Goal: Task Accomplishment & Management: Complete application form

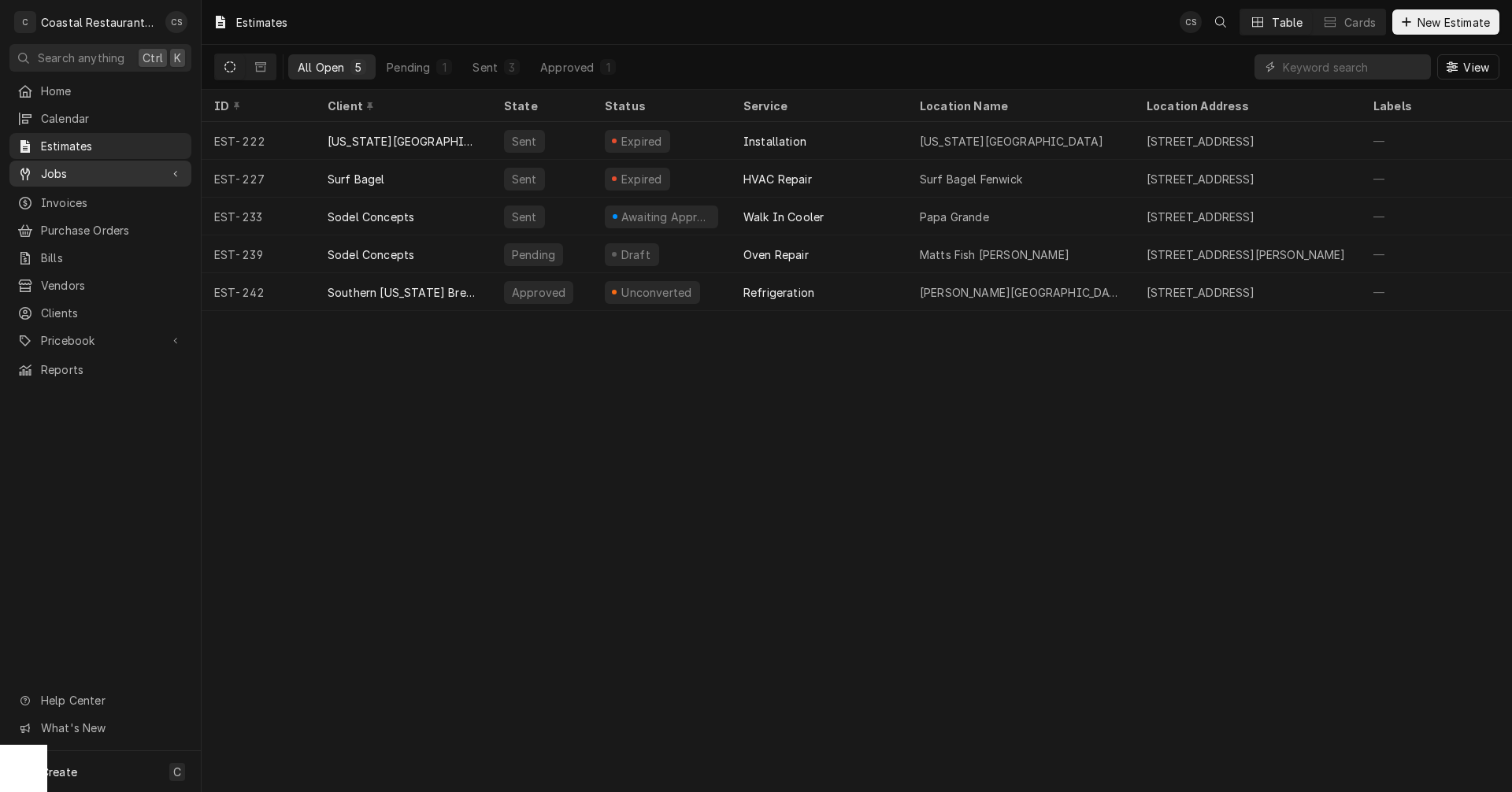
click at [108, 171] on span "Jobs" at bounding box center [100, 173] width 119 height 17
click at [103, 196] on span "Jobs" at bounding box center [112, 201] width 143 height 17
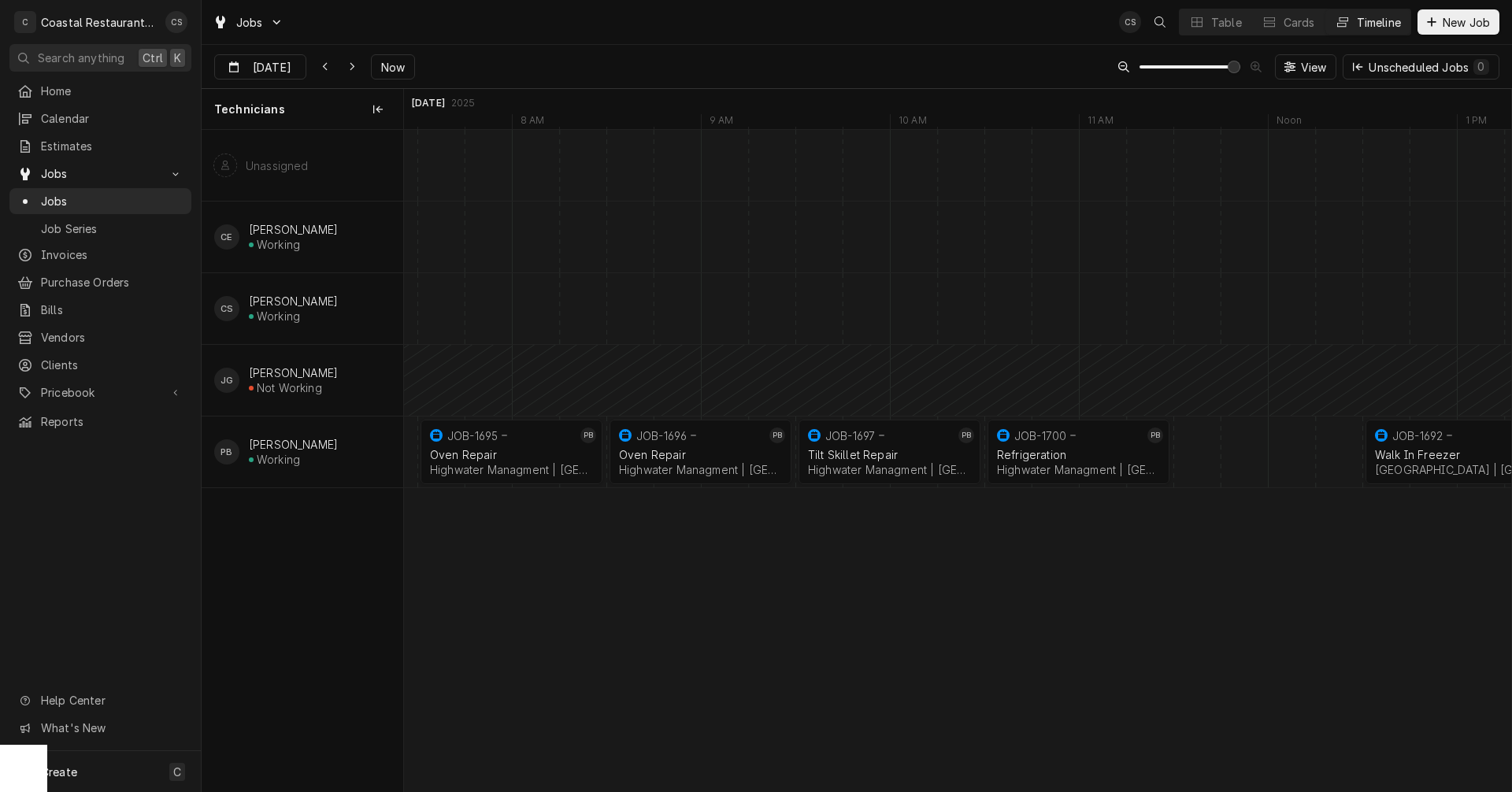
scroll to position [0, 21904]
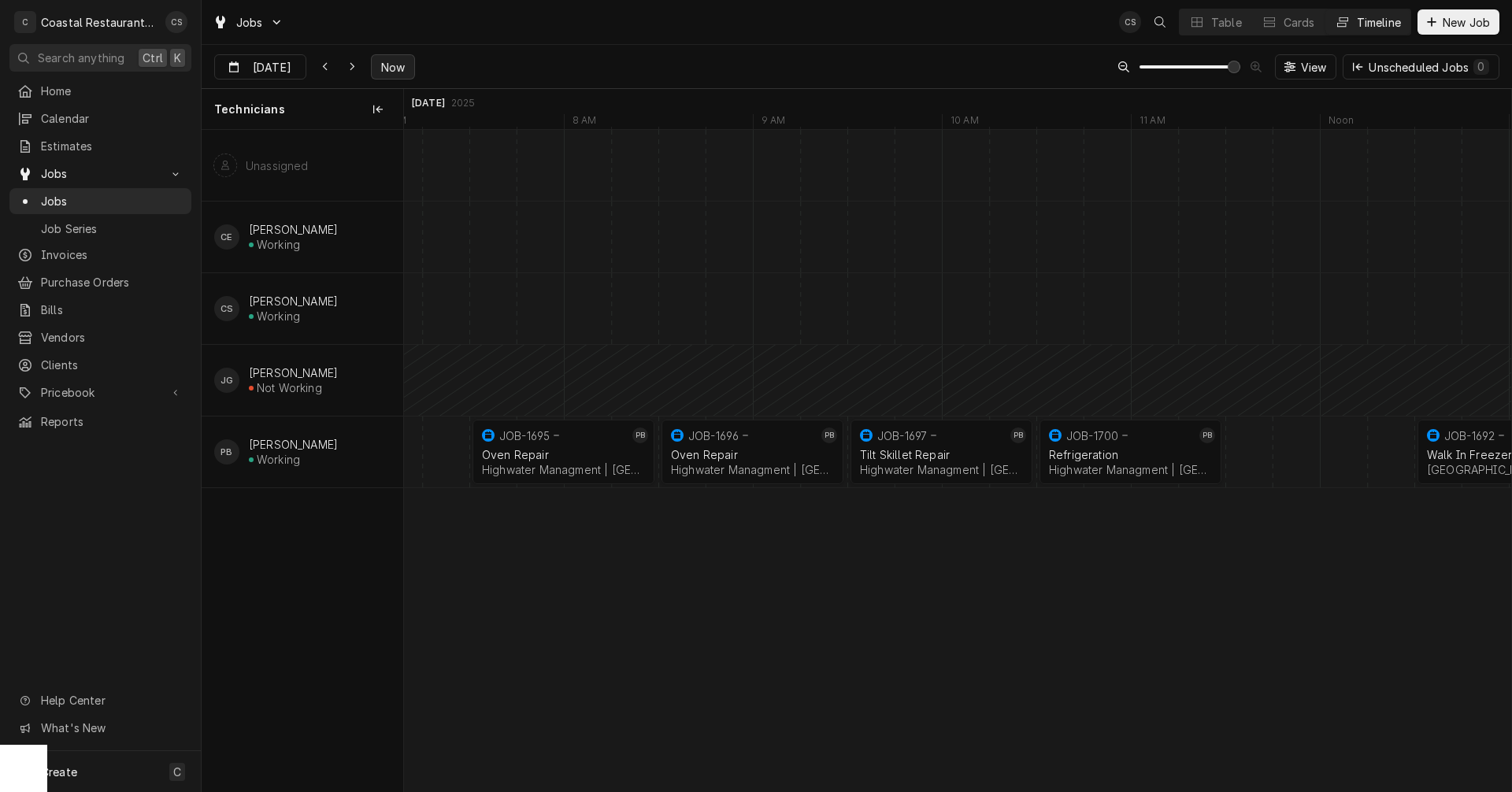
click at [388, 70] on span "Now" at bounding box center [393, 67] width 30 height 17
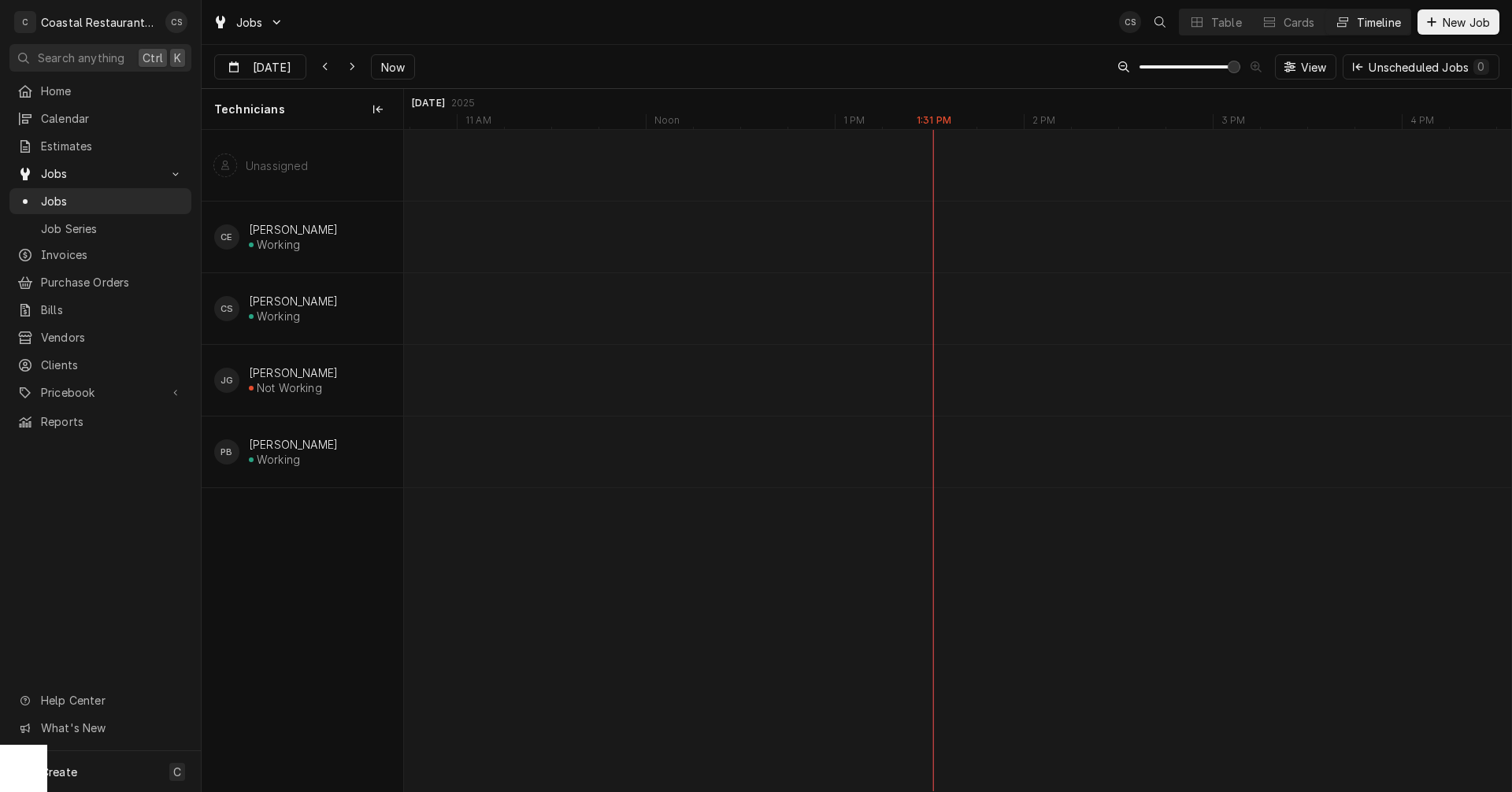
type input "Sep 26"
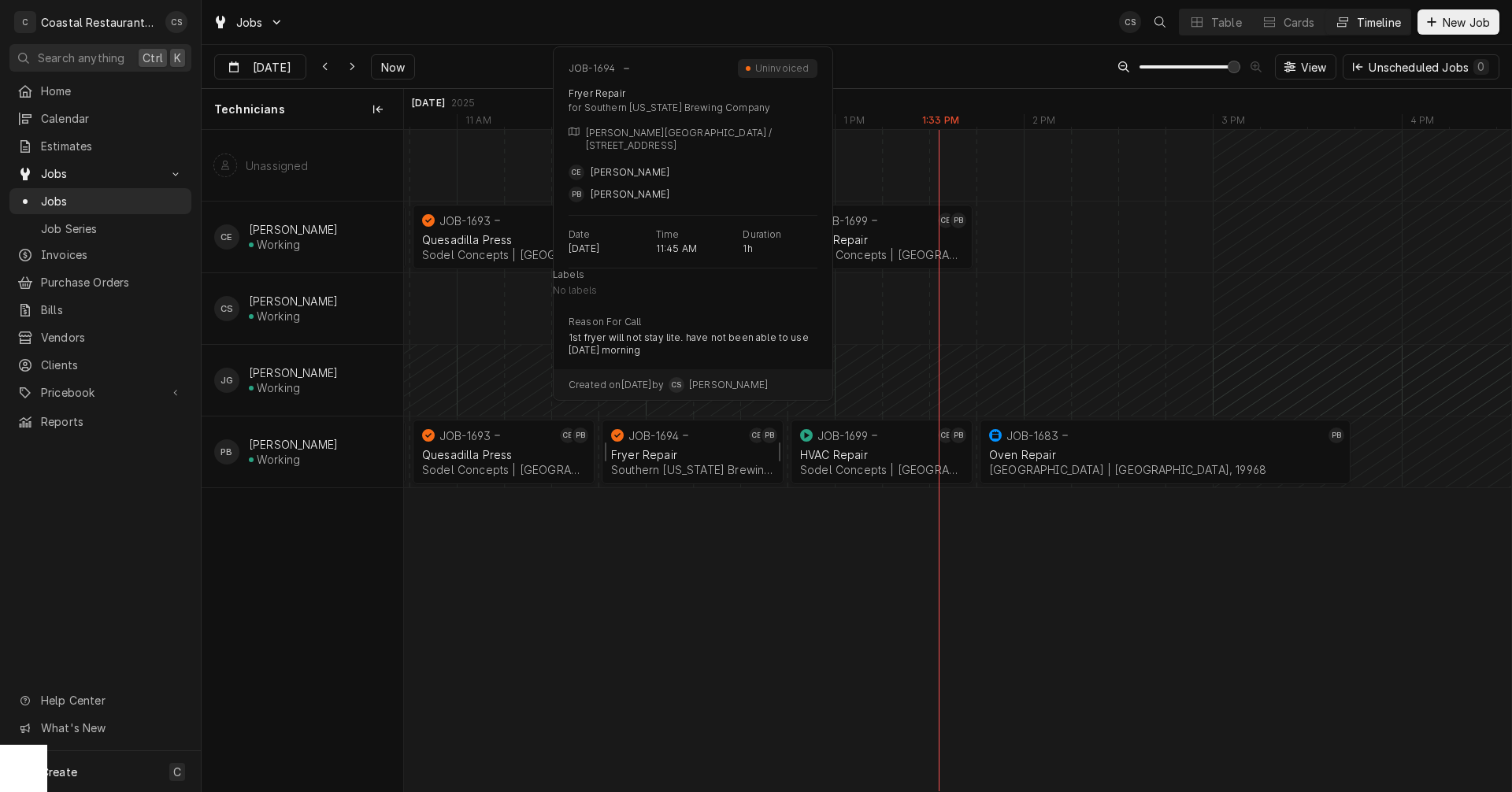
click at [706, 447] on div "Fryer Repair Southern Delaware Brewing Company | Rehoboth Beach, 19971" at bounding box center [692, 463] width 170 height 35
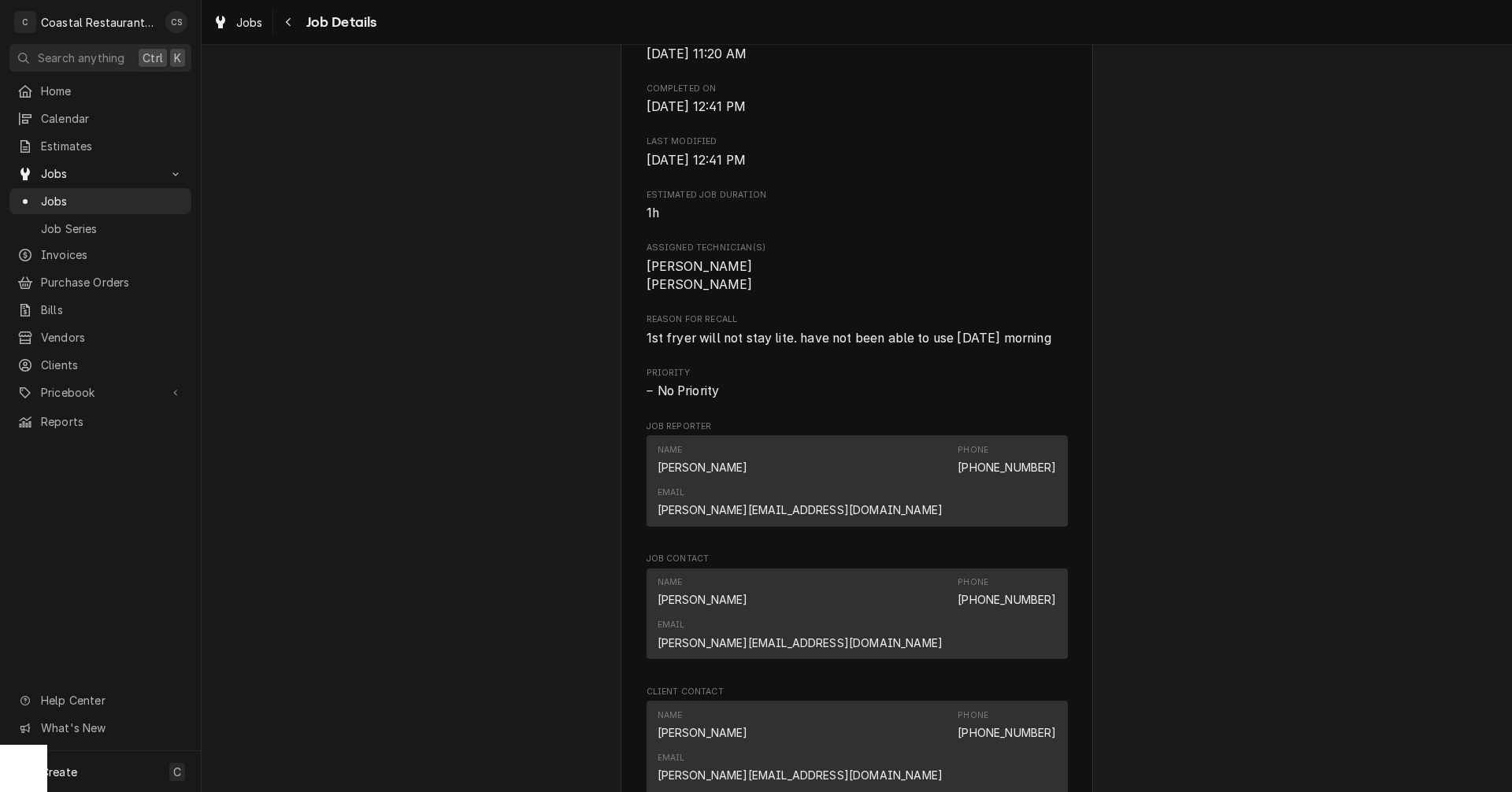
scroll to position [803, 0]
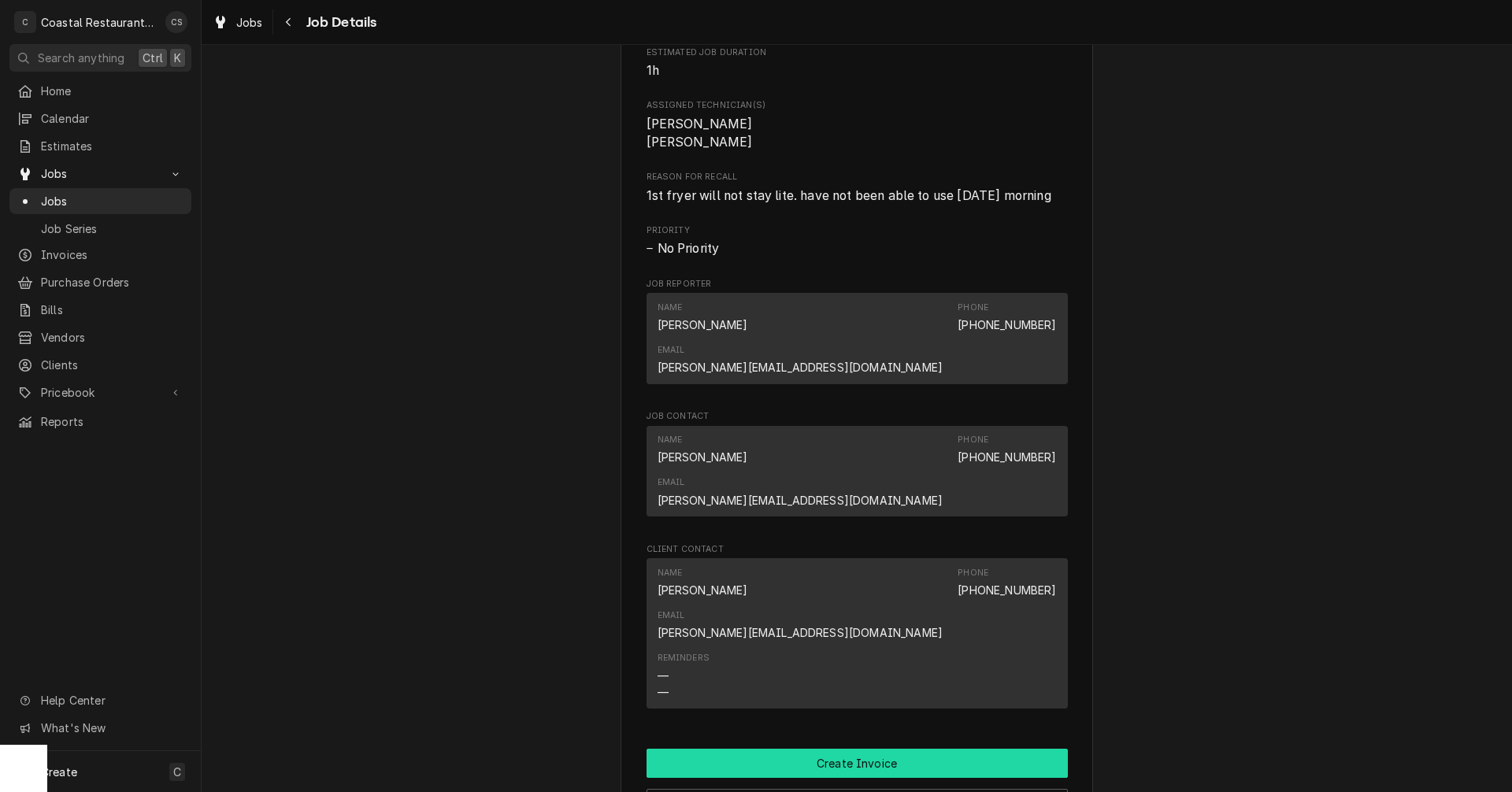
click at [847, 749] on button "Create Invoice" at bounding box center [857, 763] width 422 height 30
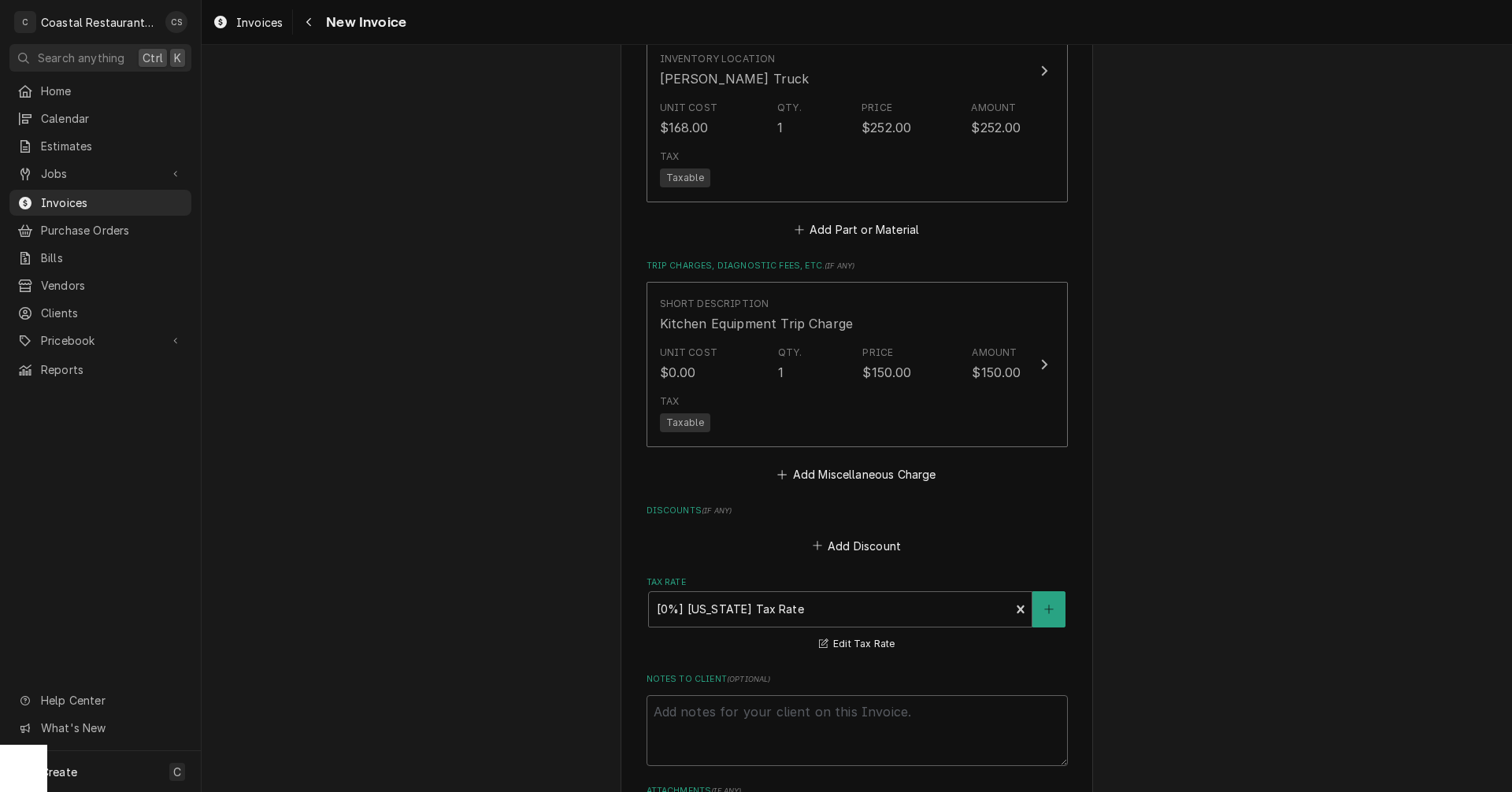
scroll to position [2677, 0]
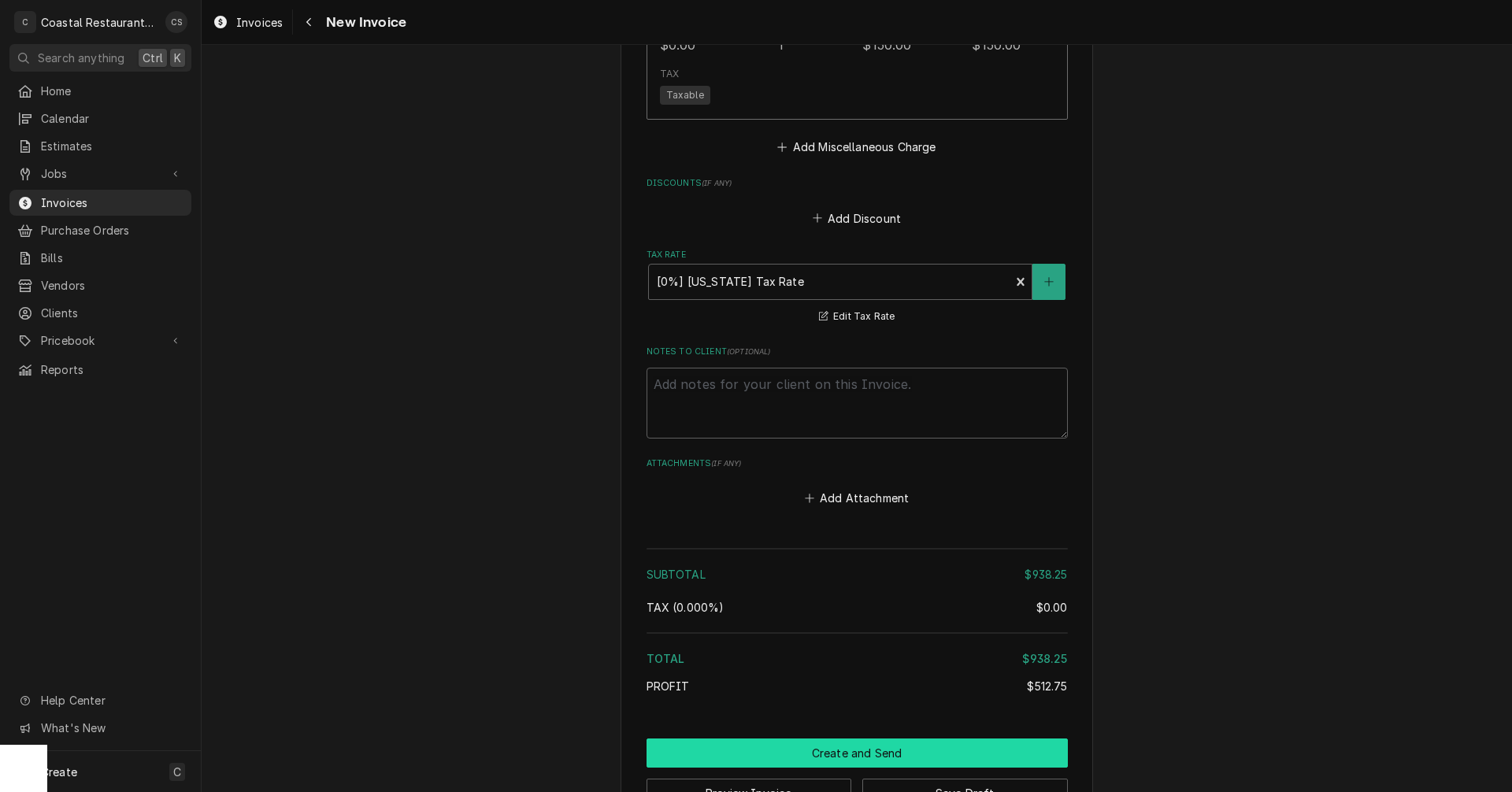
click at [868, 739] on button "Create and Send" at bounding box center [857, 754] width 422 height 30
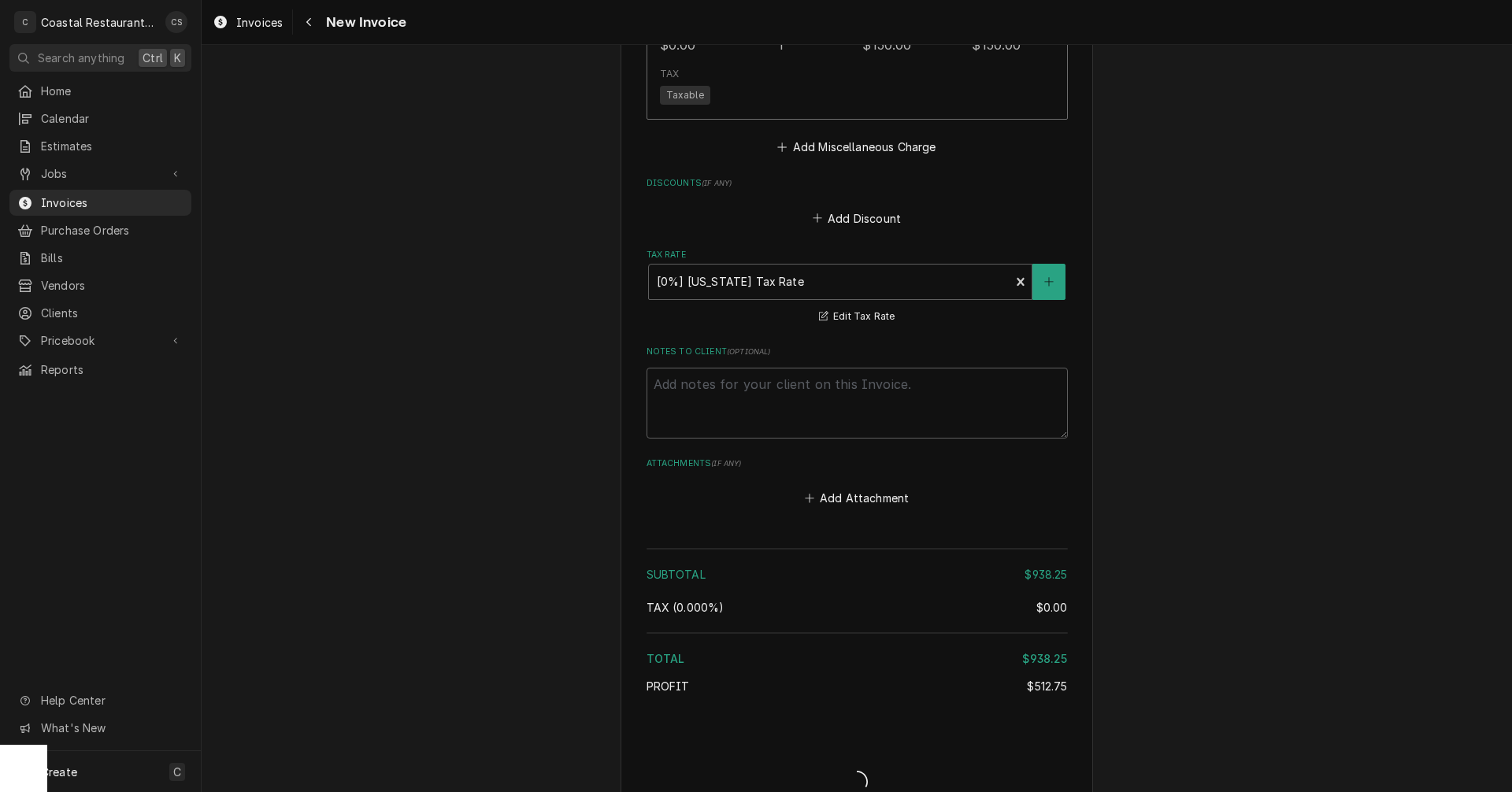
type textarea "x"
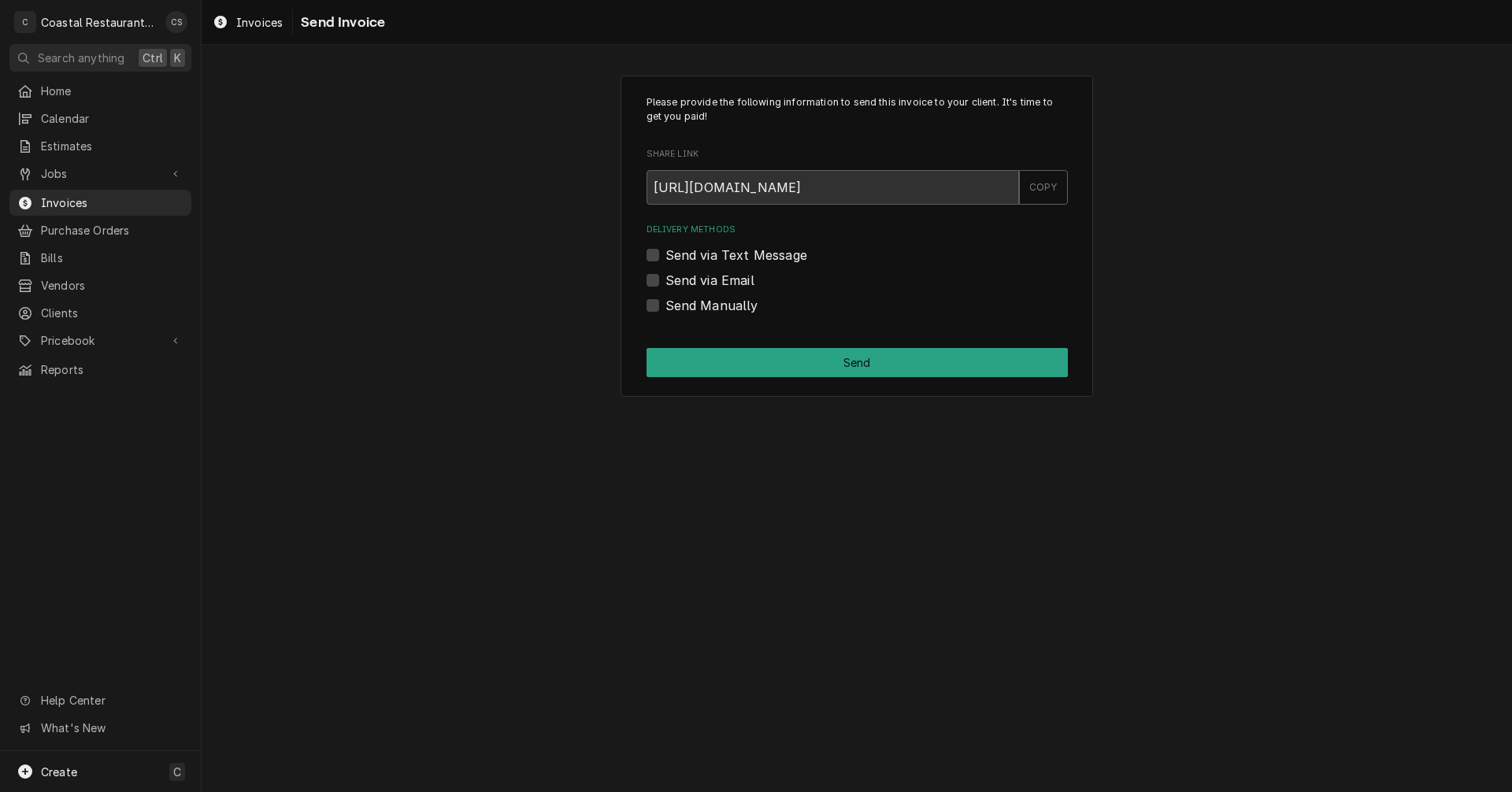
click at [665, 306] on label "Send Manually" at bounding box center [711, 306] width 93 height 19
click at [665, 306] on input "Send Manually" at bounding box center [876, 314] width 422 height 35
checkbox input "true"
click at [788, 370] on button "Send" at bounding box center [857, 363] width 422 height 30
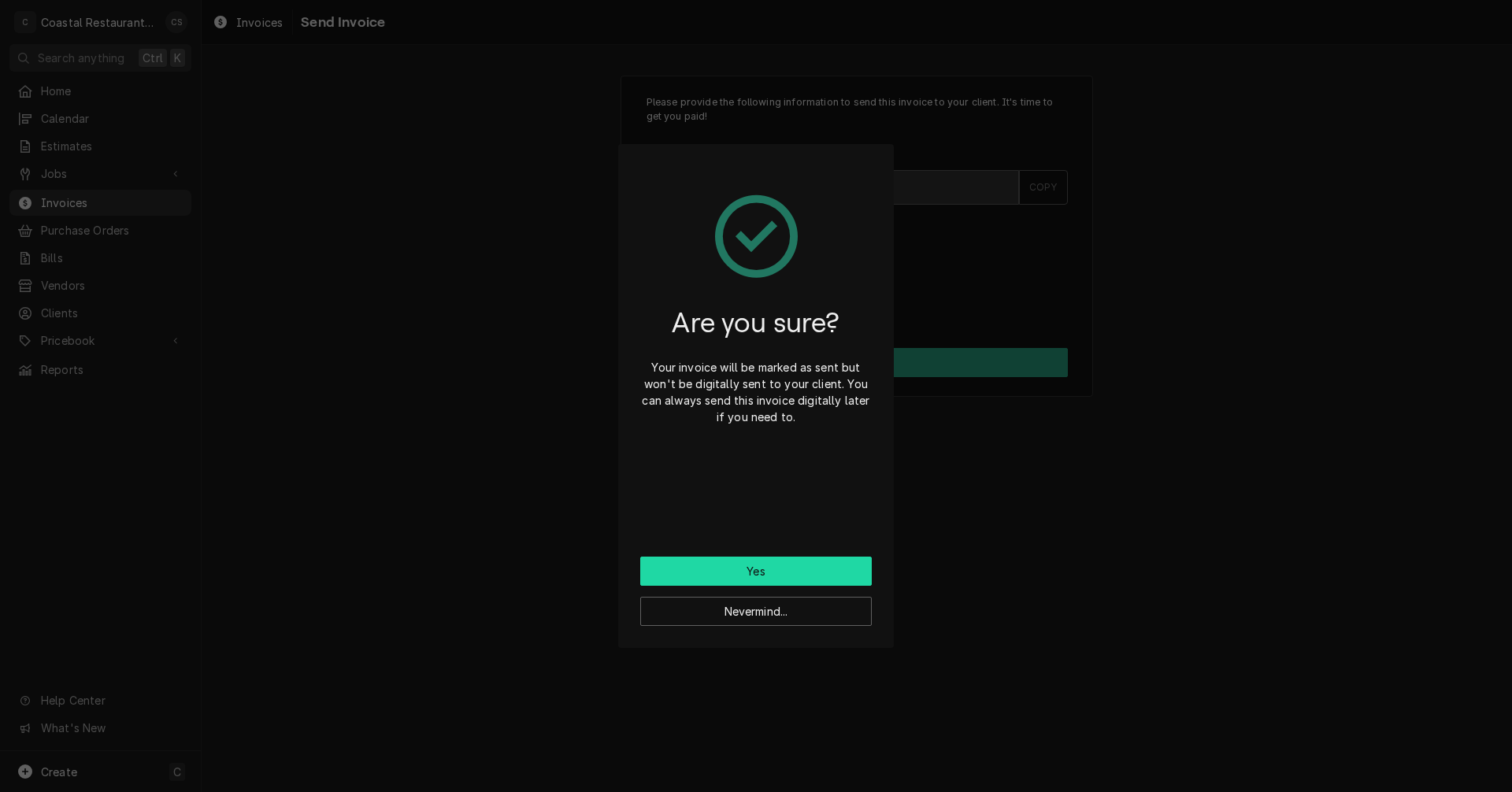
click at [743, 575] on button "Yes" at bounding box center [756, 571] width 231 height 30
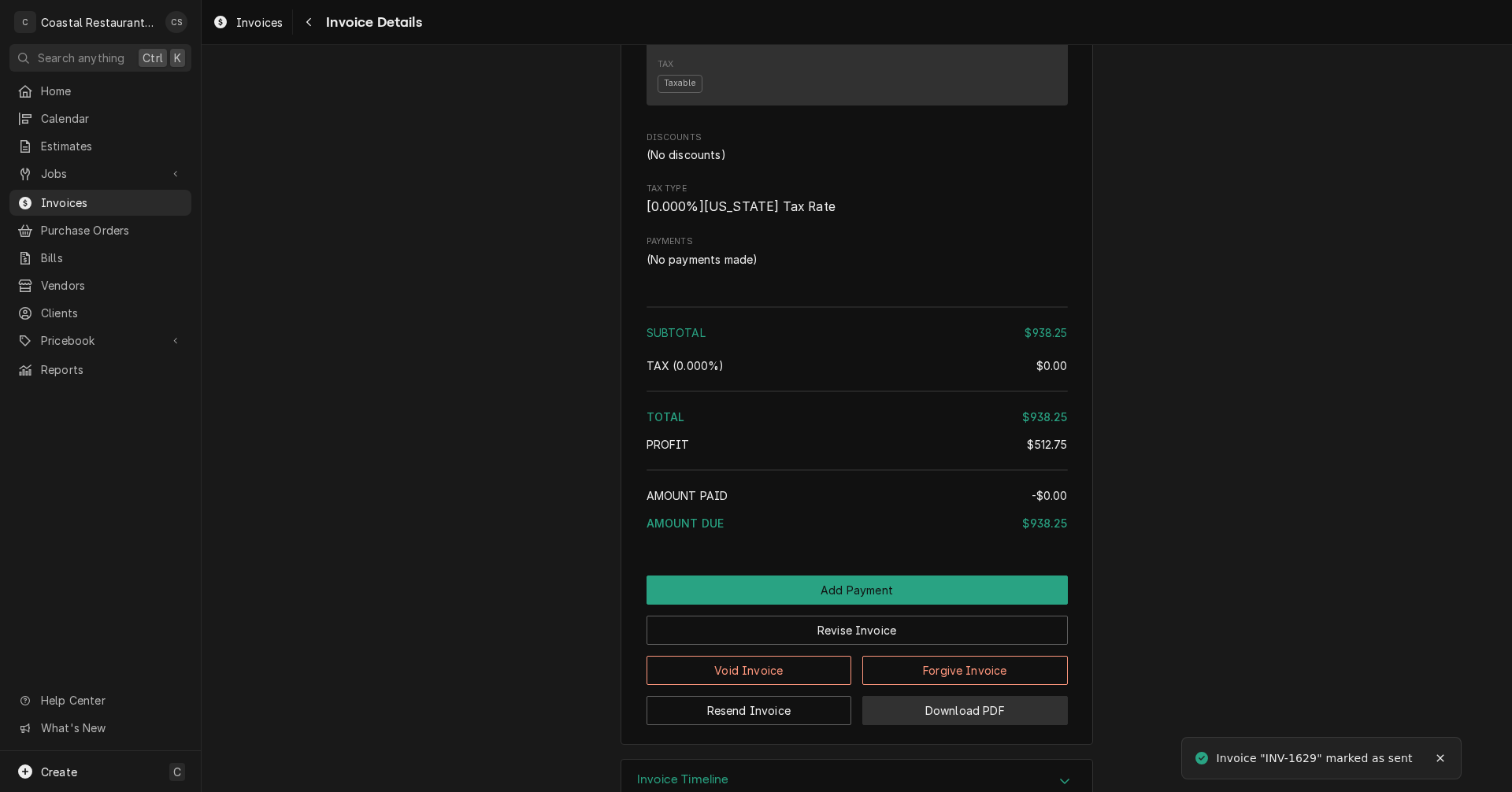
scroll to position [1967, 0]
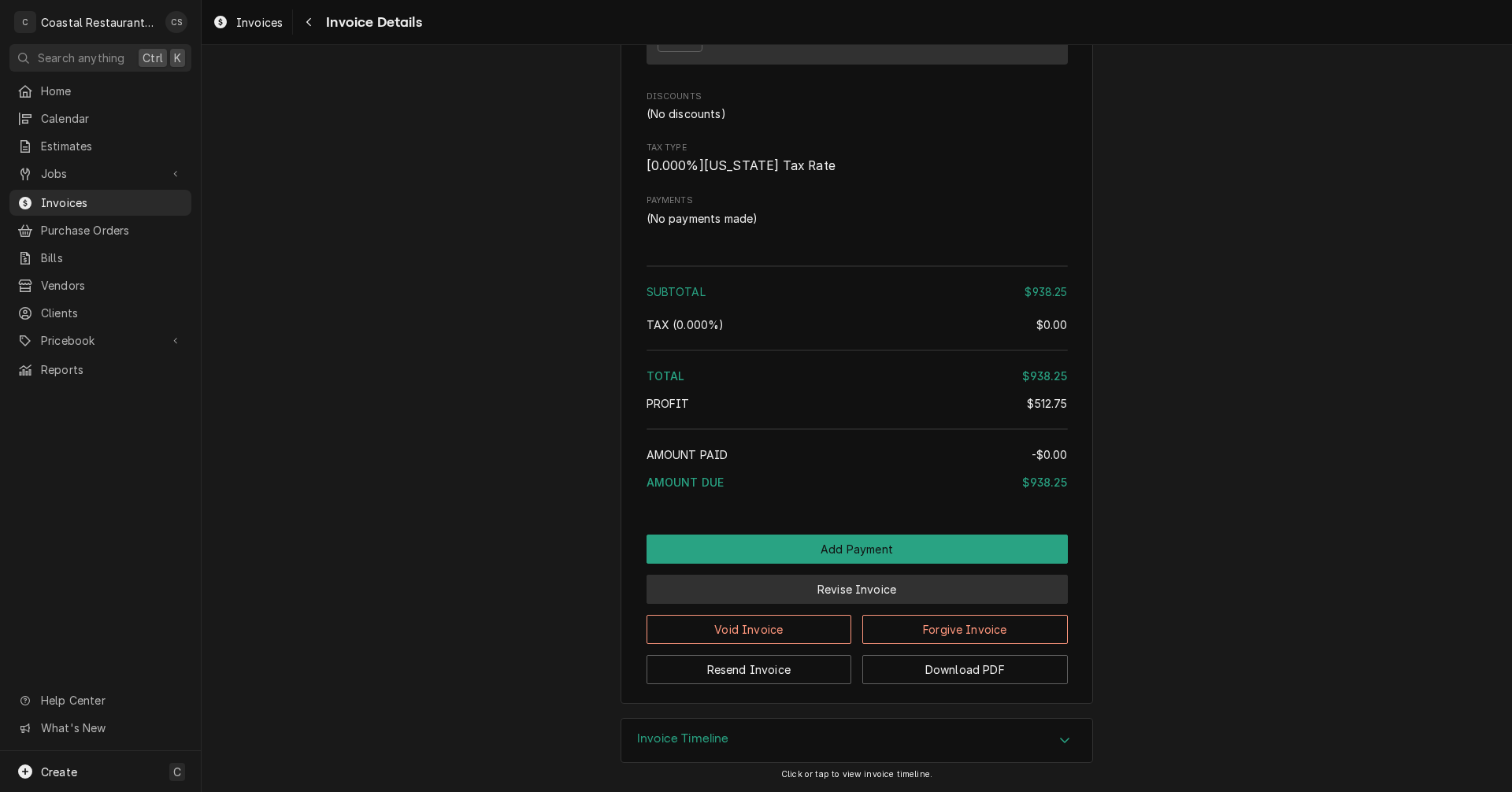
click at [856, 589] on button "Revise Invoice" at bounding box center [857, 589] width 422 height 30
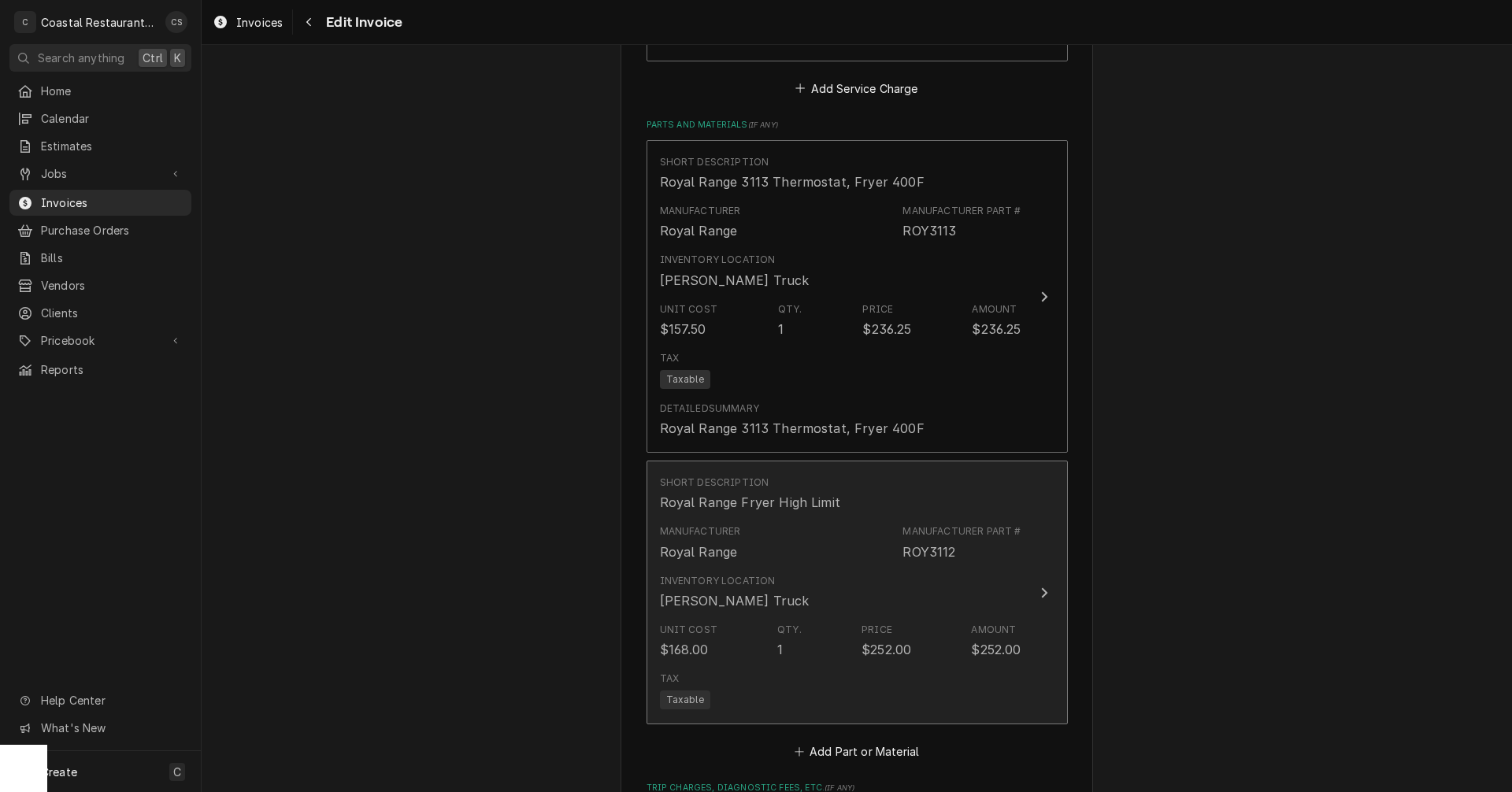
scroll to position [2047, 0]
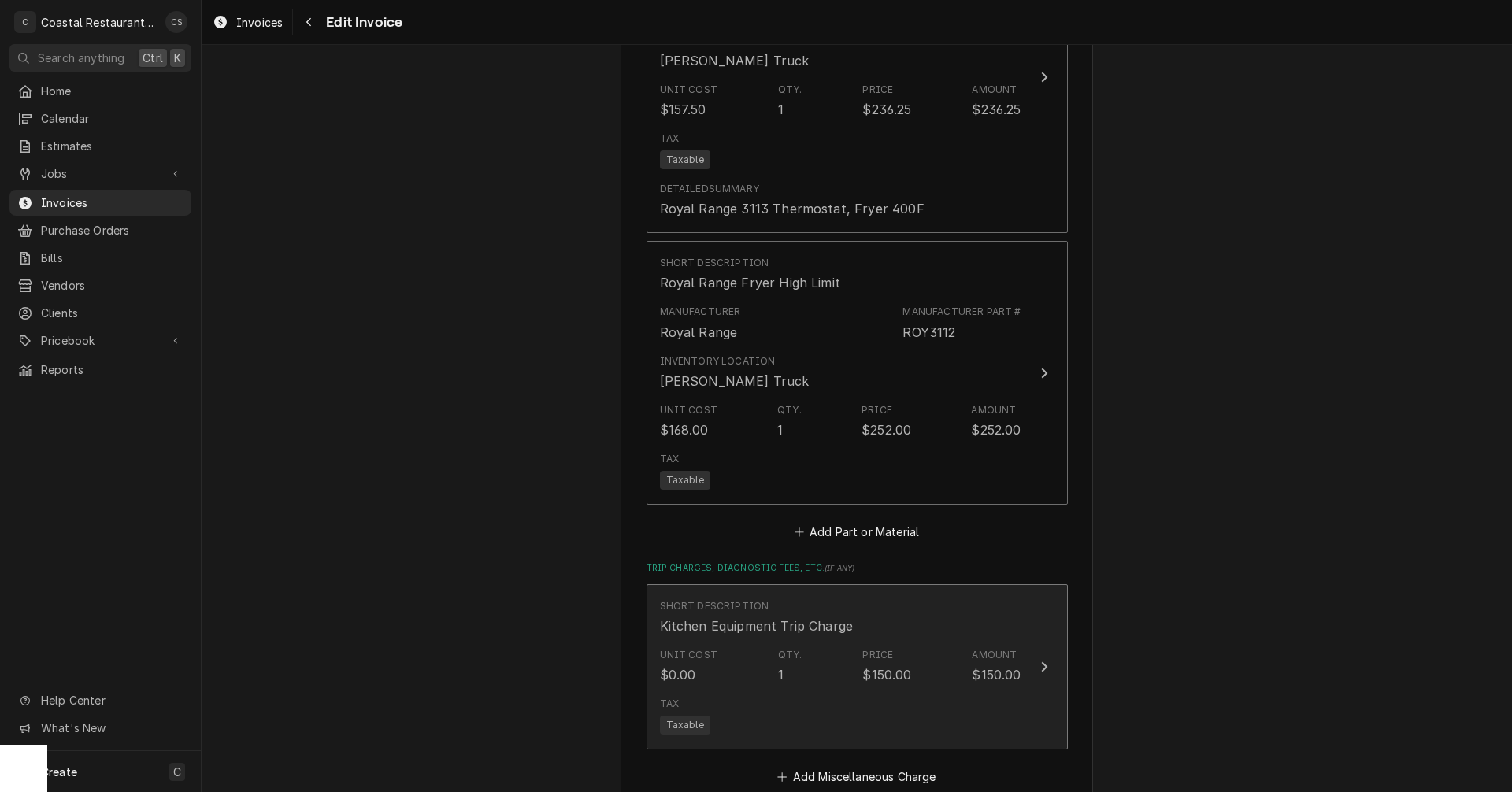
click at [833, 642] on div "Unit Cost $0.00 Qty. 1 Price $150.00 Amount $150.00" at bounding box center [841, 666] width 362 height 49
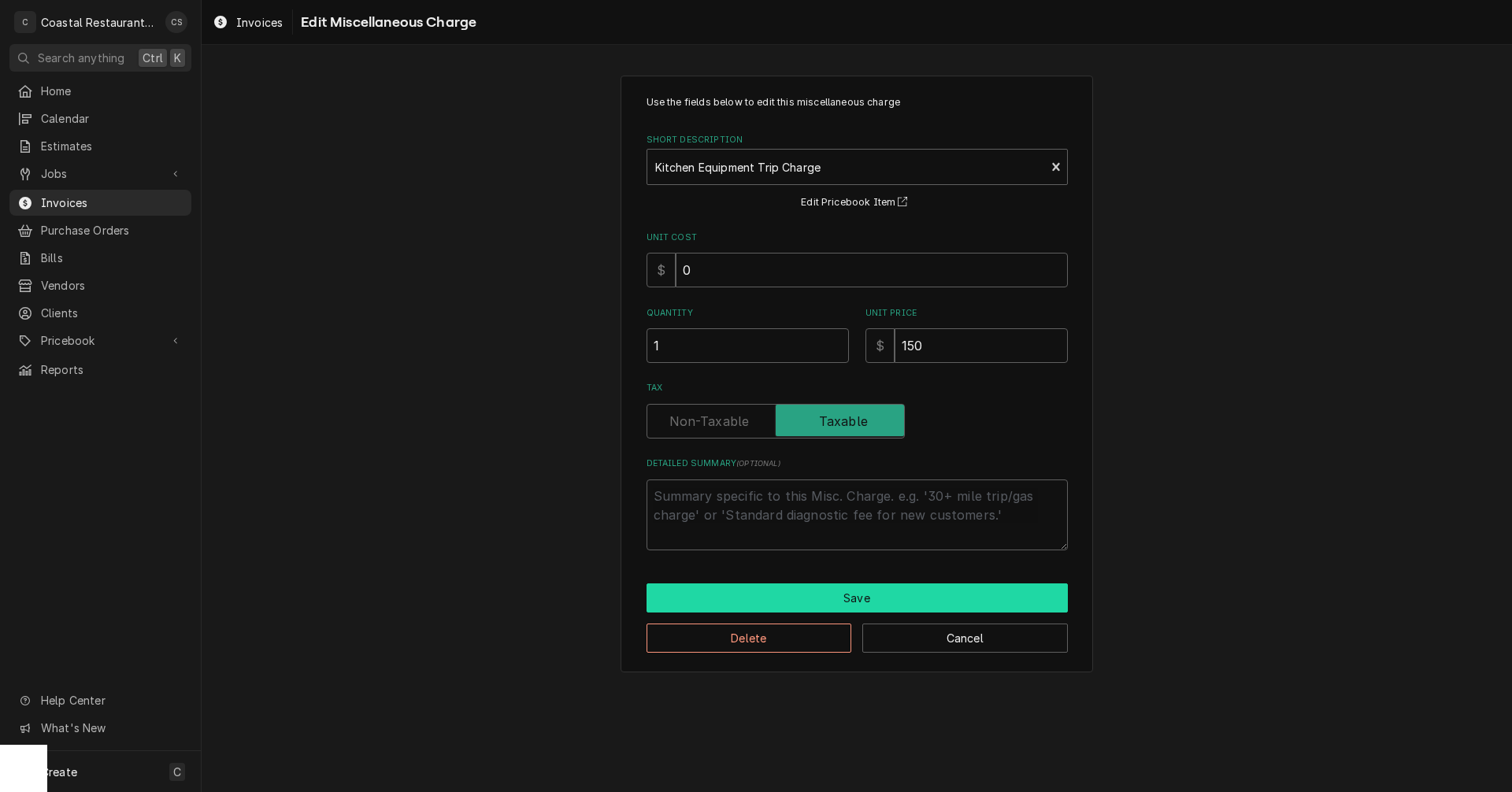
click at [823, 599] on button "Save" at bounding box center [857, 598] width 422 height 30
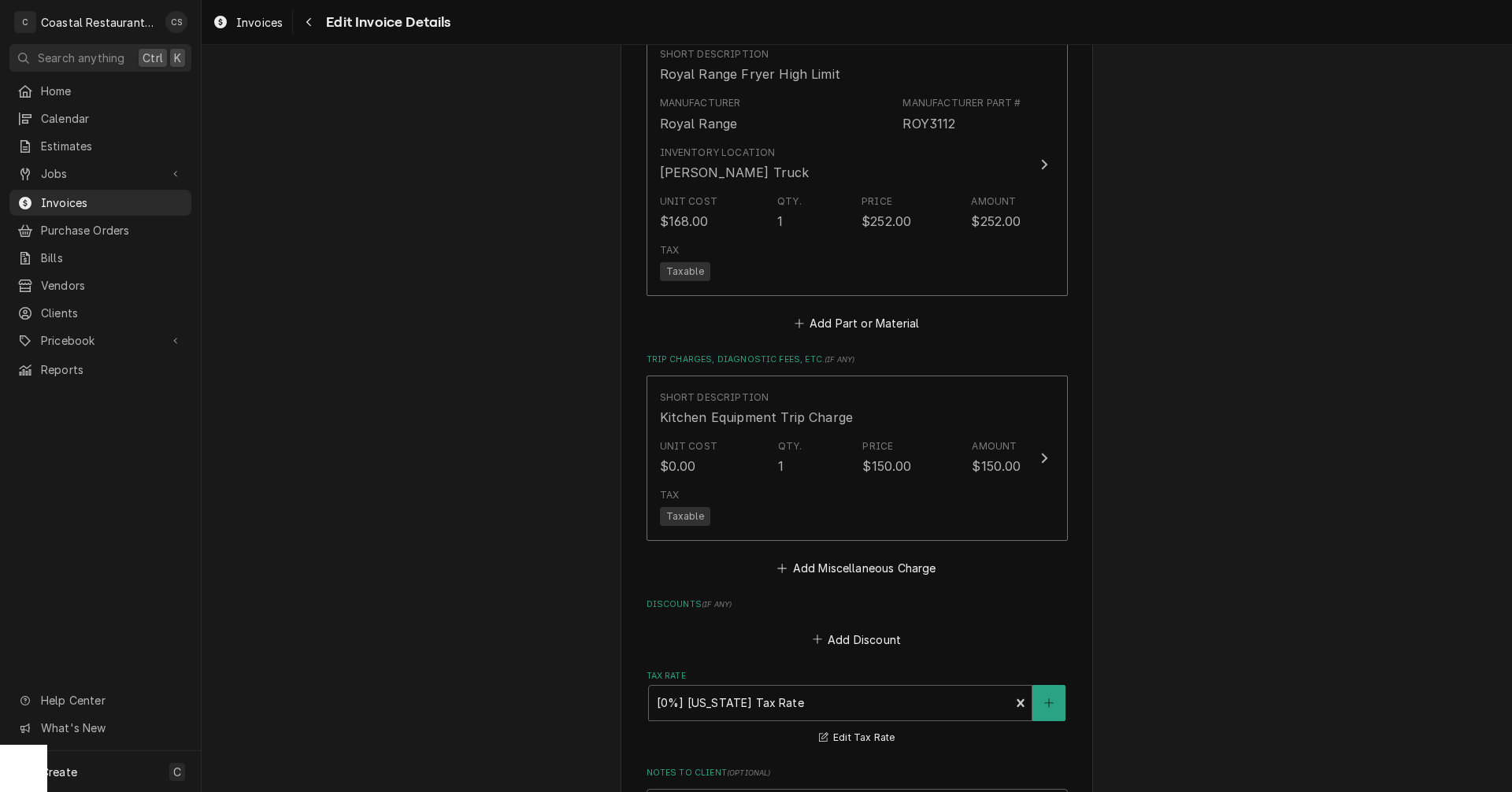
scroll to position [2519, 0]
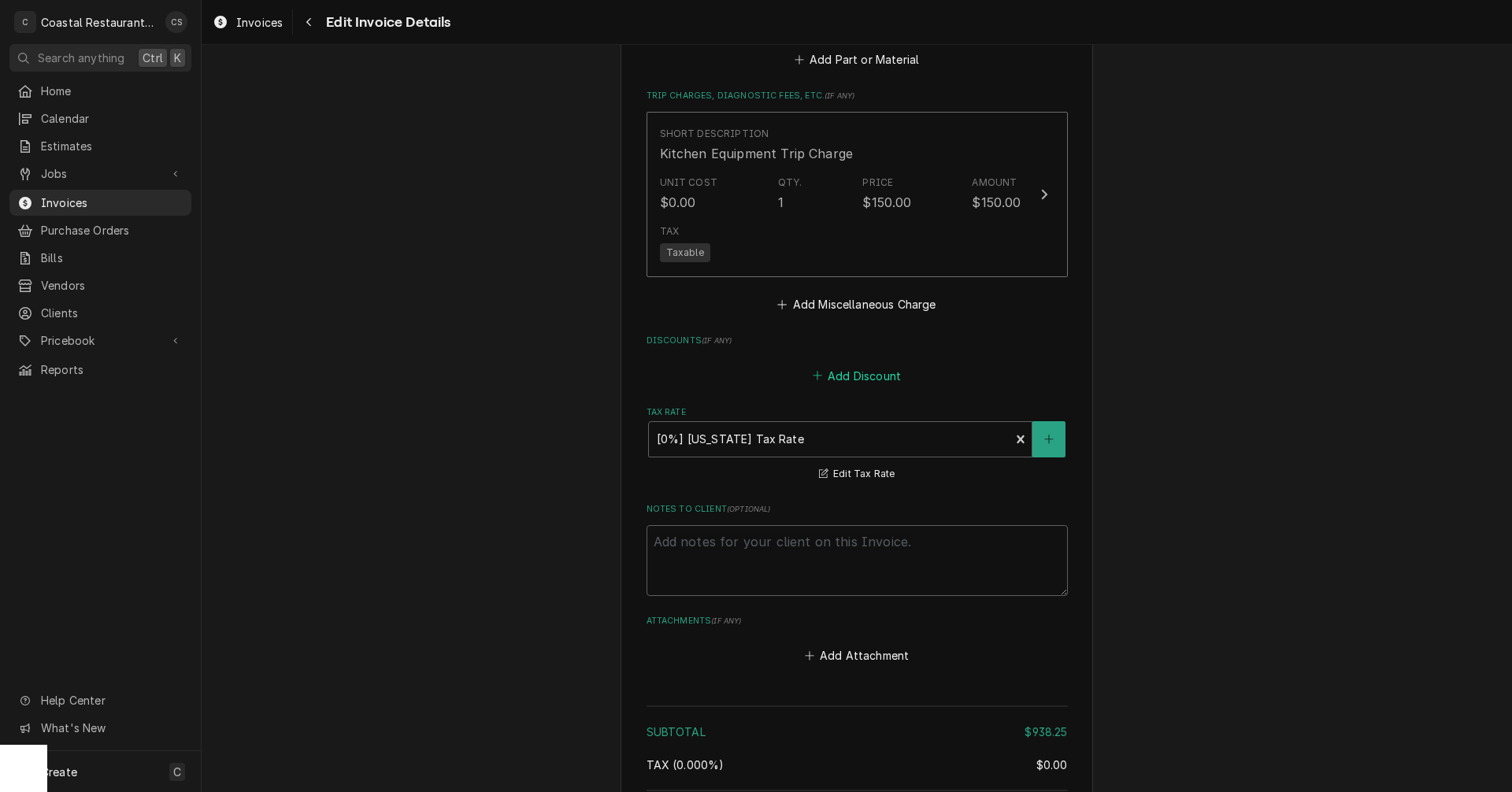
click at [850, 364] on button "Add Discount" at bounding box center [856, 375] width 94 height 22
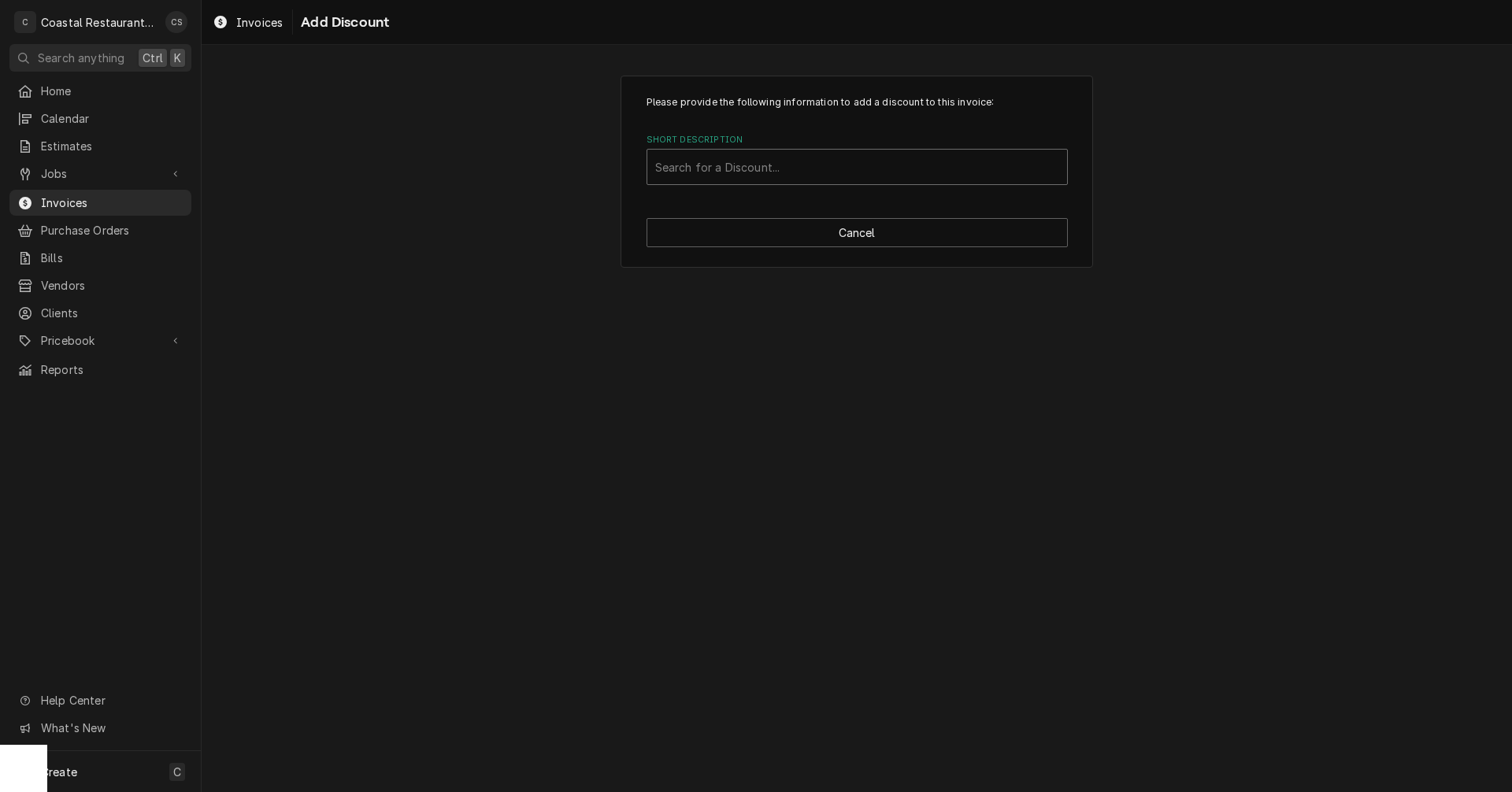
click at [764, 176] on div "Short Description" at bounding box center [857, 167] width 404 height 29
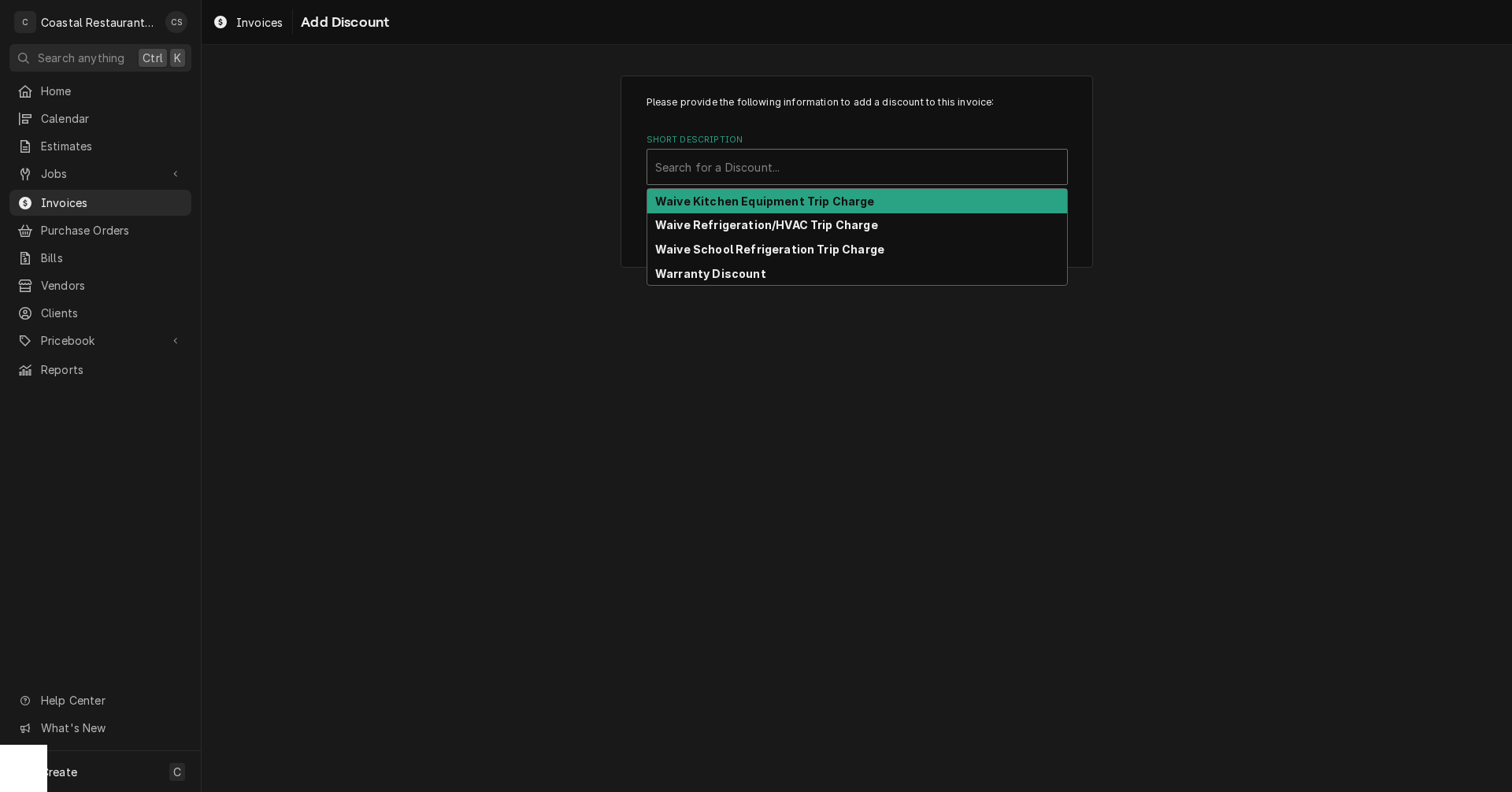
click at [760, 202] on strong "Waive Kitchen Equipment Trip Charge" at bounding box center [765, 201] width 220 height 13
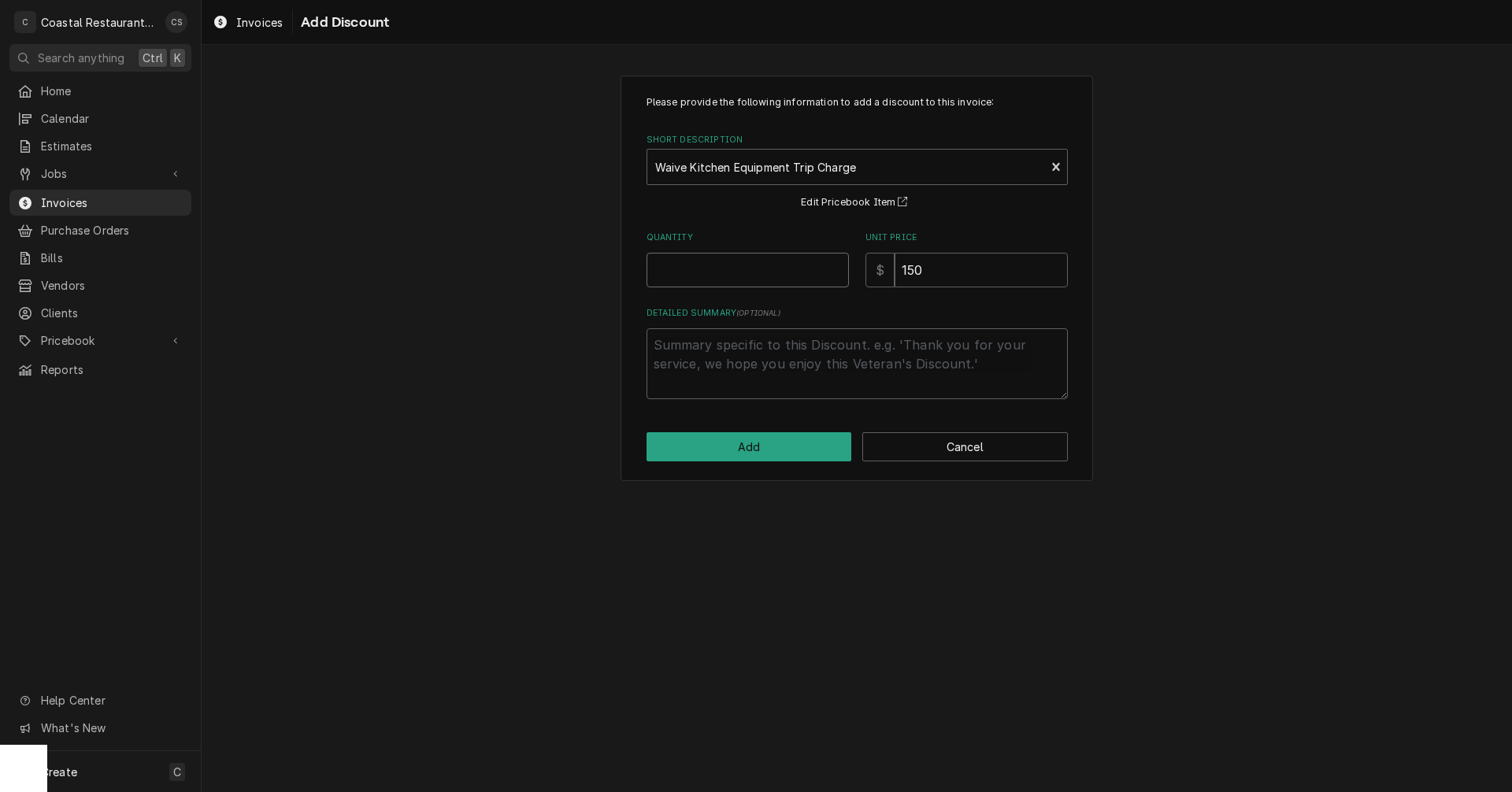
click at [742, 270] on input "Quantity" at bounding box center [748, 270] width 203 height 35
type textarea "x"
type input "1"
click at [739, 359] on textarea "Detailed Summary ( optional )" at bounding box center [857, 364] width 422 height 71
type textarea "x"
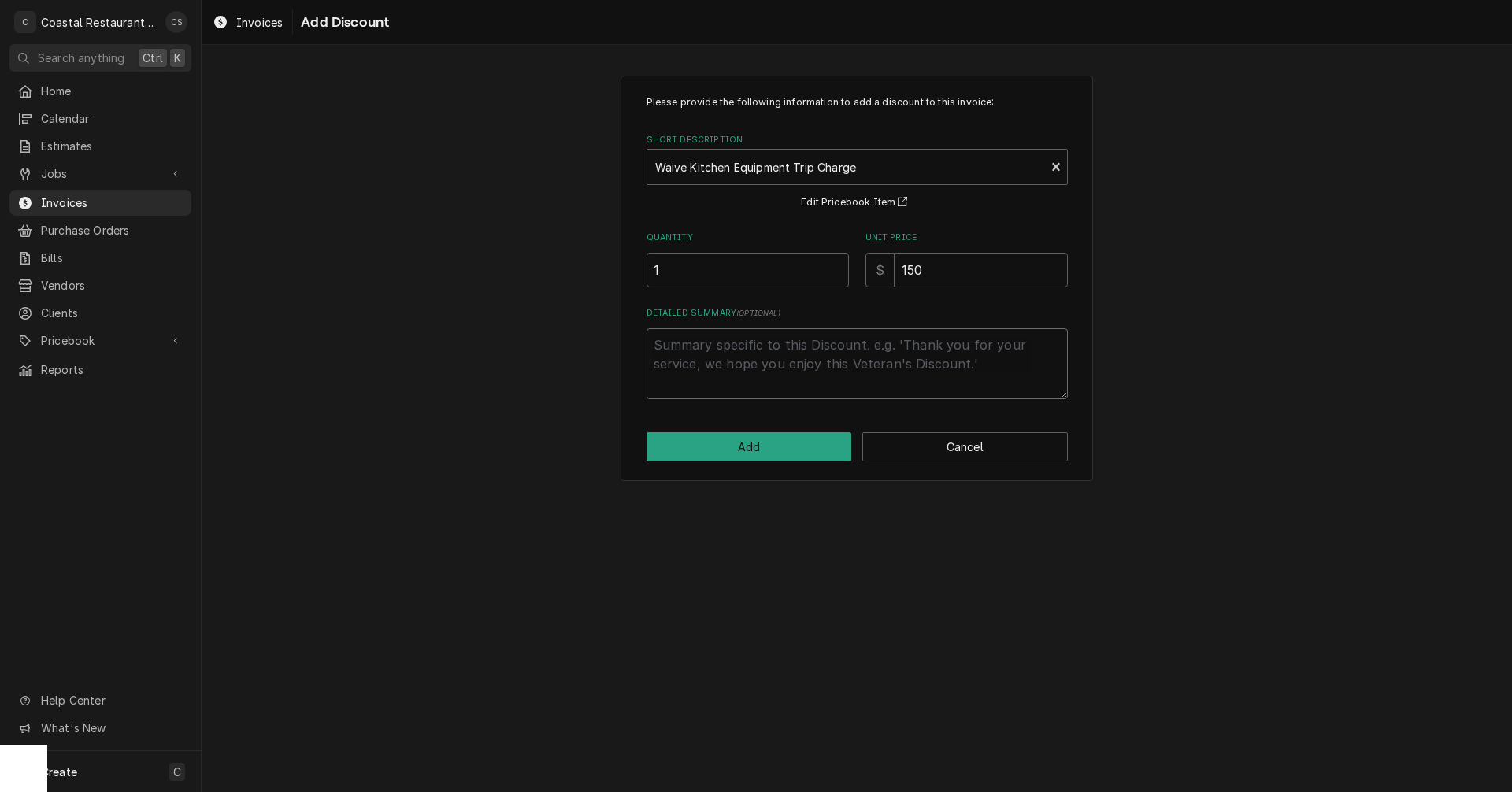
type textarea "C"
type textarea "x"
type textarea "Ca"
type textarea "x"
type textarea "Cal"
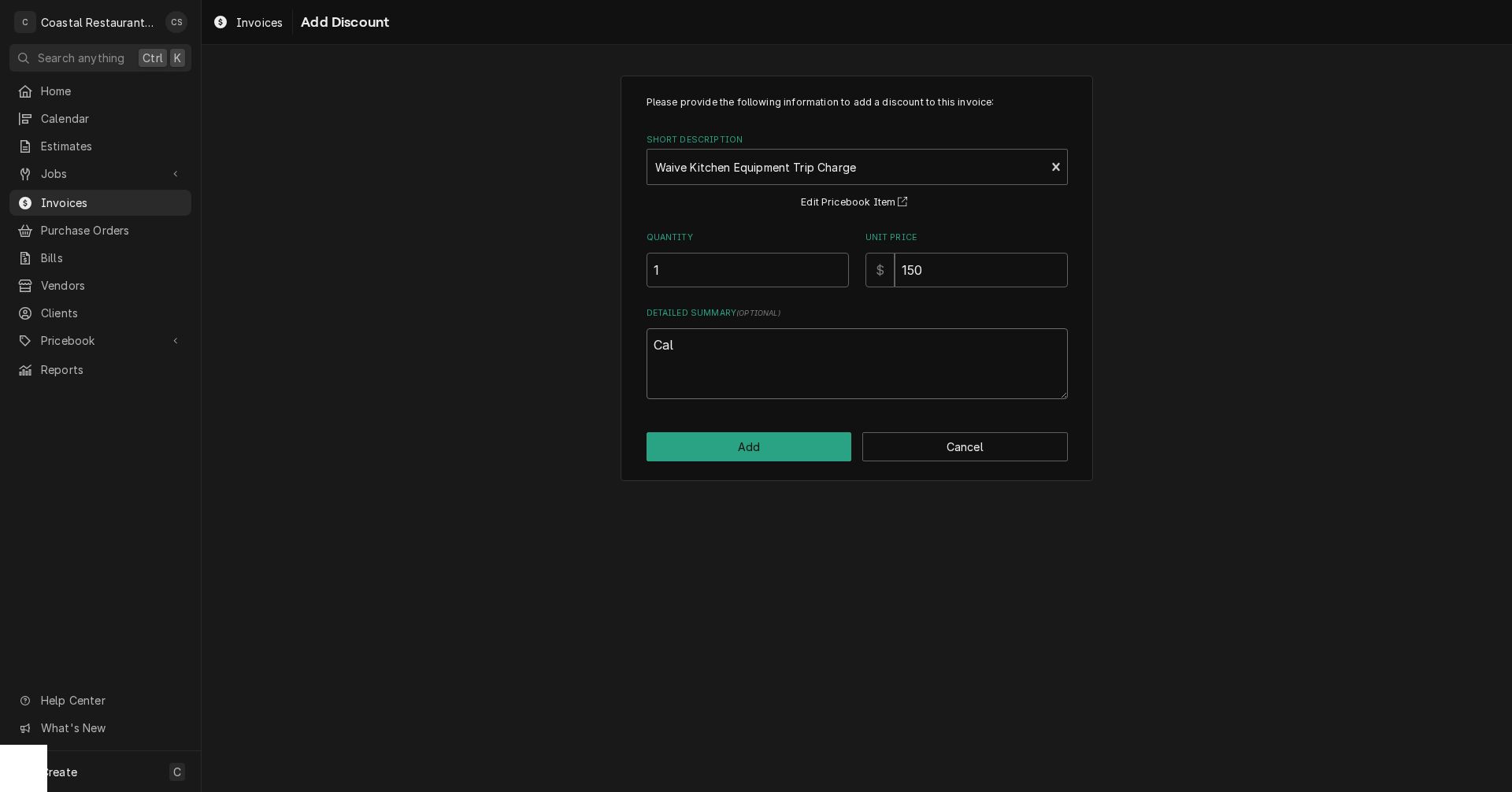
type textarea "x"
type textarea "Cal"
type textarea "x"
type textarea "Ca"
type textarea "x"
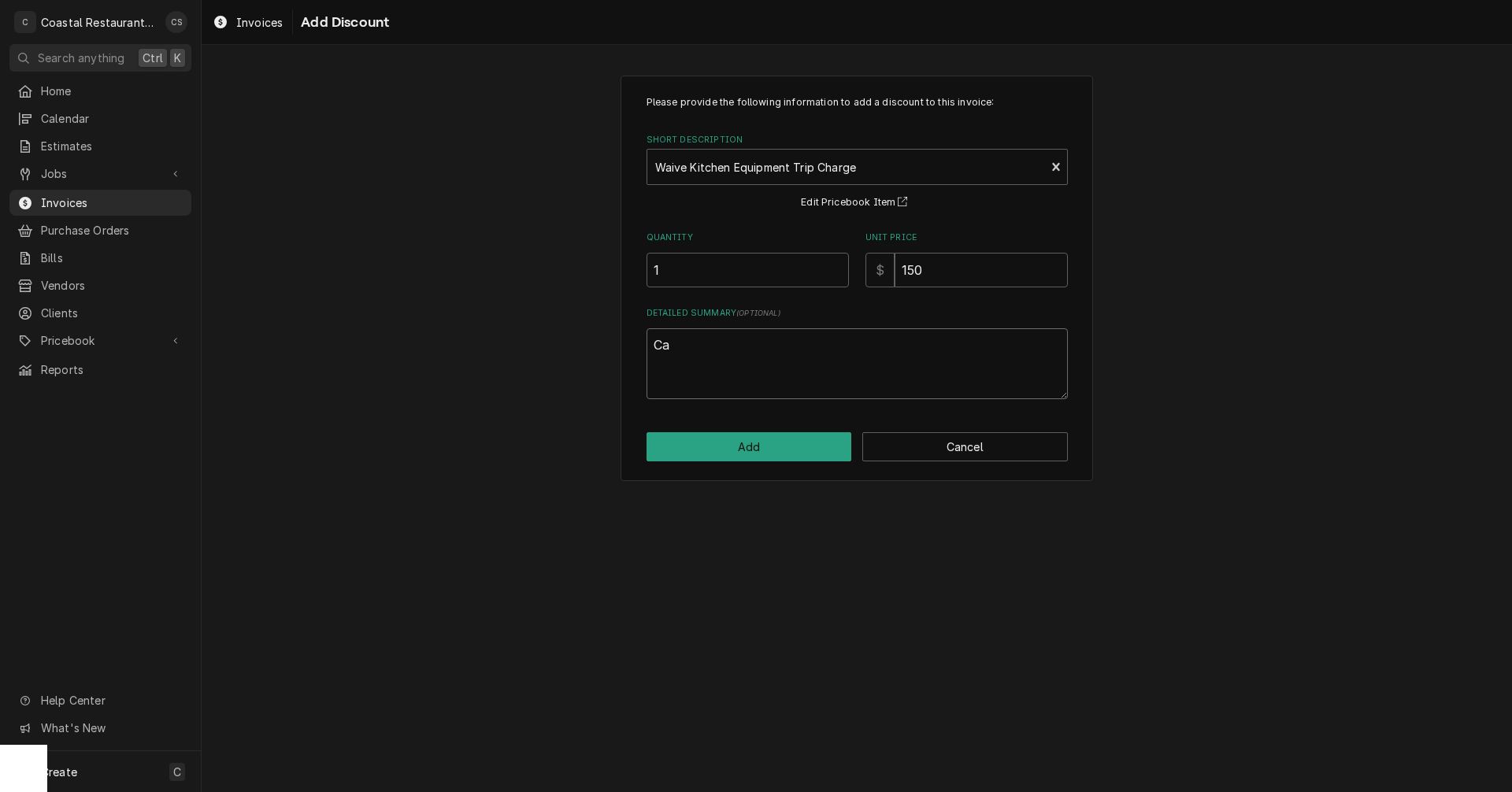
type textarea "C"
type textarea "x"
type textarea "r"
type textarea "x"
type textarea "re"
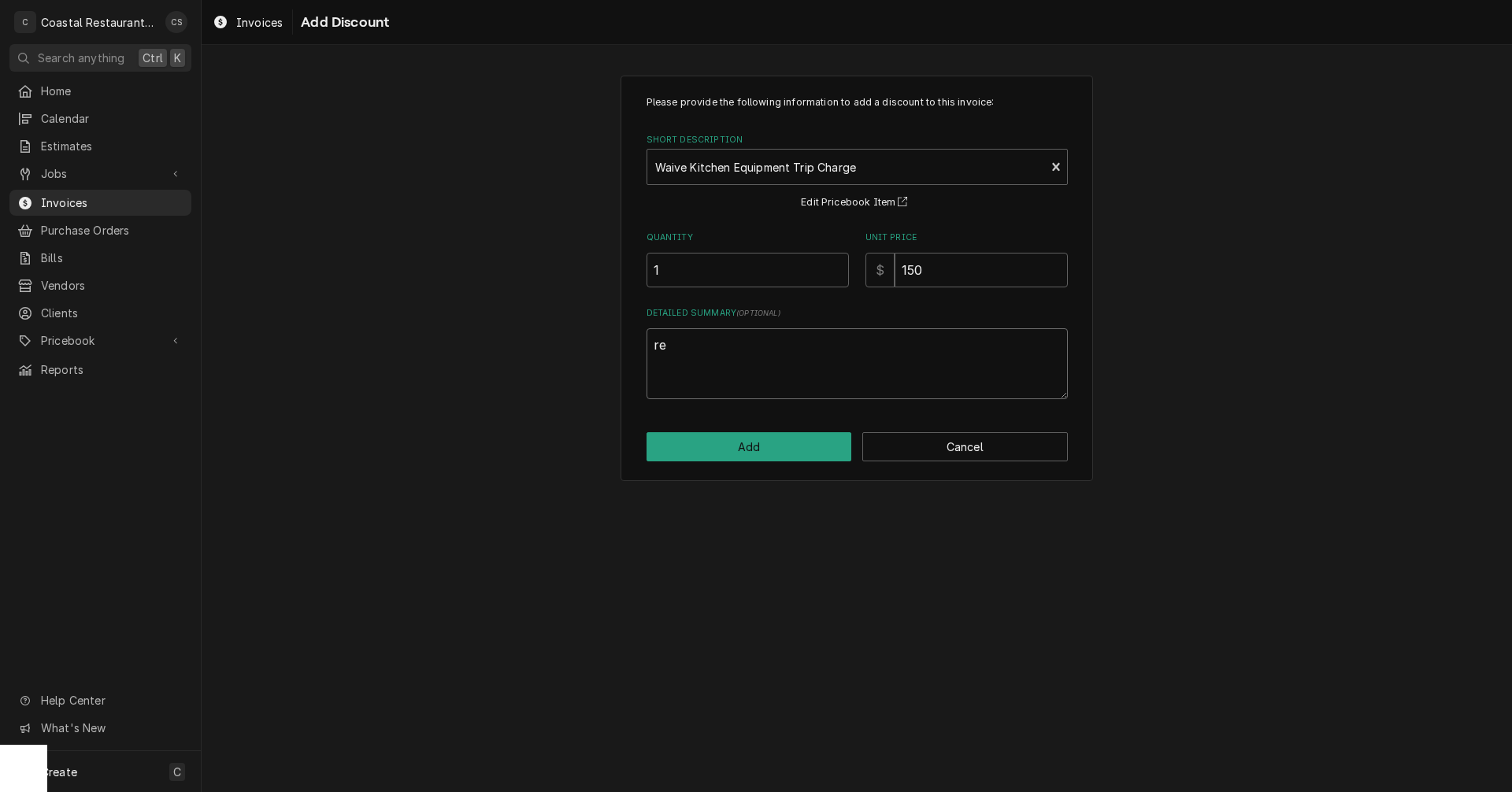
type textarea "x"
type textarea "ret"
type textarea "x"
type textarea "retu"
type textarea "x"
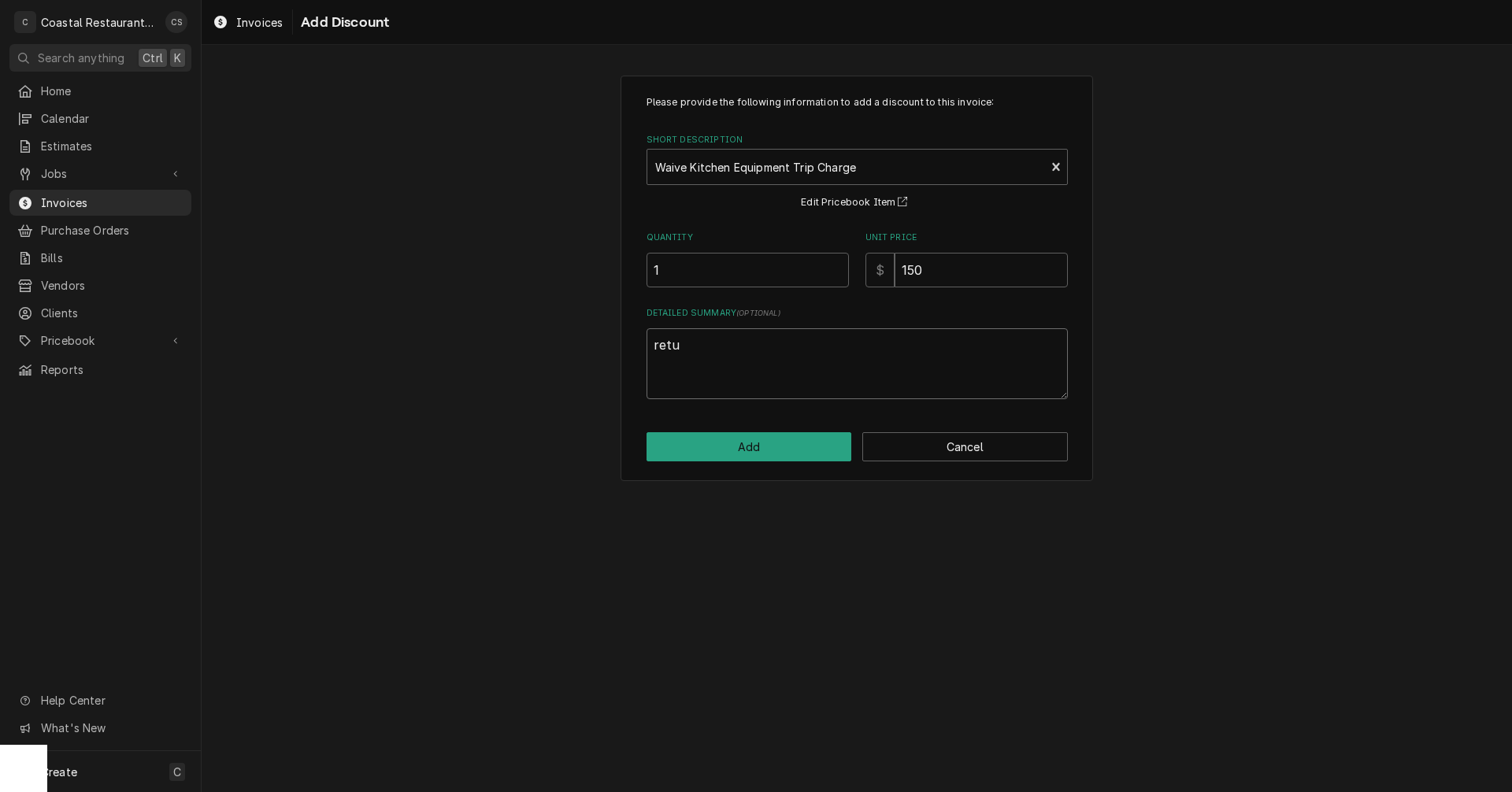
type textarea "retur"
type textarea "x"
type textarea "return"
type textarea "x"
type textarea "return"
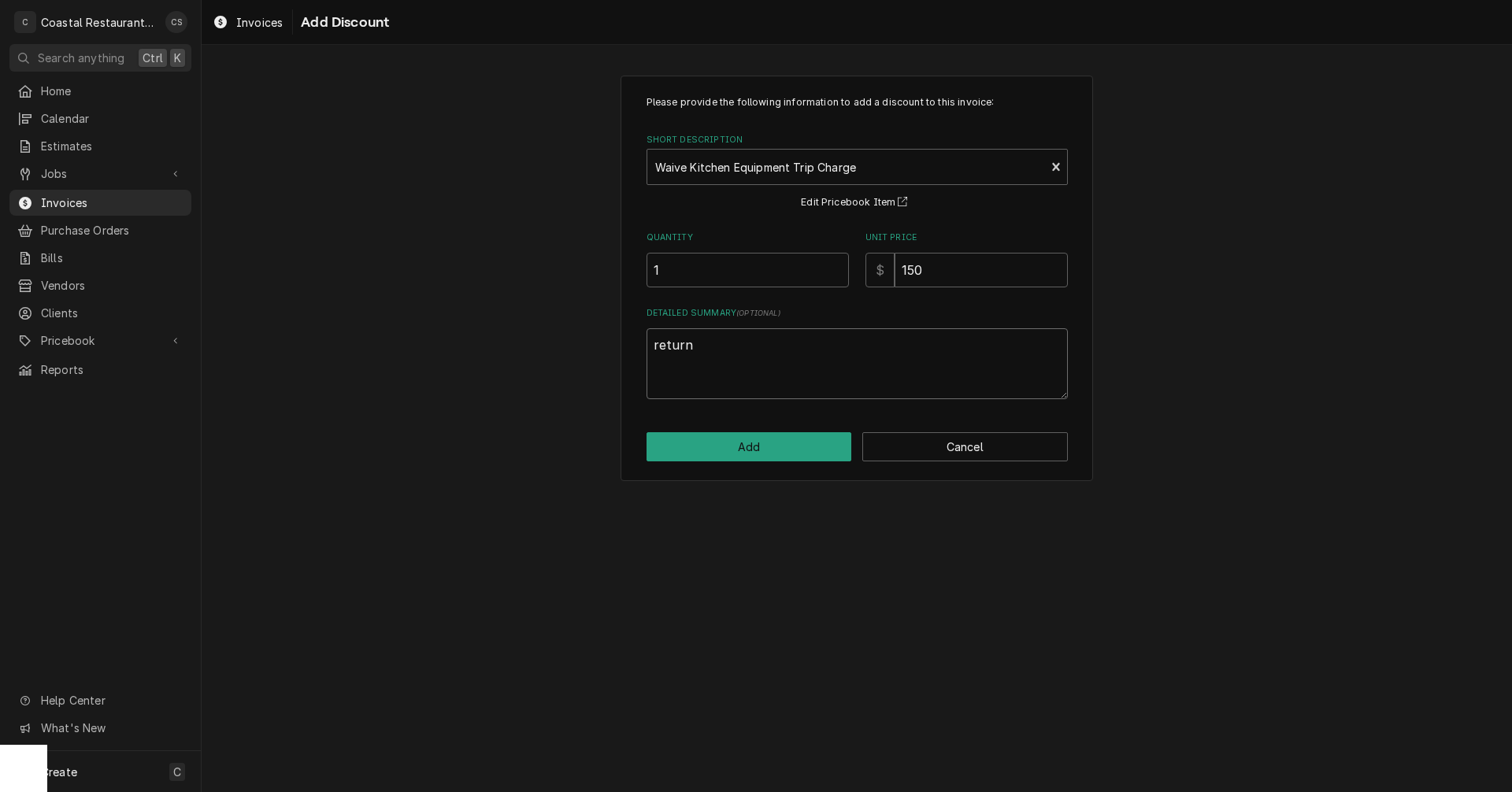
type textarea "x"
type textarea "return c"
type textarea "x"
type textarea "return ca"
type textarea "x"
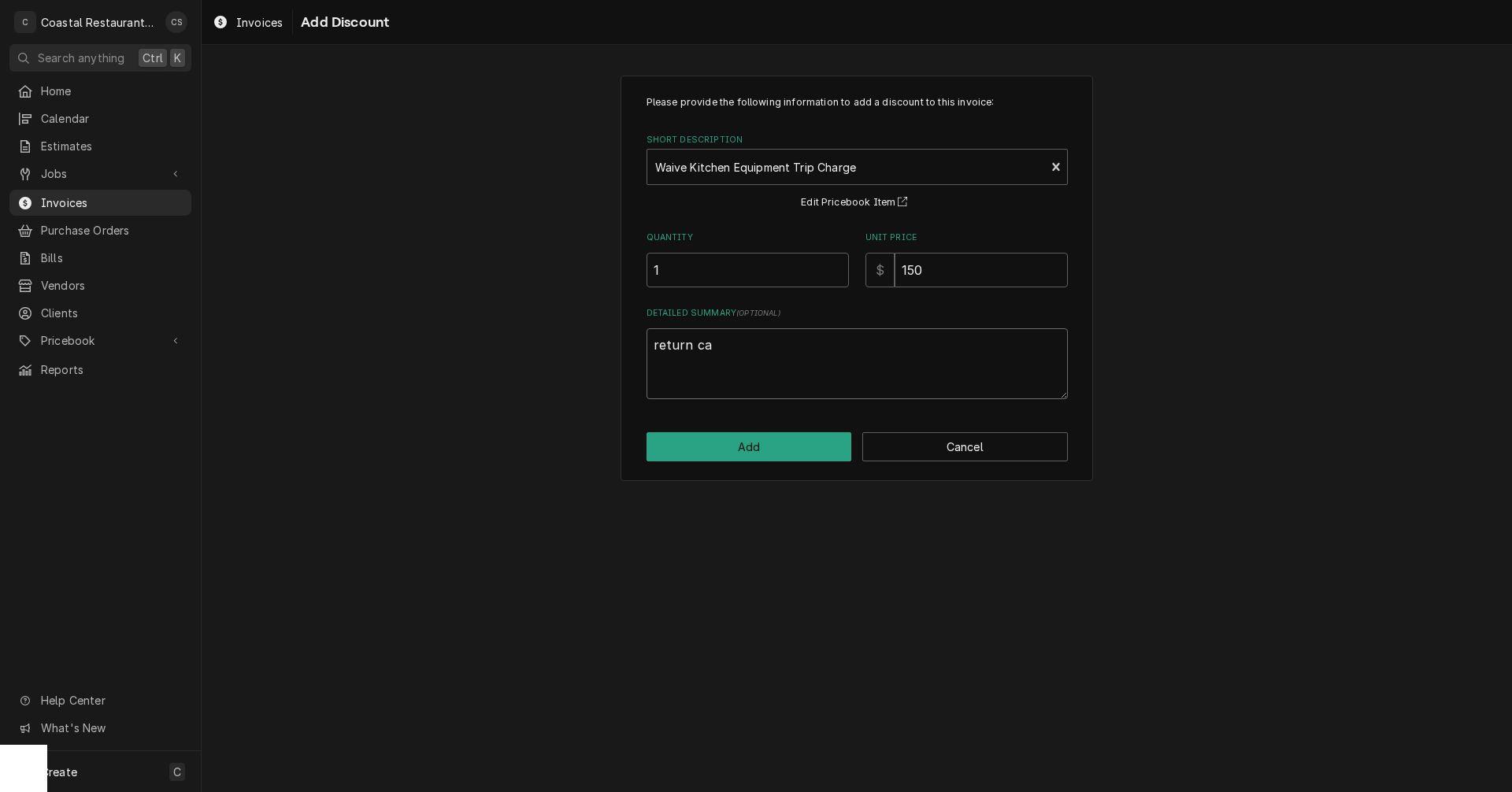
type textarea "return cal"
type textarea "x"
type textarea "return call"
type textarea "x"
type textarea "return call."
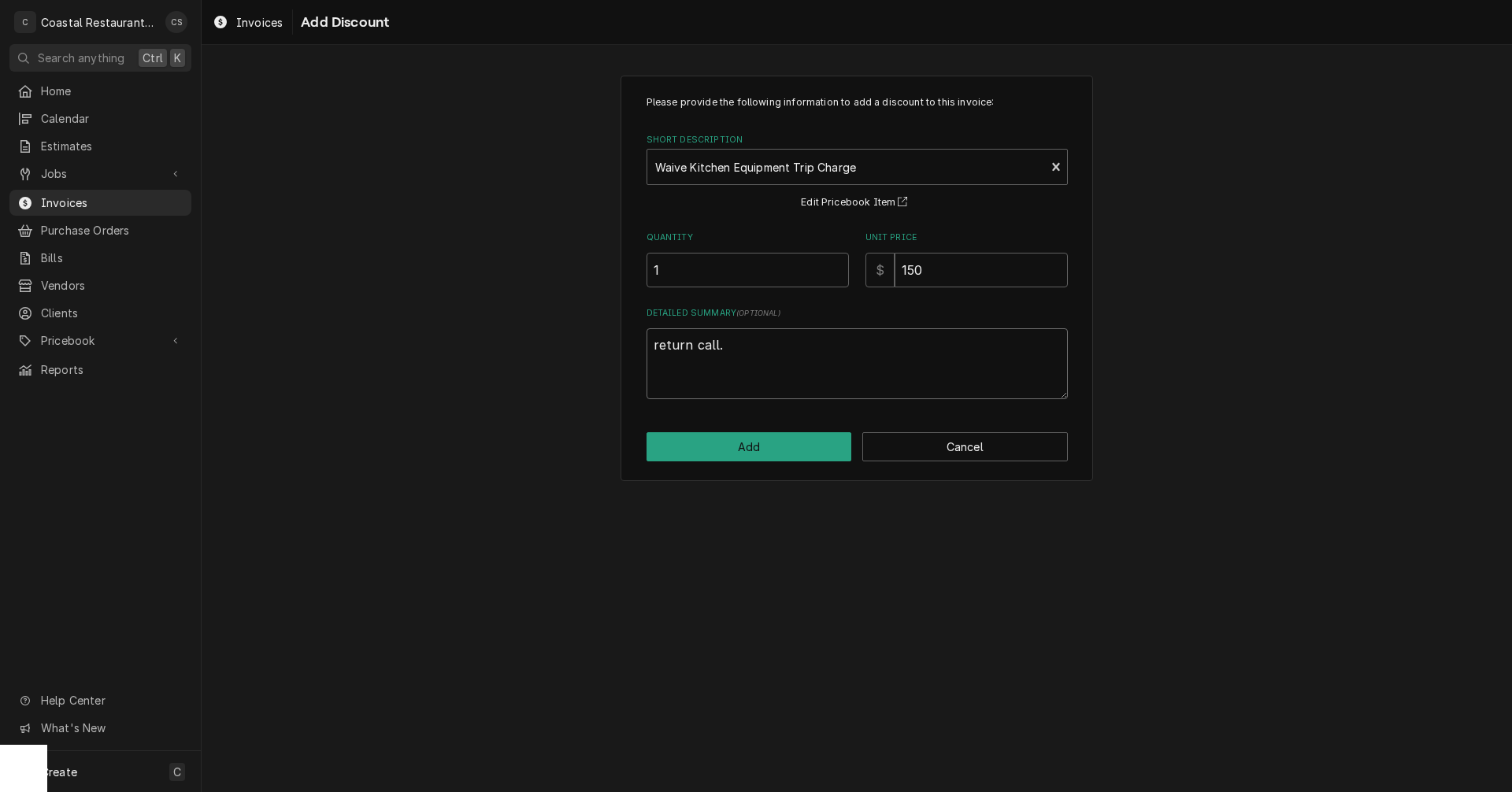
type textarea "x"
type textarea "return call."
click at [781, 444] on button "Add" at bounding box center [749, 447] width 205 height 30
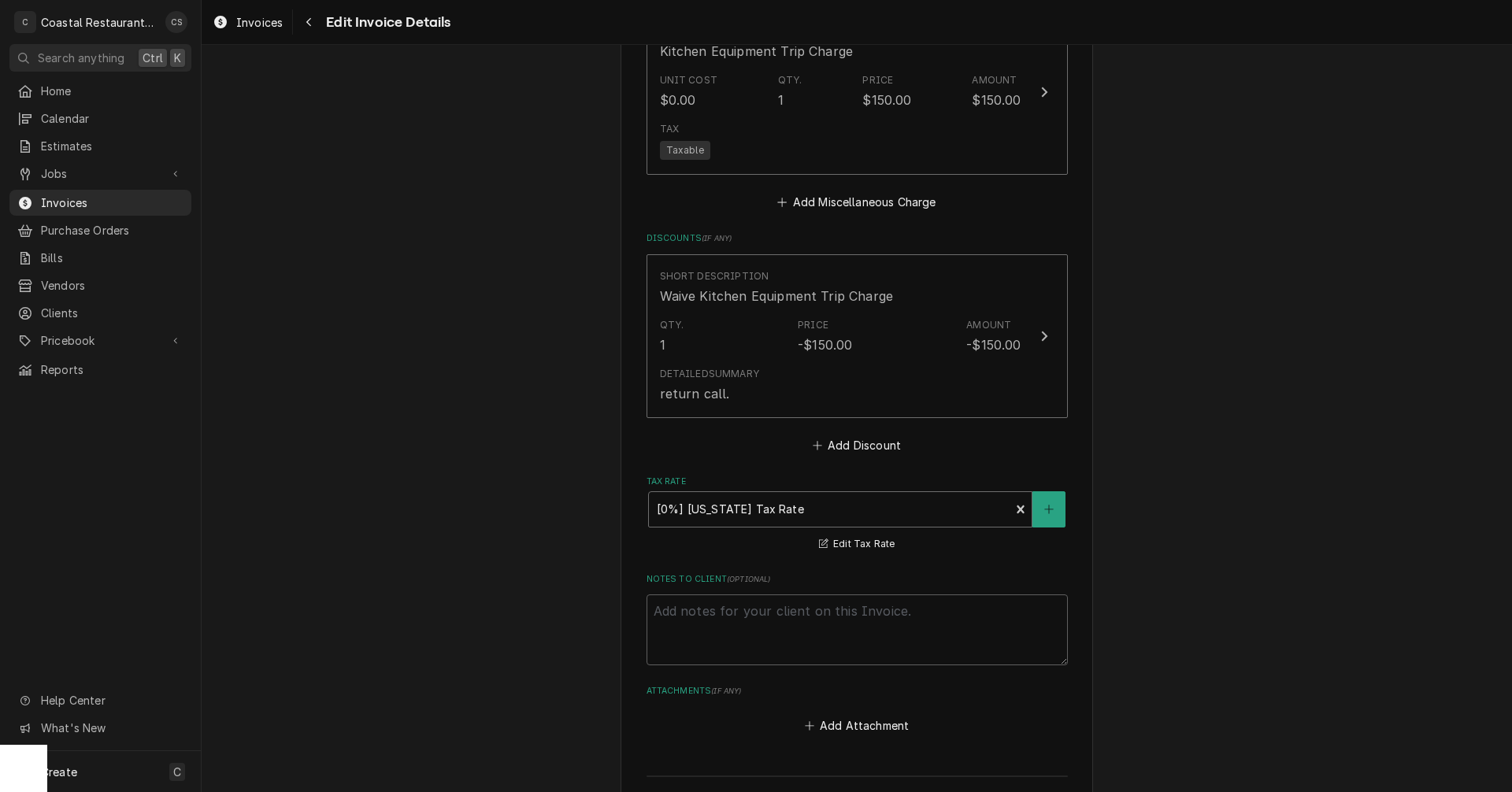
scroll to position [2834, 0]
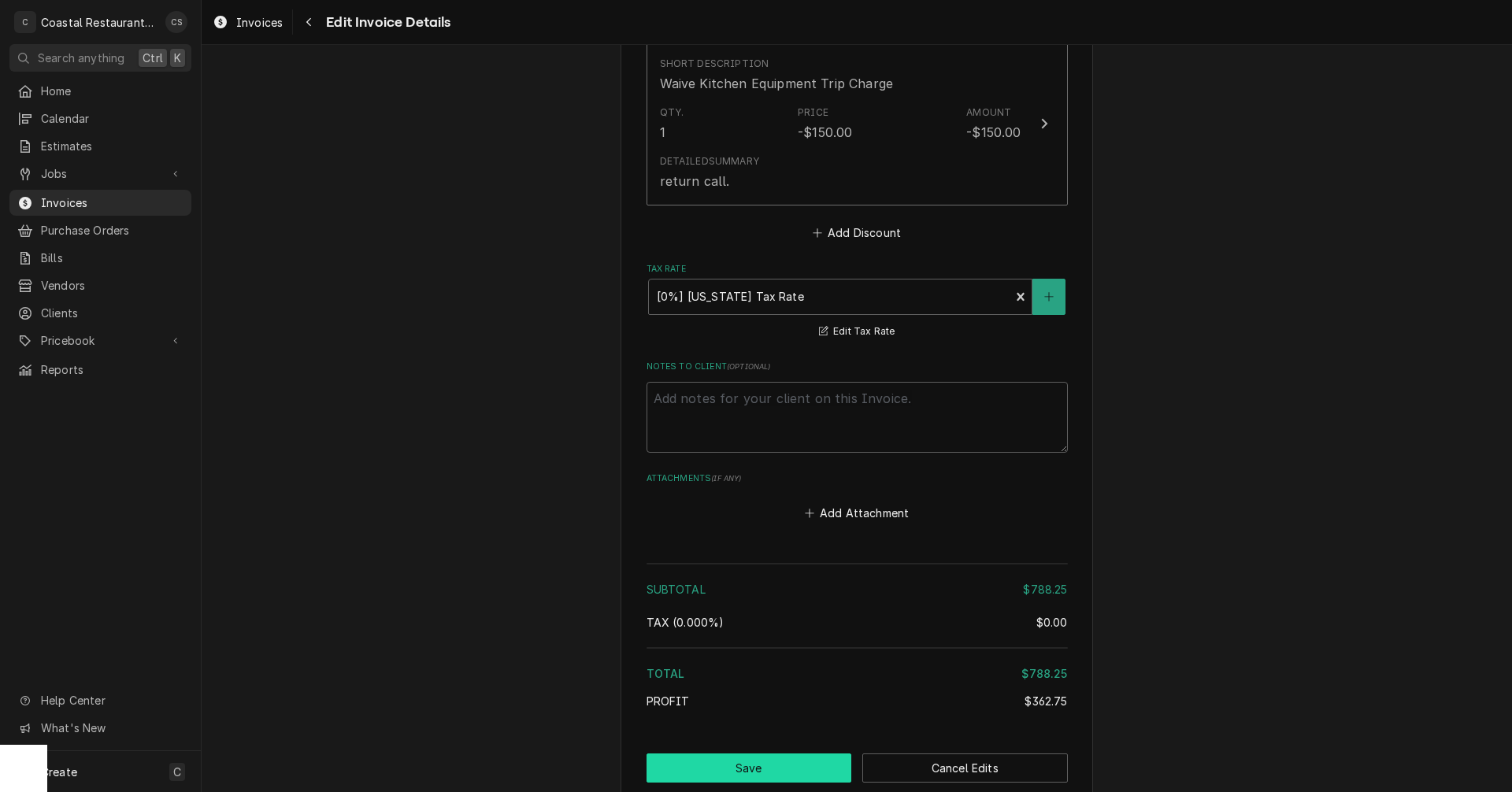
click at [763, 754] on button "Save" at bounding box center [749, 769] width 205 height 30
type textarea "x"
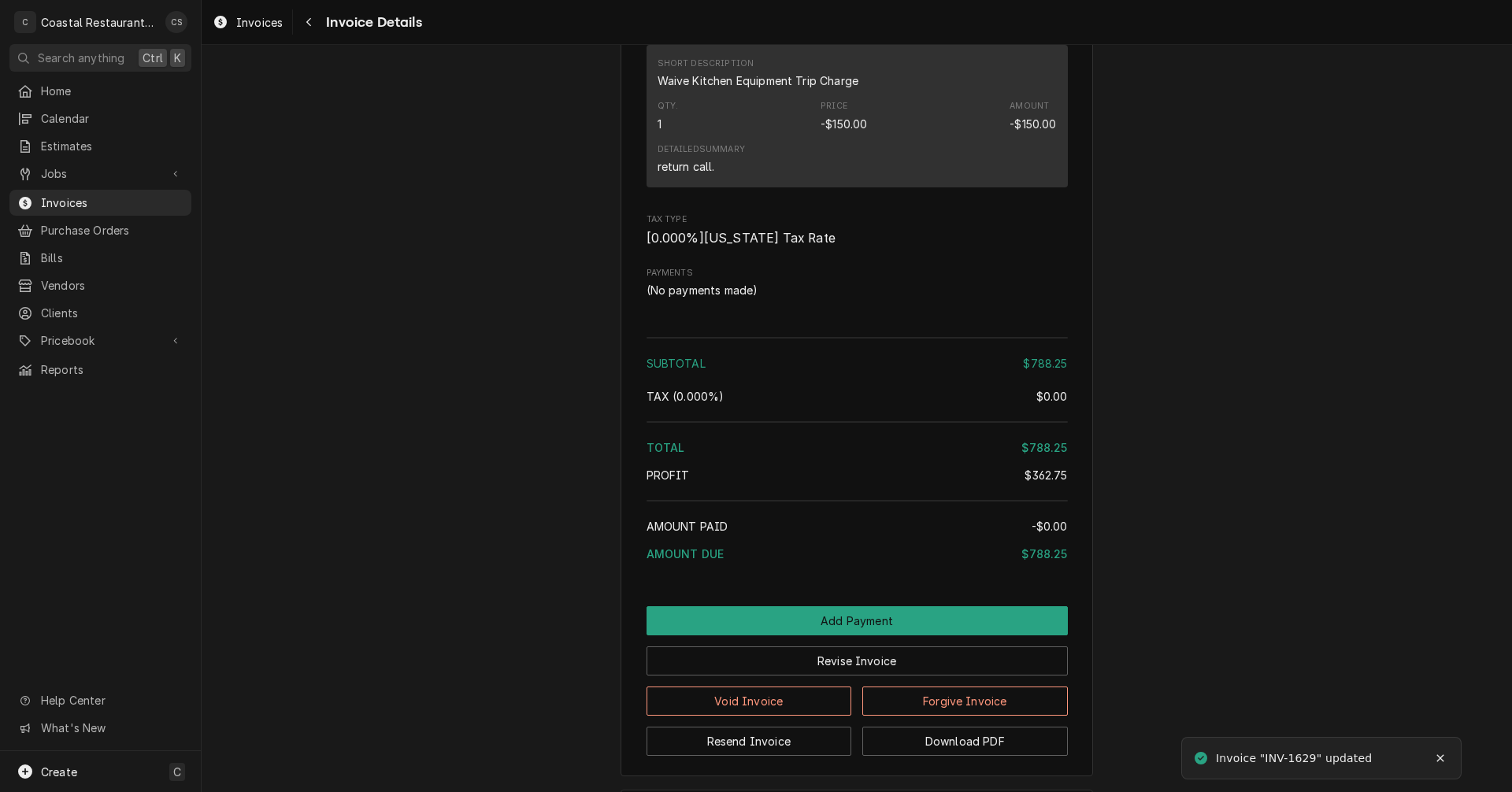
scroll to position [2100, 0]
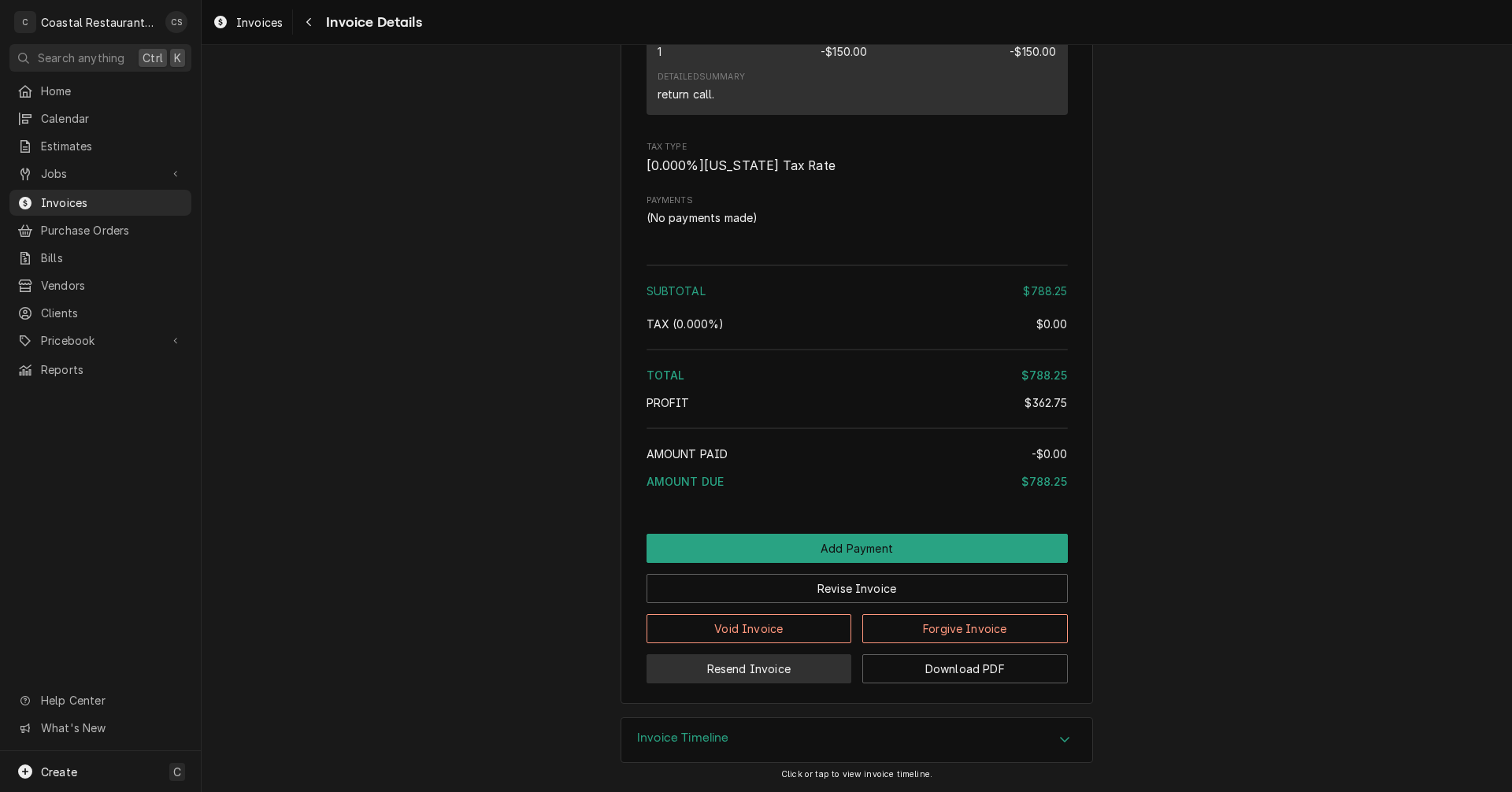
click at [774, 669] on button "Resend Invoice" at bounding box center [749, 669] width 205 height 30
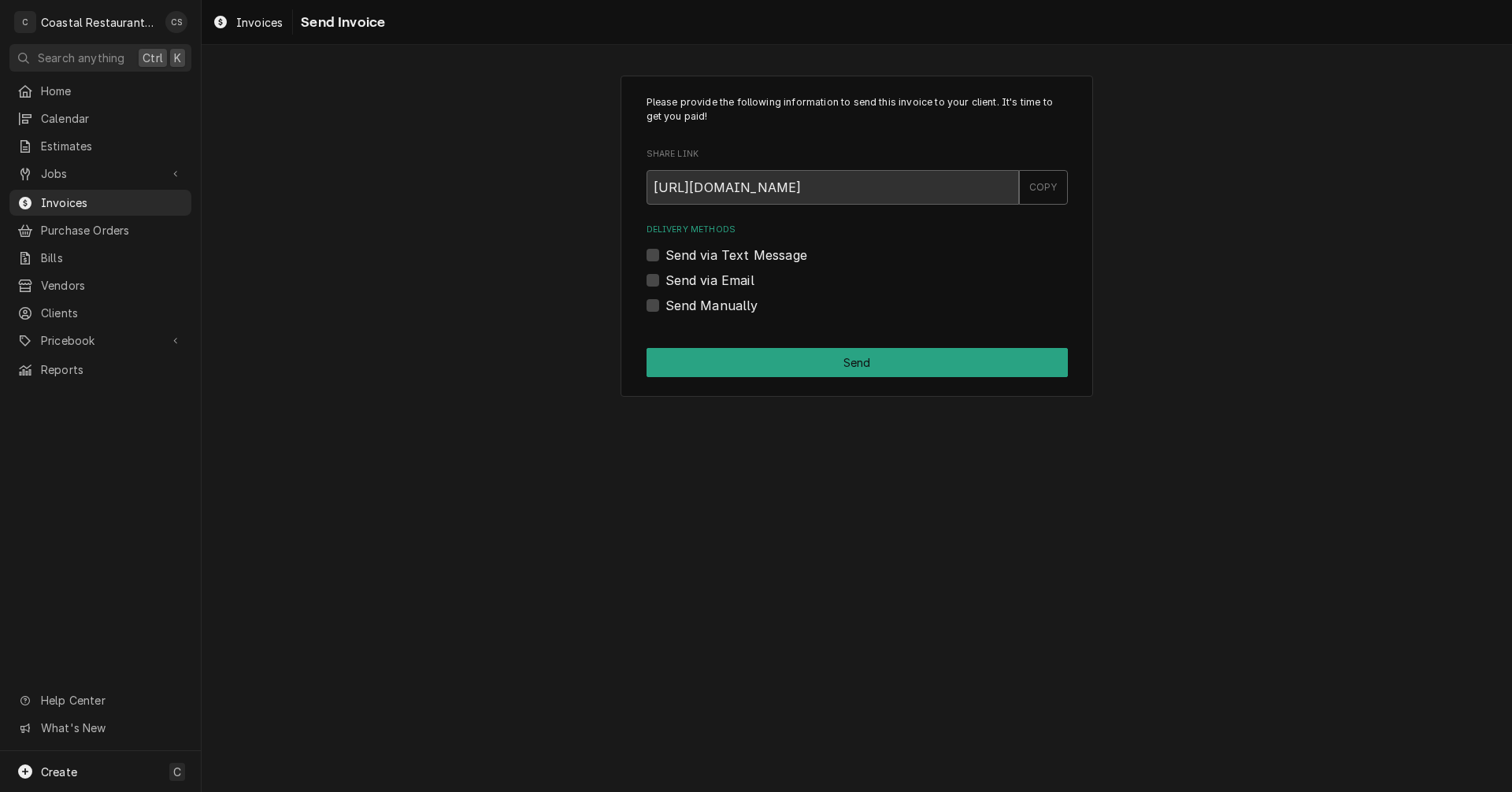
click at [665, 278] on label "Send via Email" at bounding box center [709, 281] width 89 height 19
click at [665, 278] on input "Send via Email" at bounding box center [876, 289] width 422 height 35
checkbox input "true"
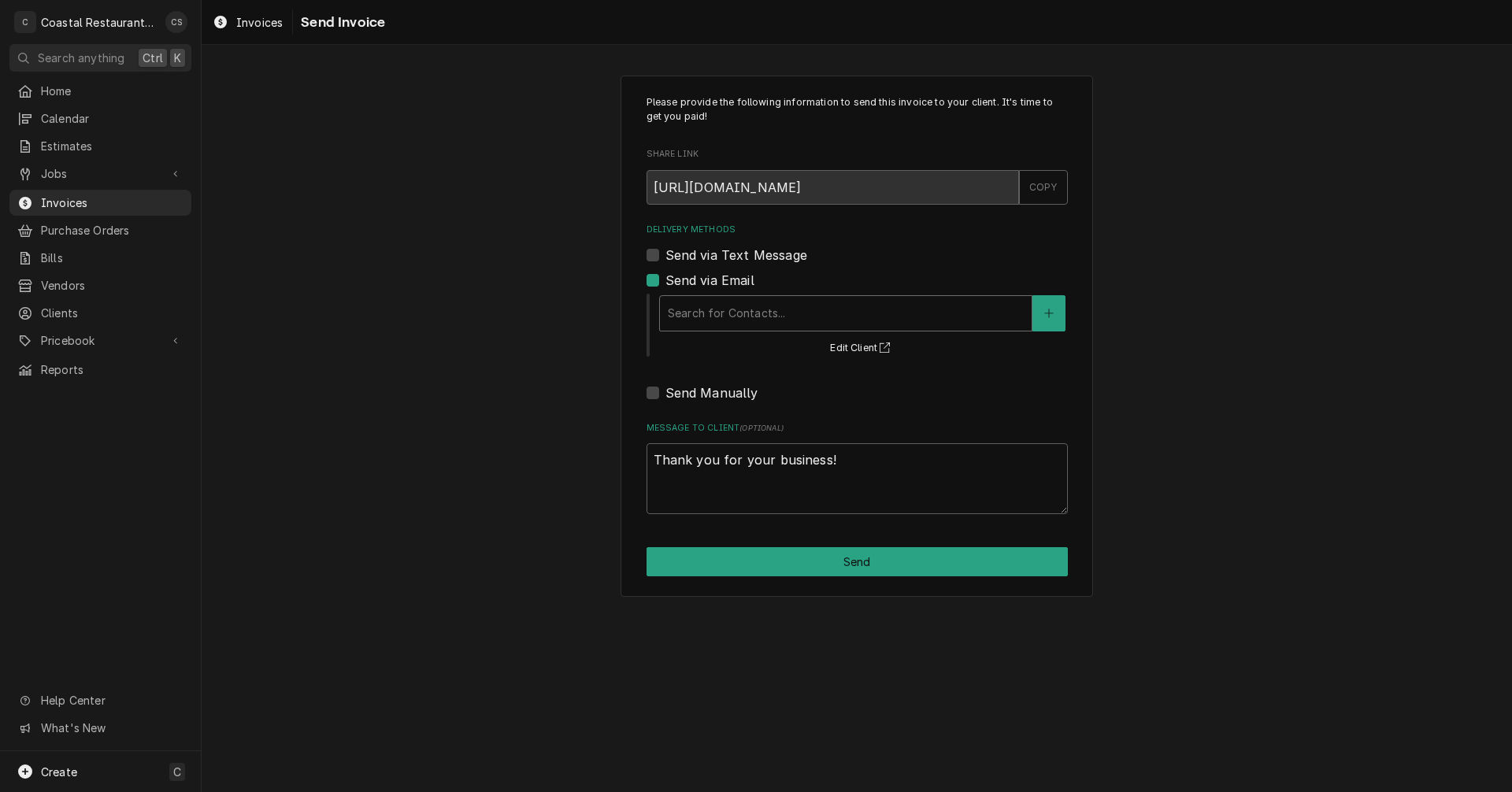
click at [712, 316] on div "Delivery Methods" at bounding box center [845, 313] width 356 height 29
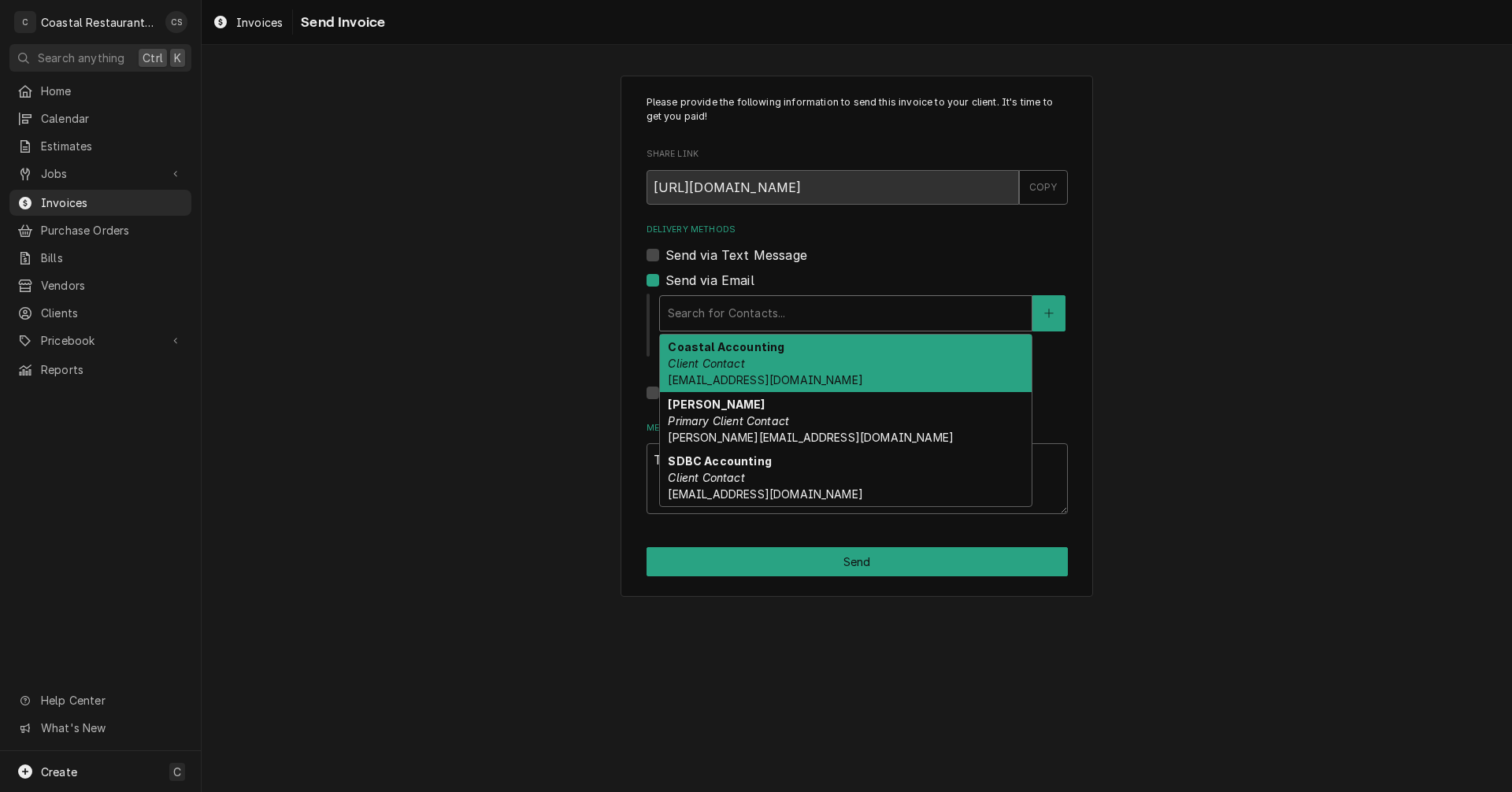
click at [716, 356] on div "Coastal Accounting Client Contact Accounting@coastalrestaurantrepair.com" at bounding box center [845, 363] width 371 height 57
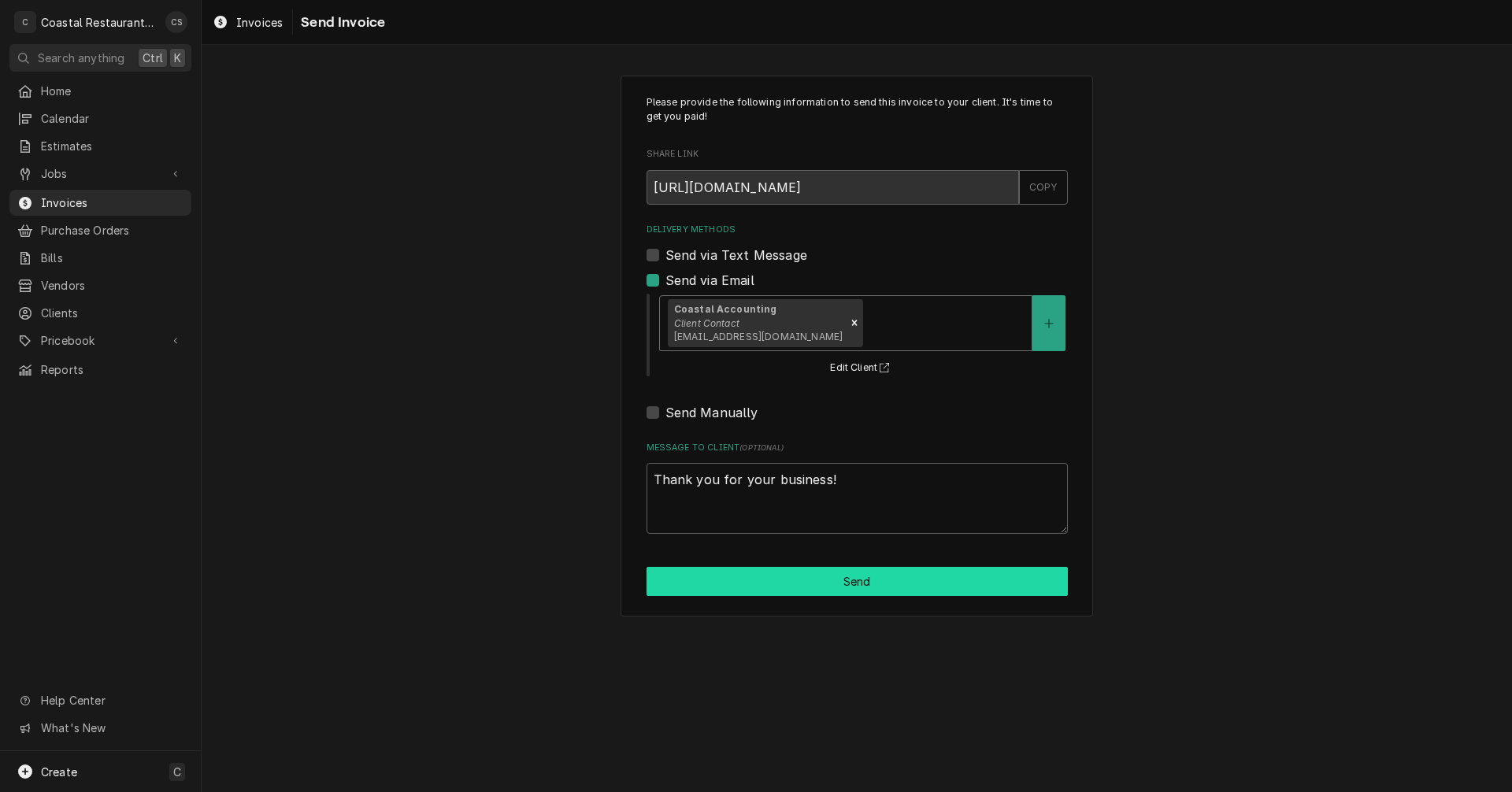
click at [827, 582] on button "Send" at bounding box center [857, 582] width 422 height 30
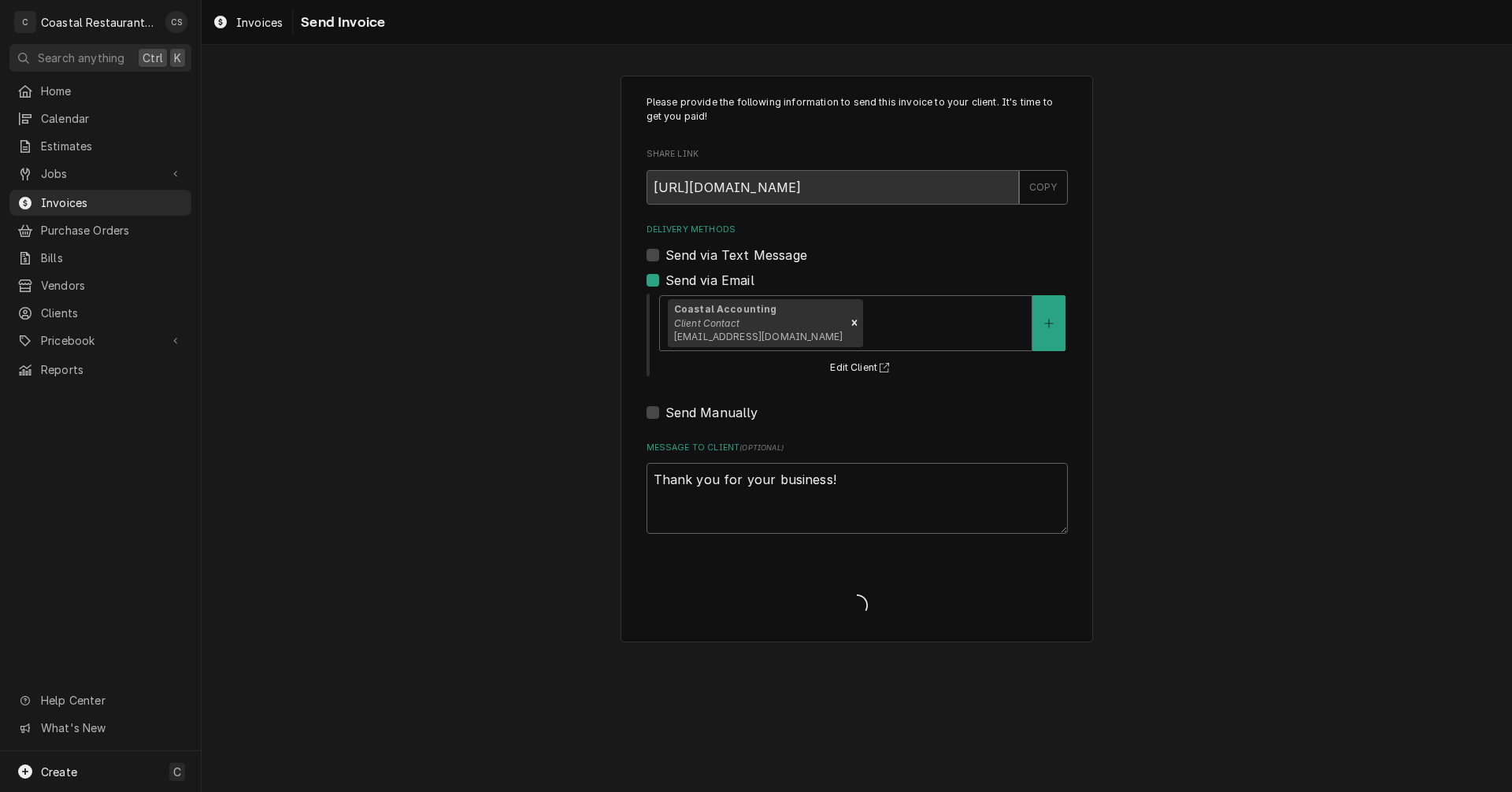
type textarea "x"
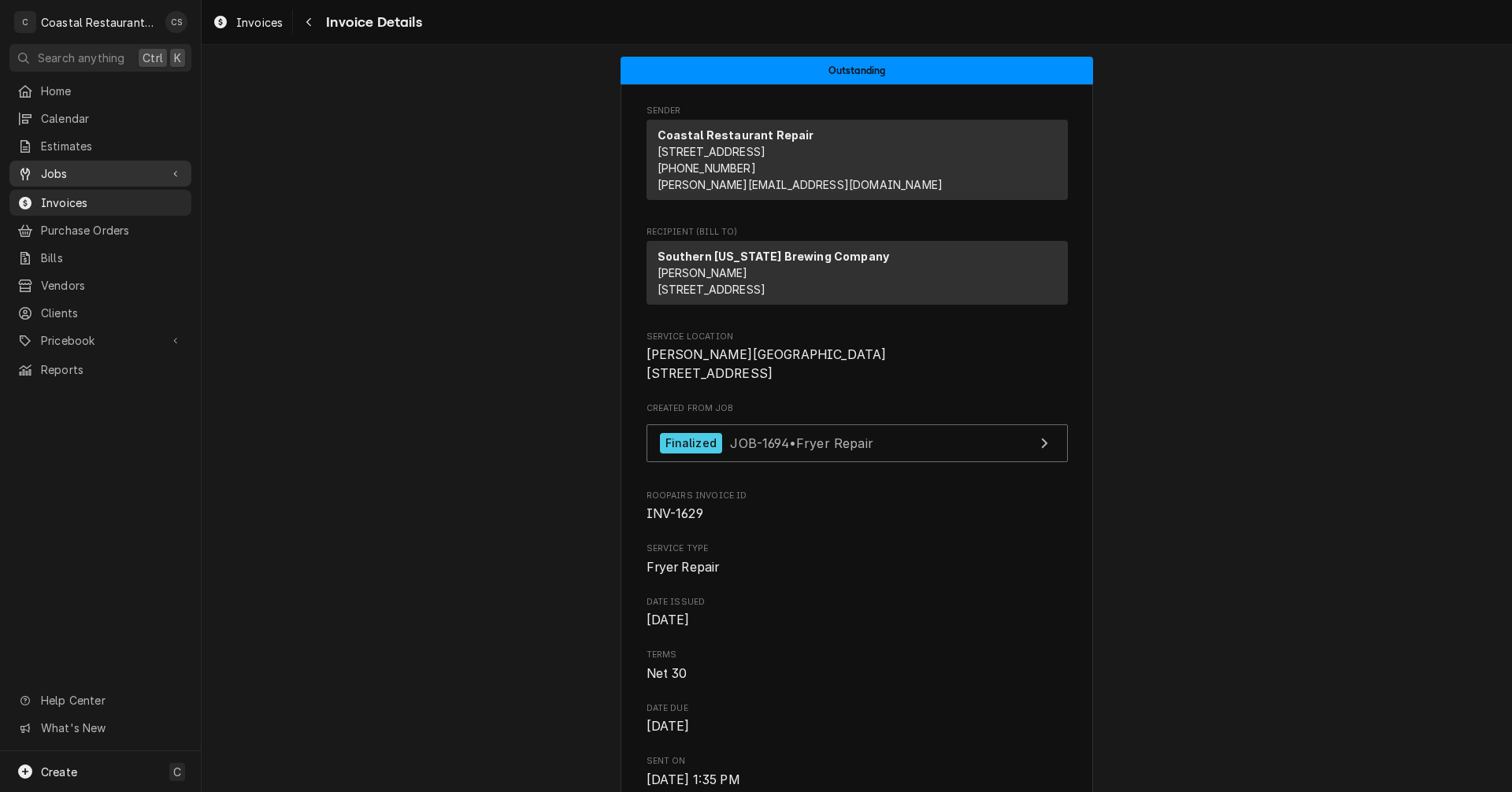
click at [45, 168] on span "Jobs" at bounding box center [100, 173] width 119 height 17
click at [63, 196] on span "Jobs" at bounding box center [112, 201] width 143 height 17
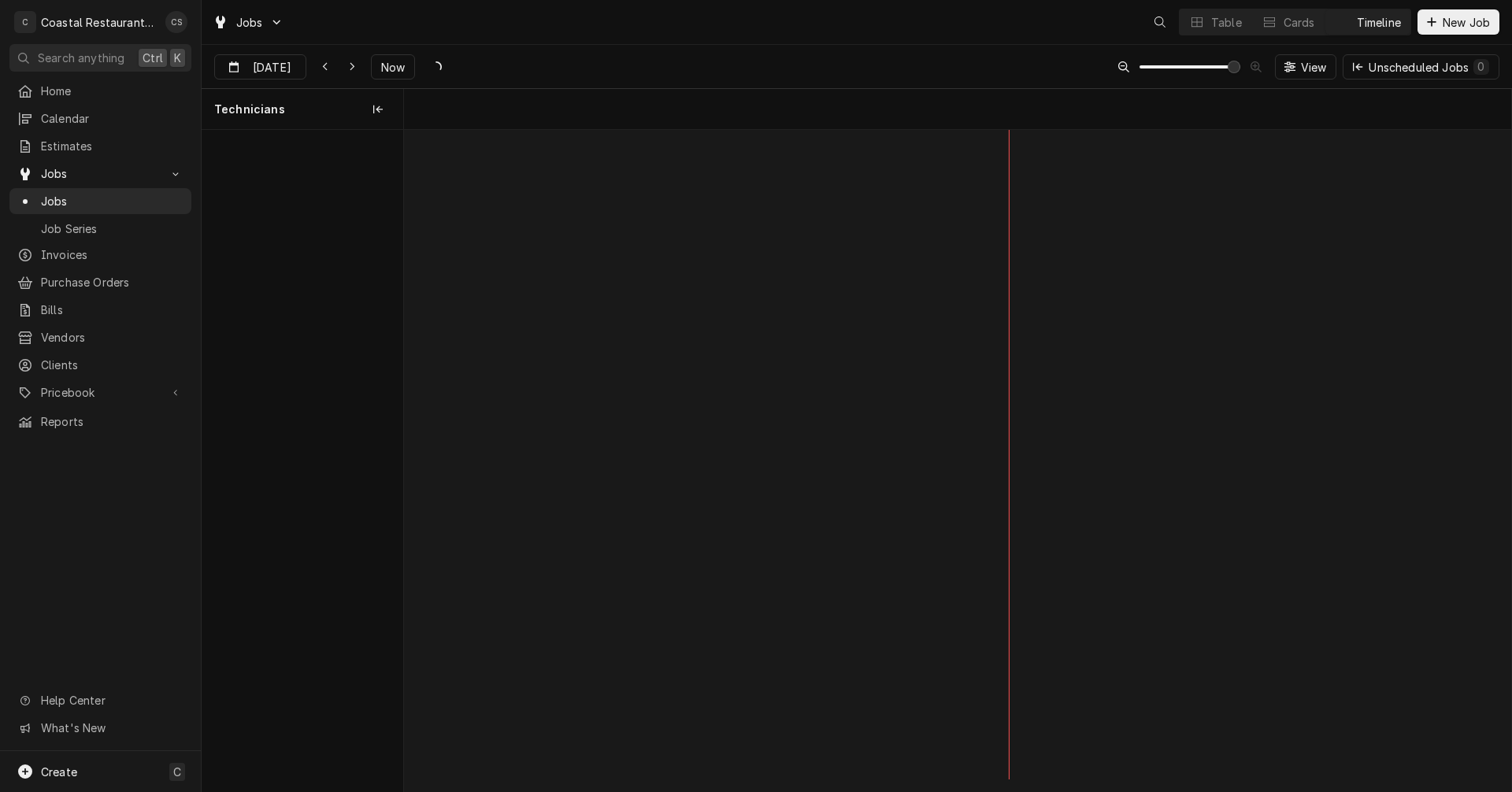
scroll to position [0, 21964]
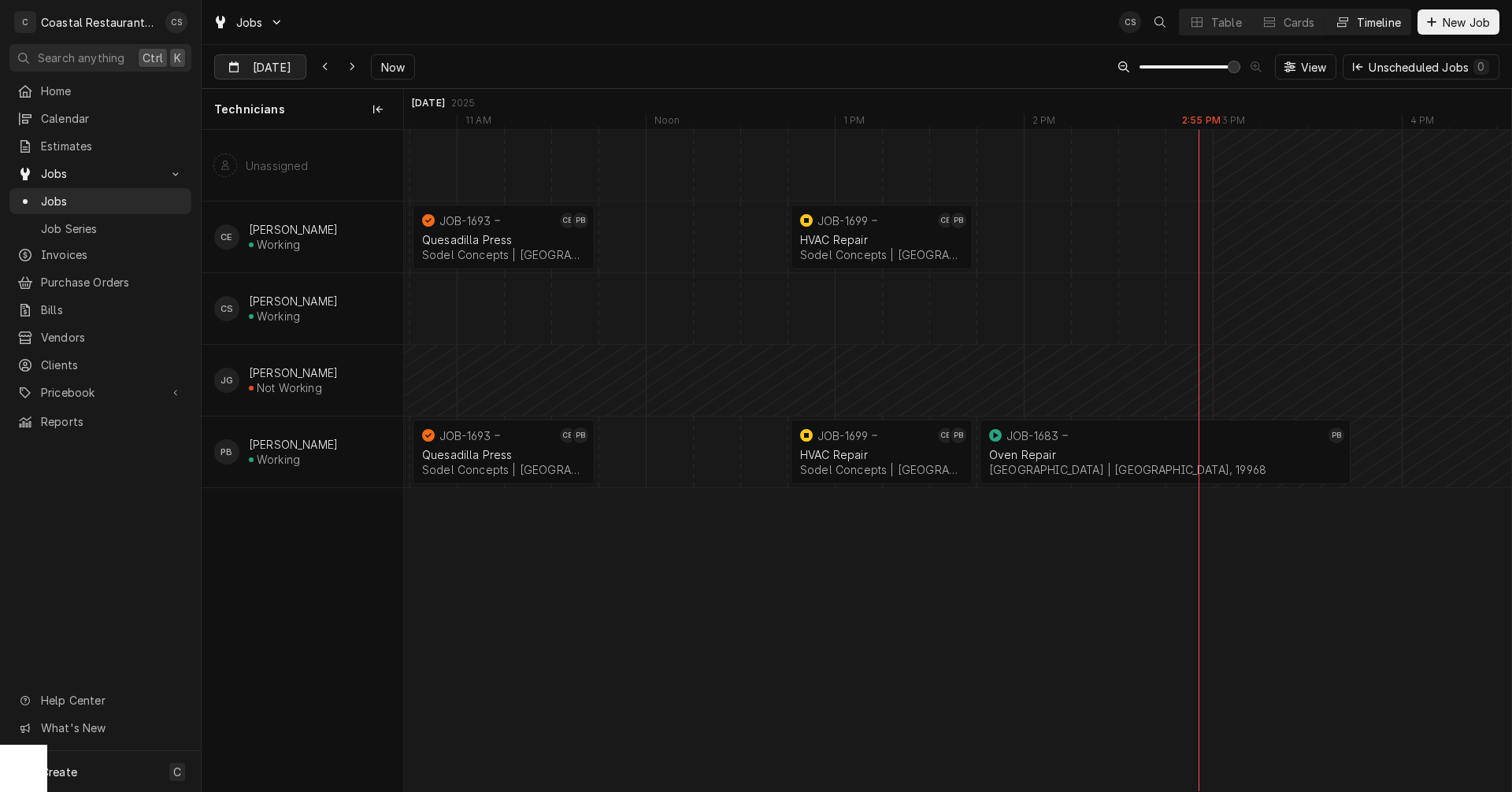
click at [276, 63] on input "[DATE]" at bounding box center [249, 70] width 69 height 30
click at [257, 278] on div "29" at bounding box center [256, 283] width 22 height 22
type input "[DATE]"
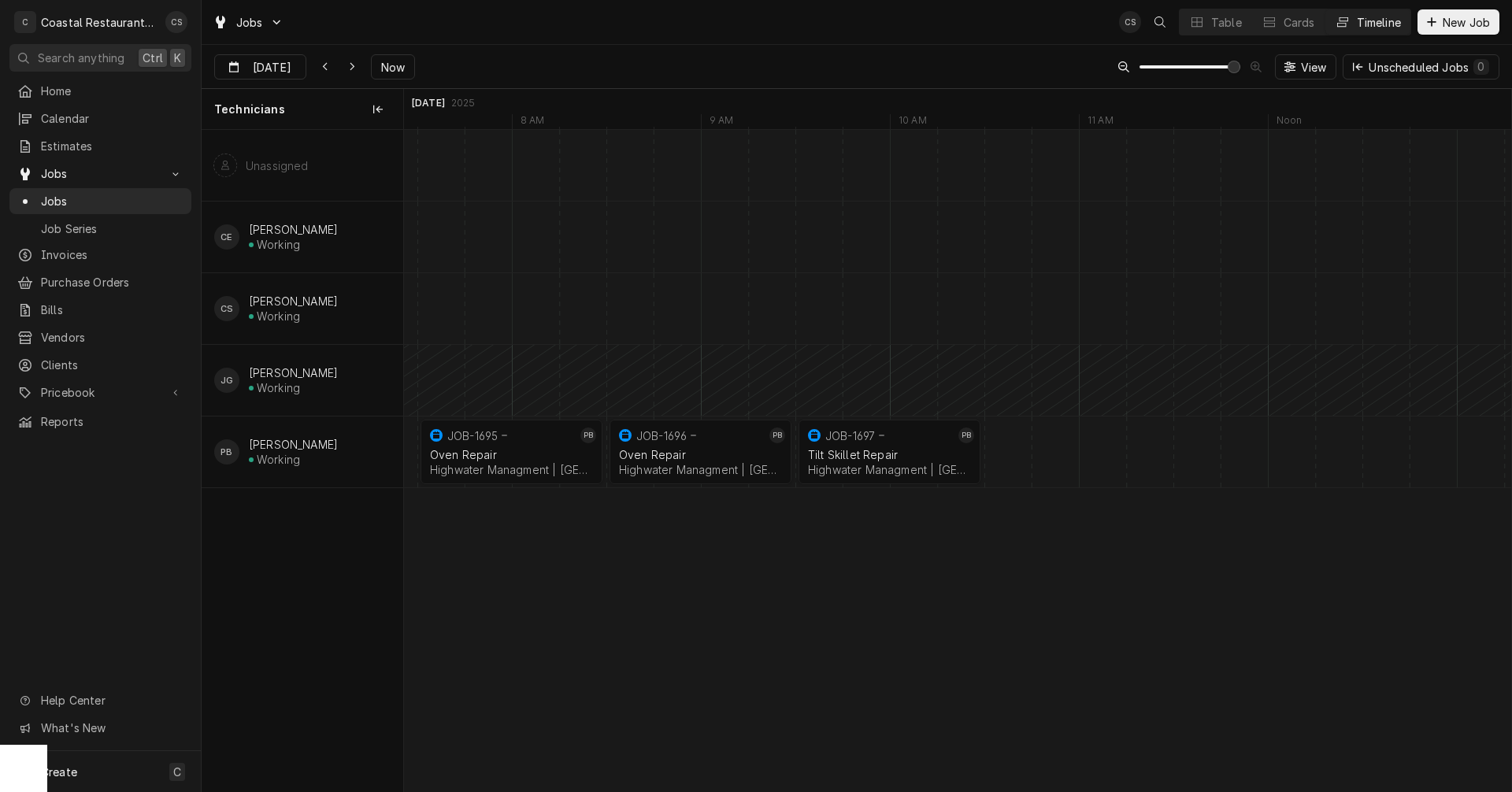
scroll to position [0, 0]
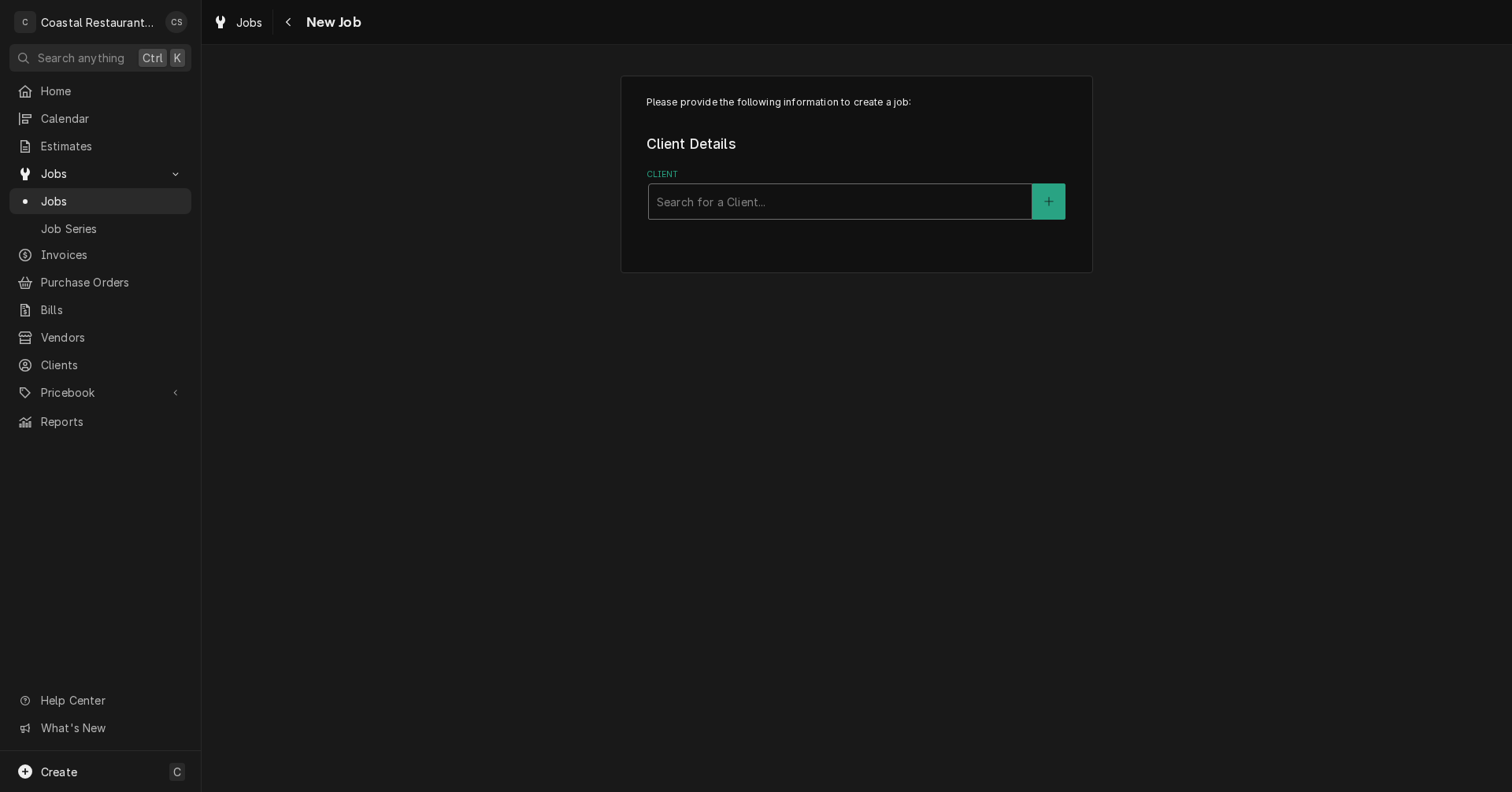
click at [697, 205] on div "Client" at bounding box center [840, 202] width 367 height 29
type input "Grottos"
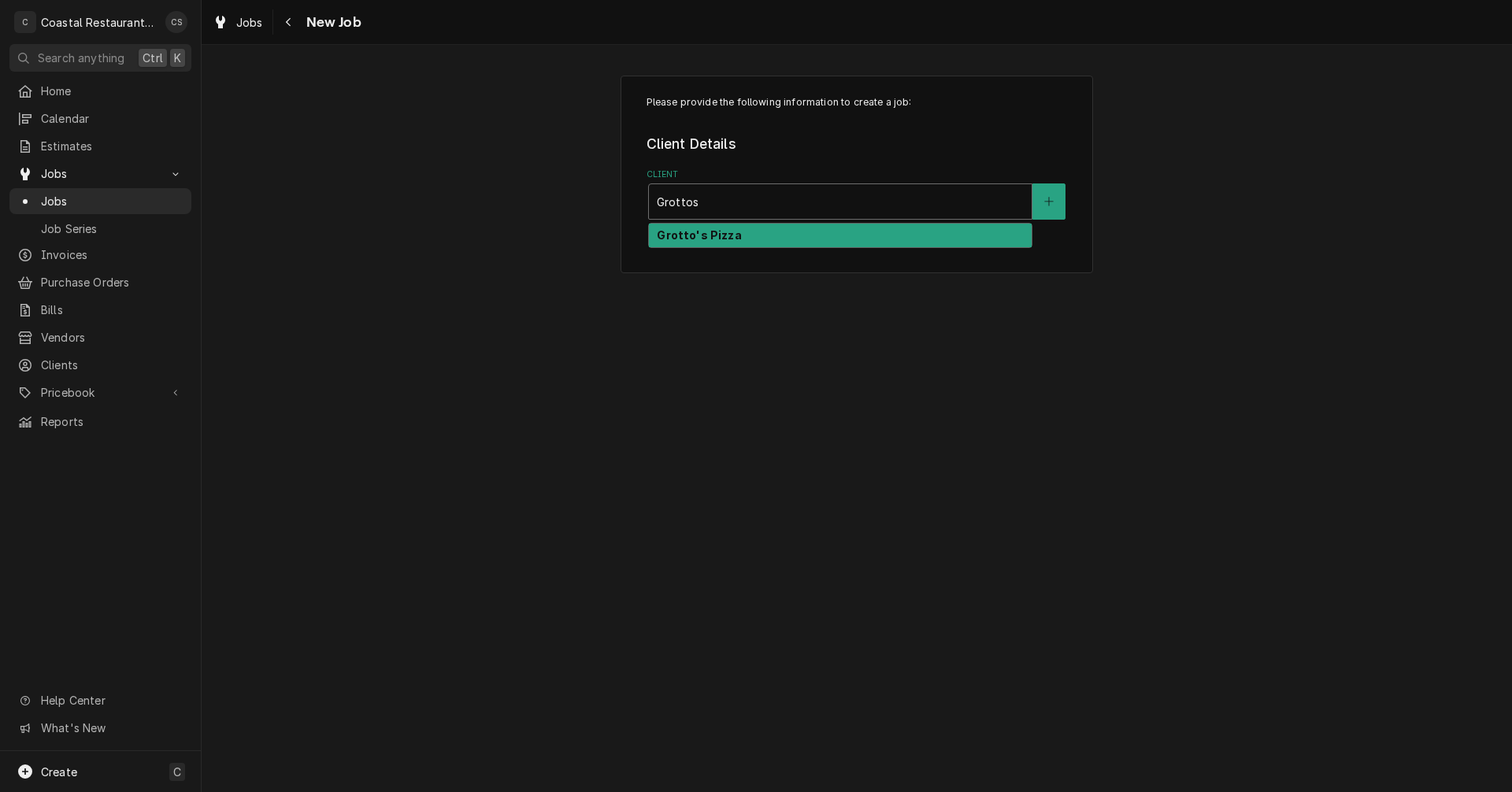
click at [712, 236] on strong "Grotto's Pizza" at bounding box center [698, 235] width 84 height 13
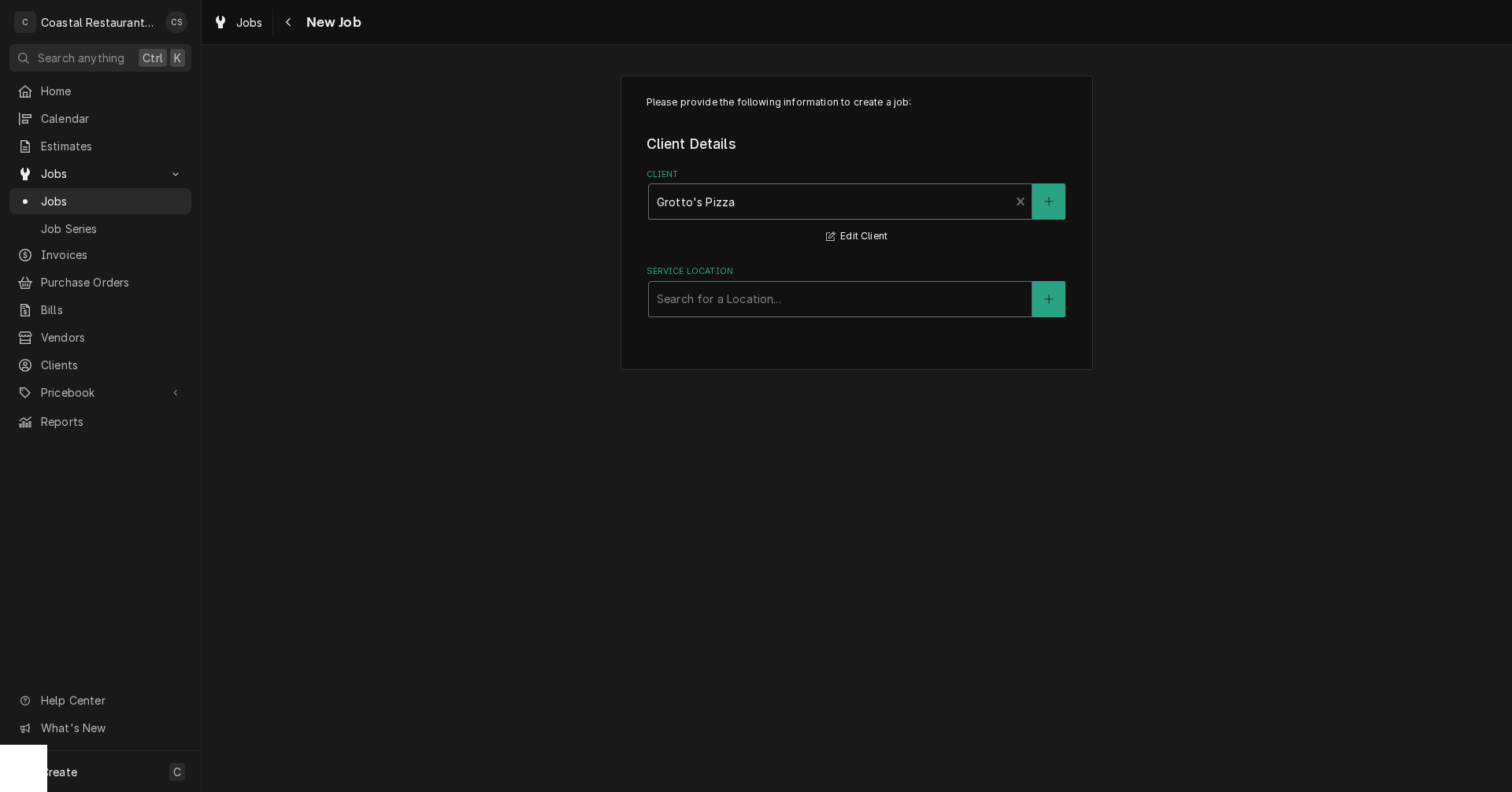
click at [702, 300] on div "Service Location" at bounding box center [840, 299] width 367 height 29
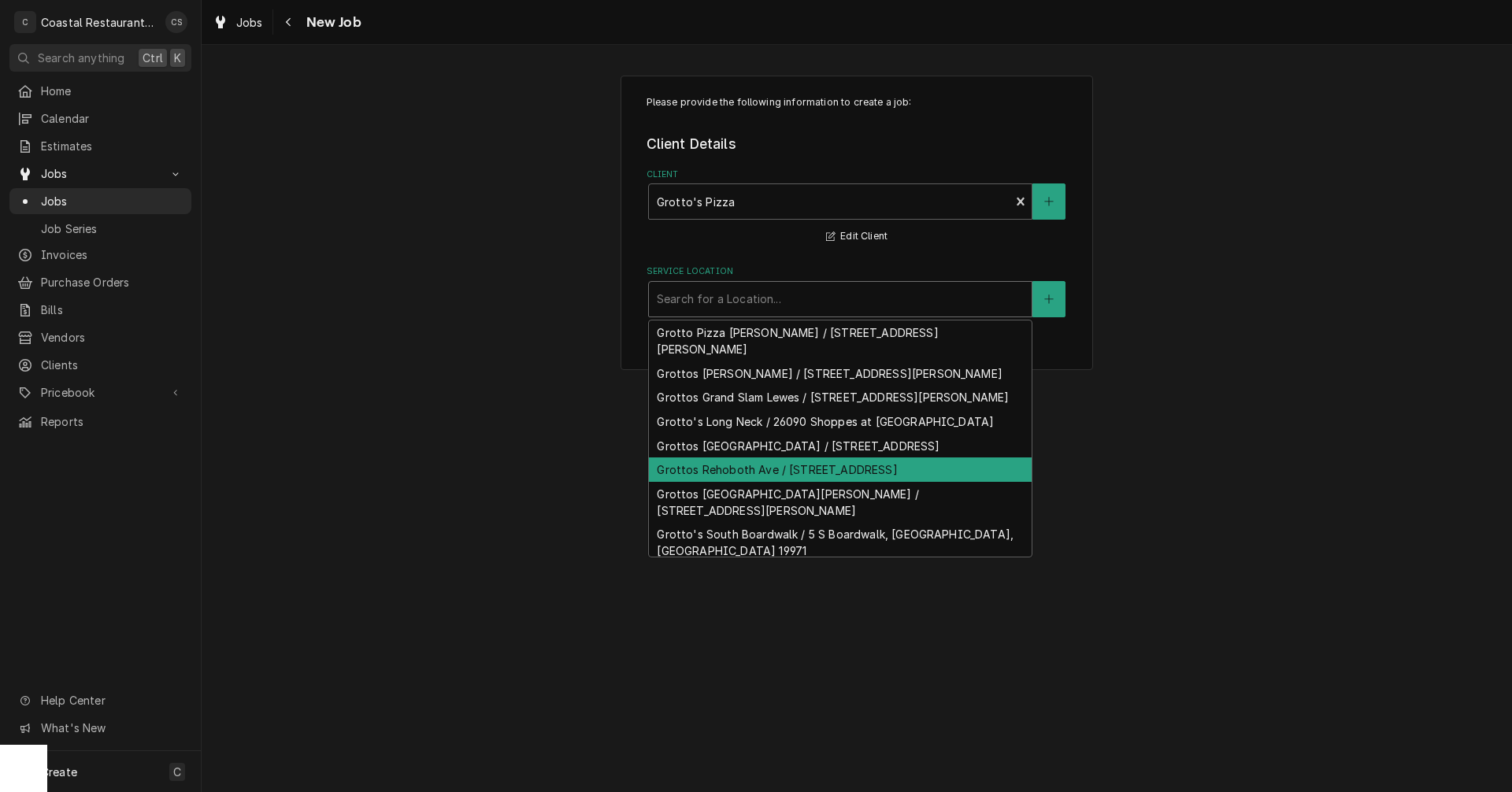
click at [719, 482] on div "Grottos Rehoboth Ave / 36 Rehoboth Ave, Rehoboth Beach, DE 19971" at bounding box center [840, 469] width 383 height 24
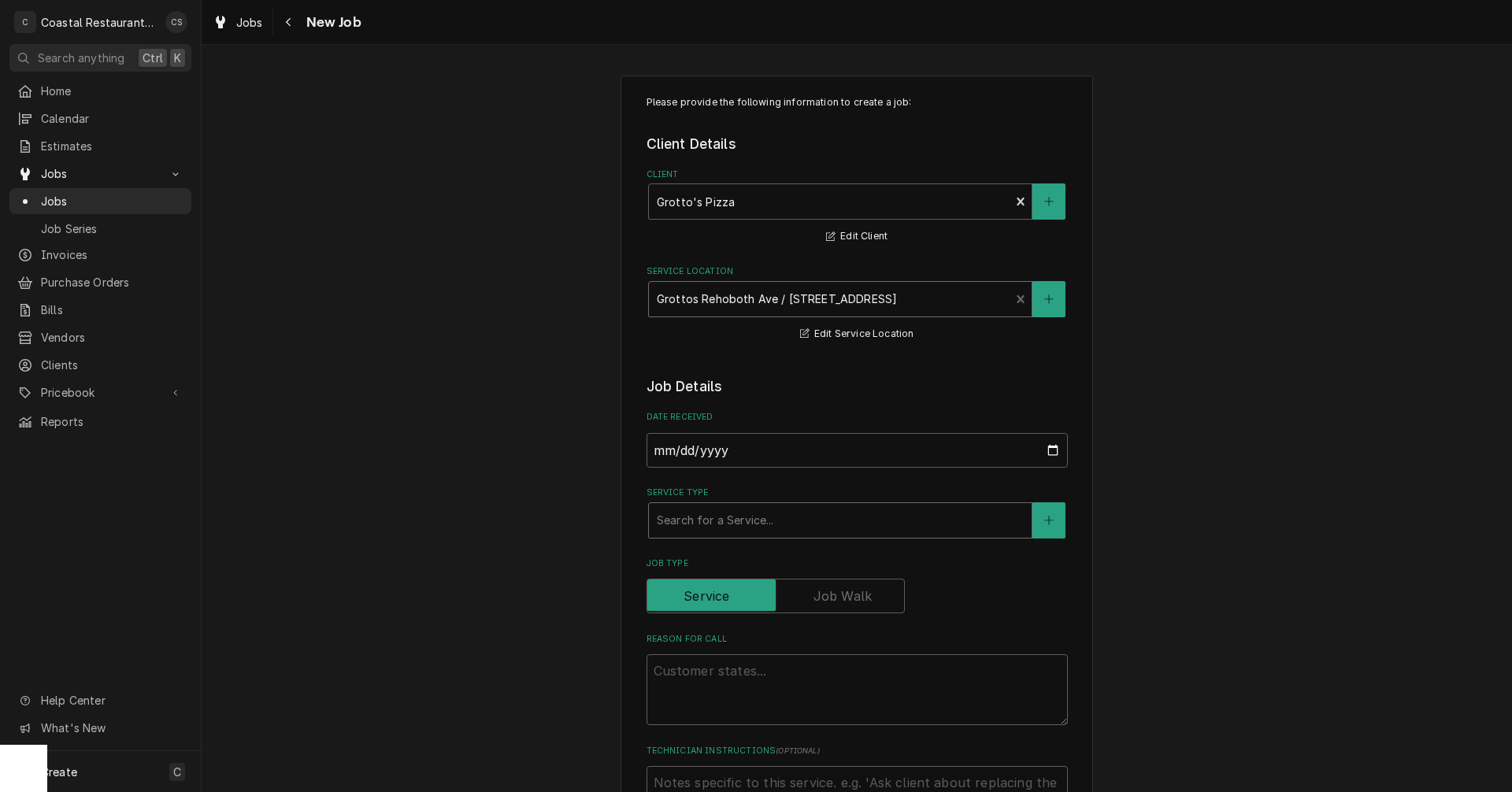
click at [702, 522] on div "Service Type" at bounding box center [840, 520] width 367 height 29
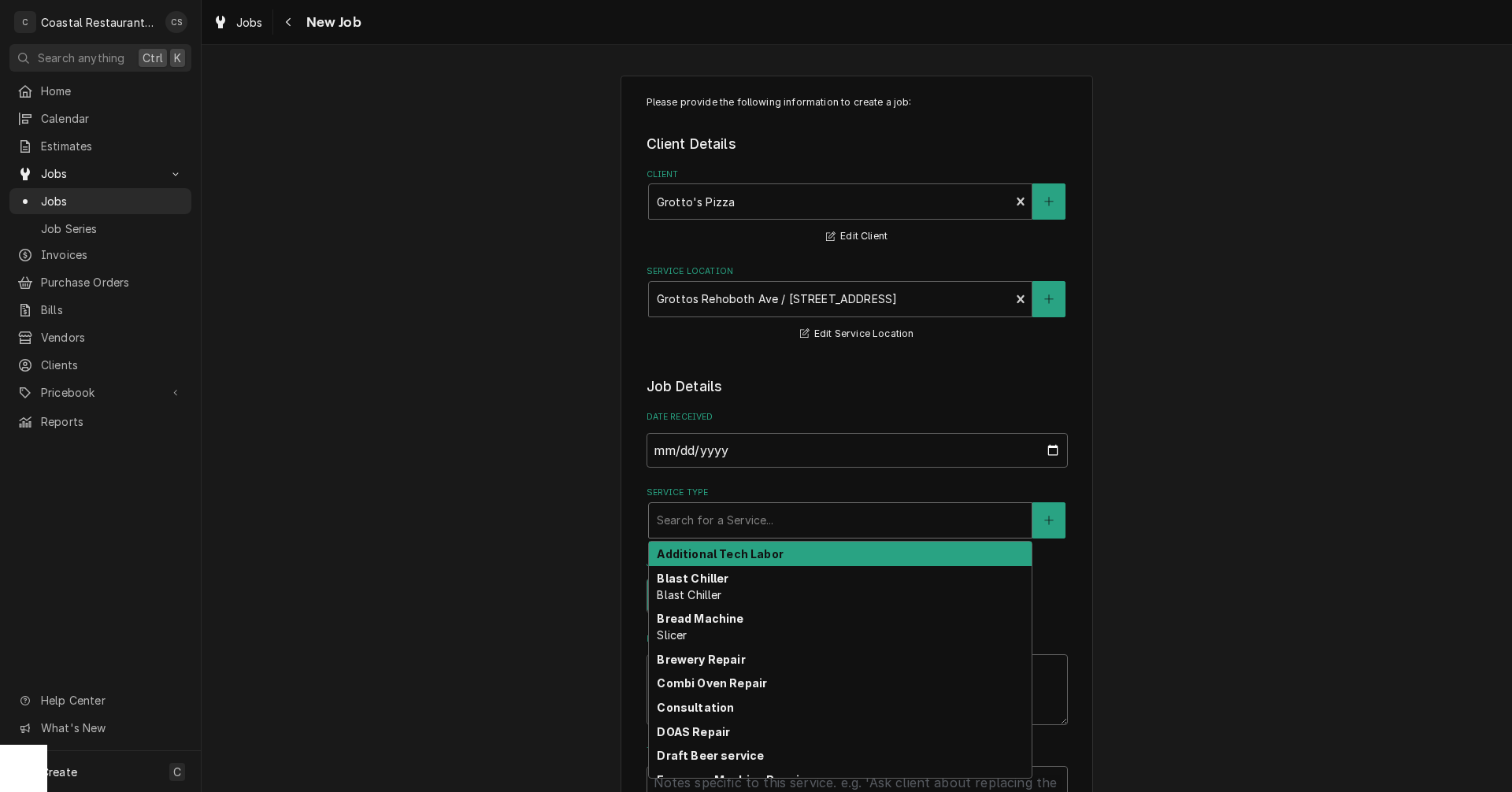
type textarea "x"
type input "R"
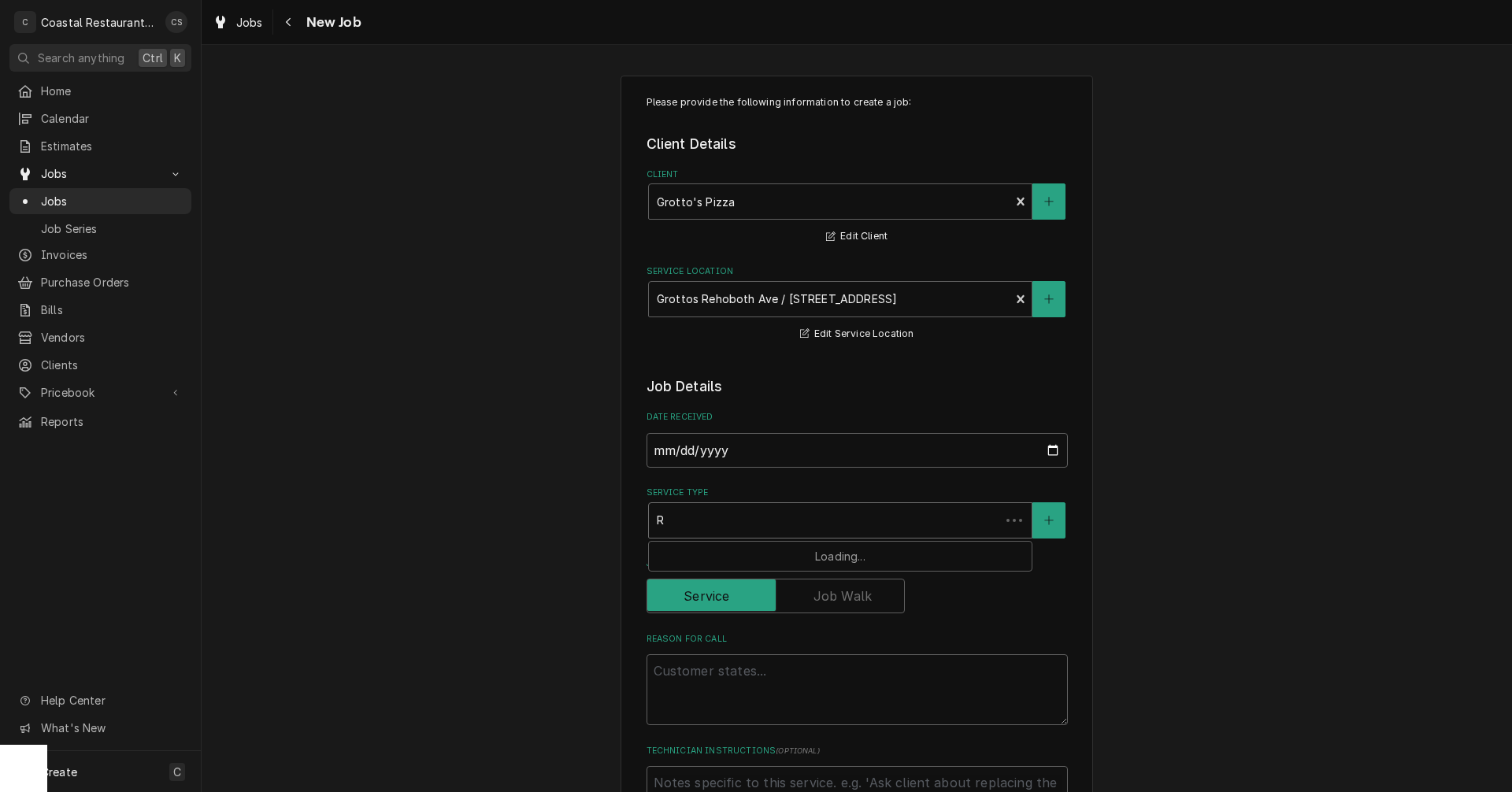
type textarea "x"
type input "Re"
type textarea "x"
type input "Ref"
click at [696, 555] on strong "Refrigeration" at bounding box center [696, 553] width 79 height 13
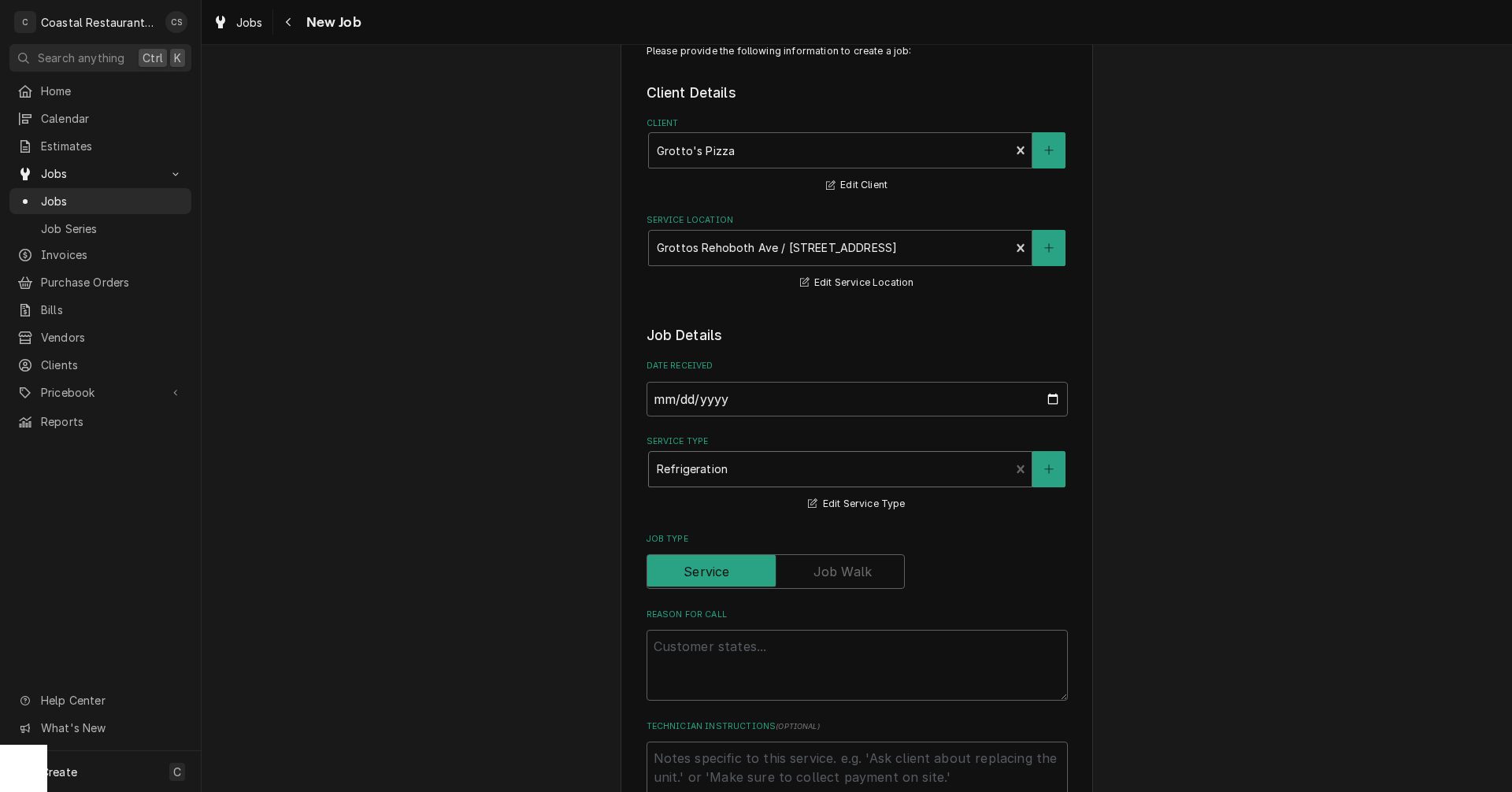
scroll to position [79, 0]
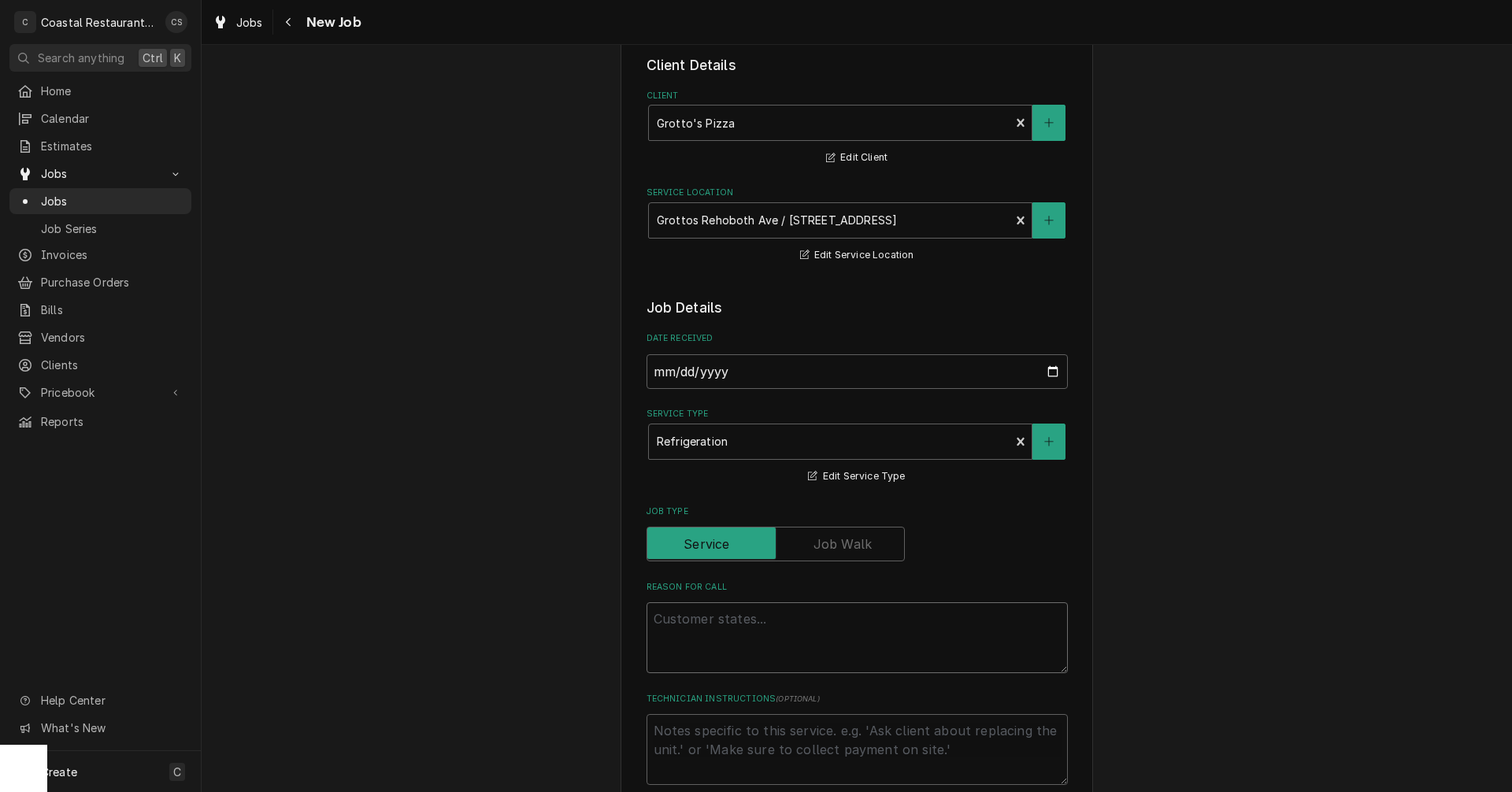
click at [685, 622] on textarea "Reason For Call" at bounding box center [857, 638] width 422 height 71
click at [713, 616] on textarea "Reason For Call" at bounding box center [857, 638] width 422 height 71
paste textarea "At the 36 Rehoboth Avenue location we currently have a mug chiller that is down…"
type textarea "x"
type textarea "At the 36 Rehoboth Avenue location we currently have a mug chiller that is down…"
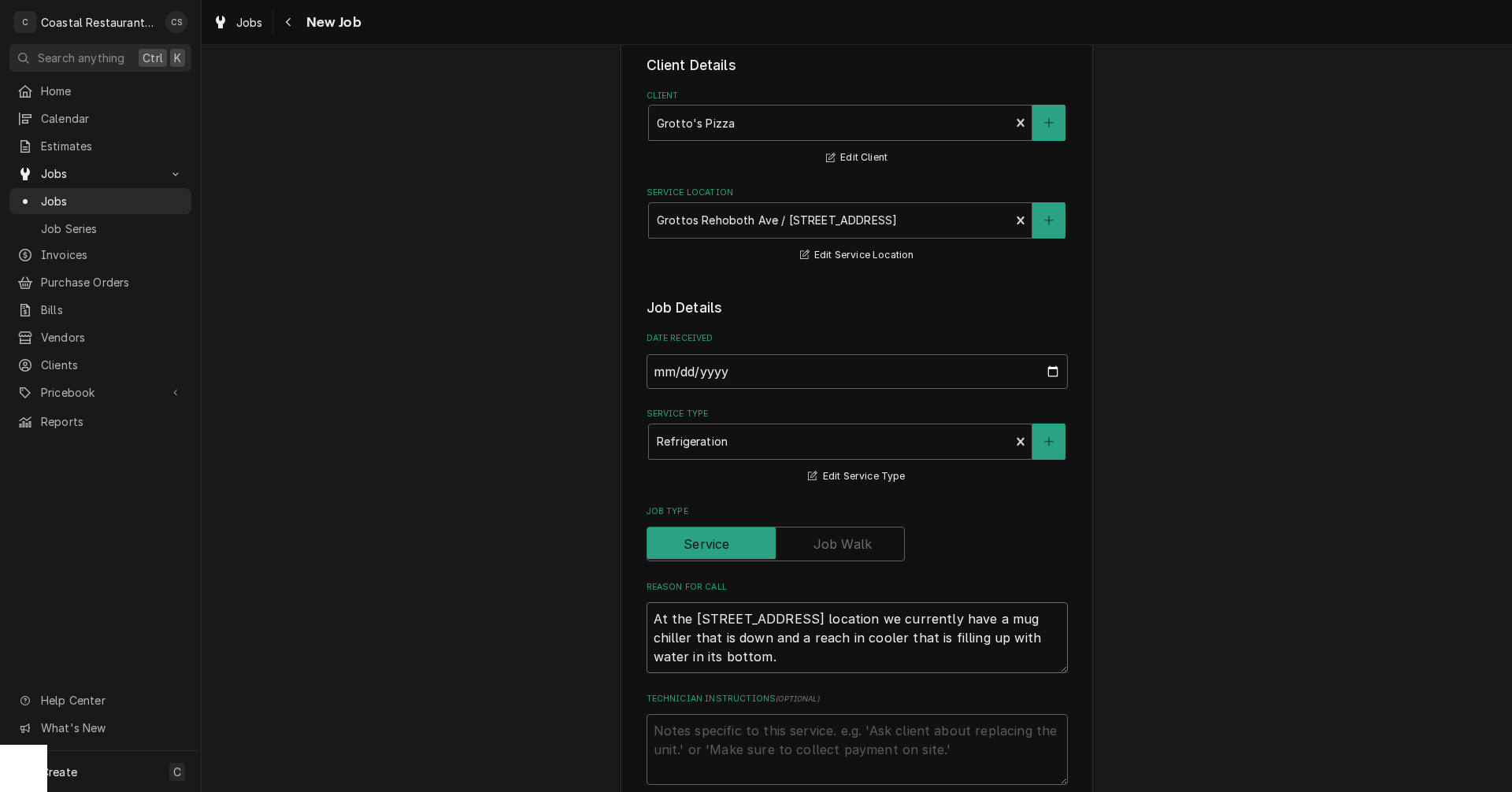
type textarea "x"
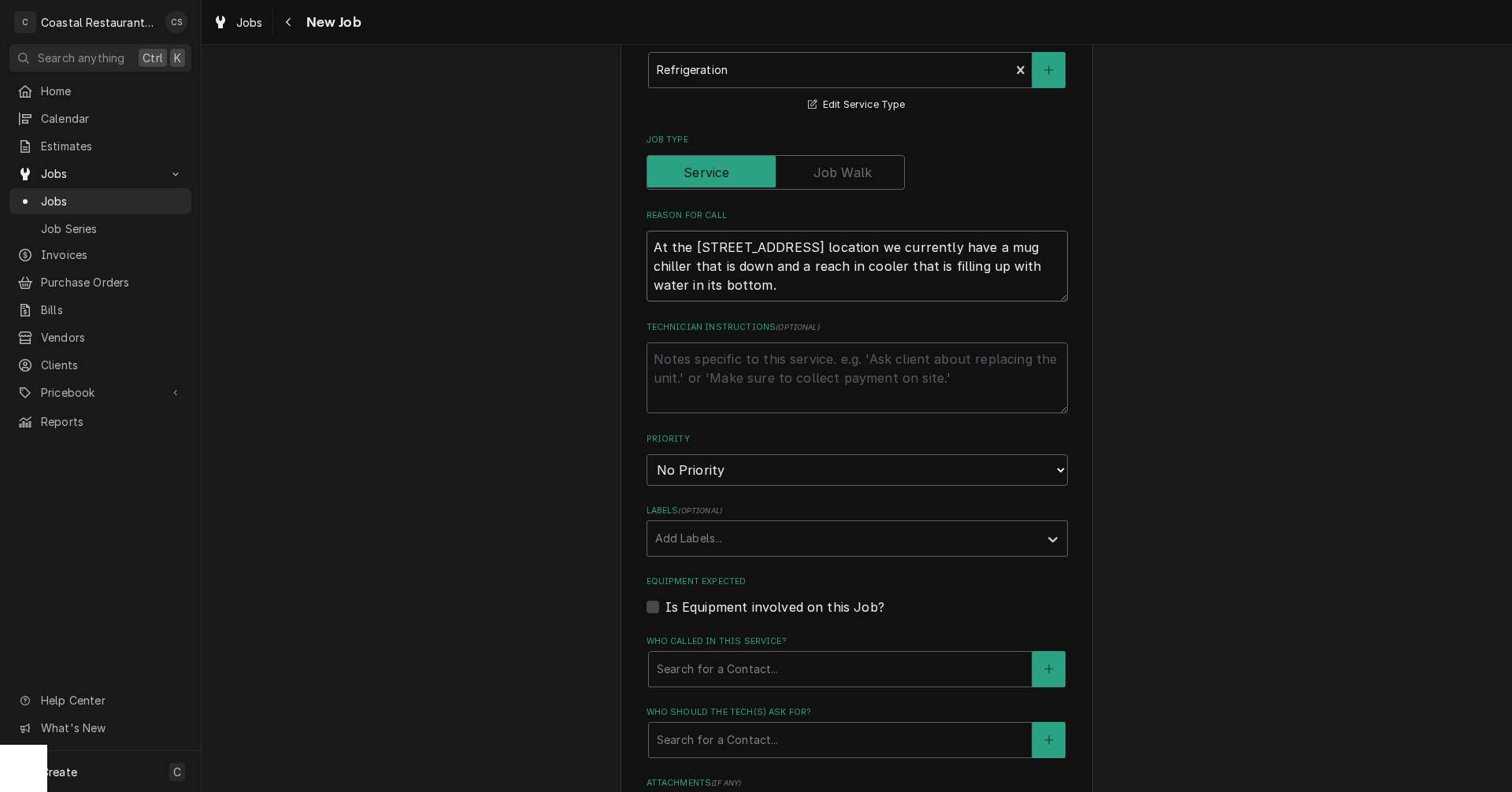
scroll to position [472, 0]
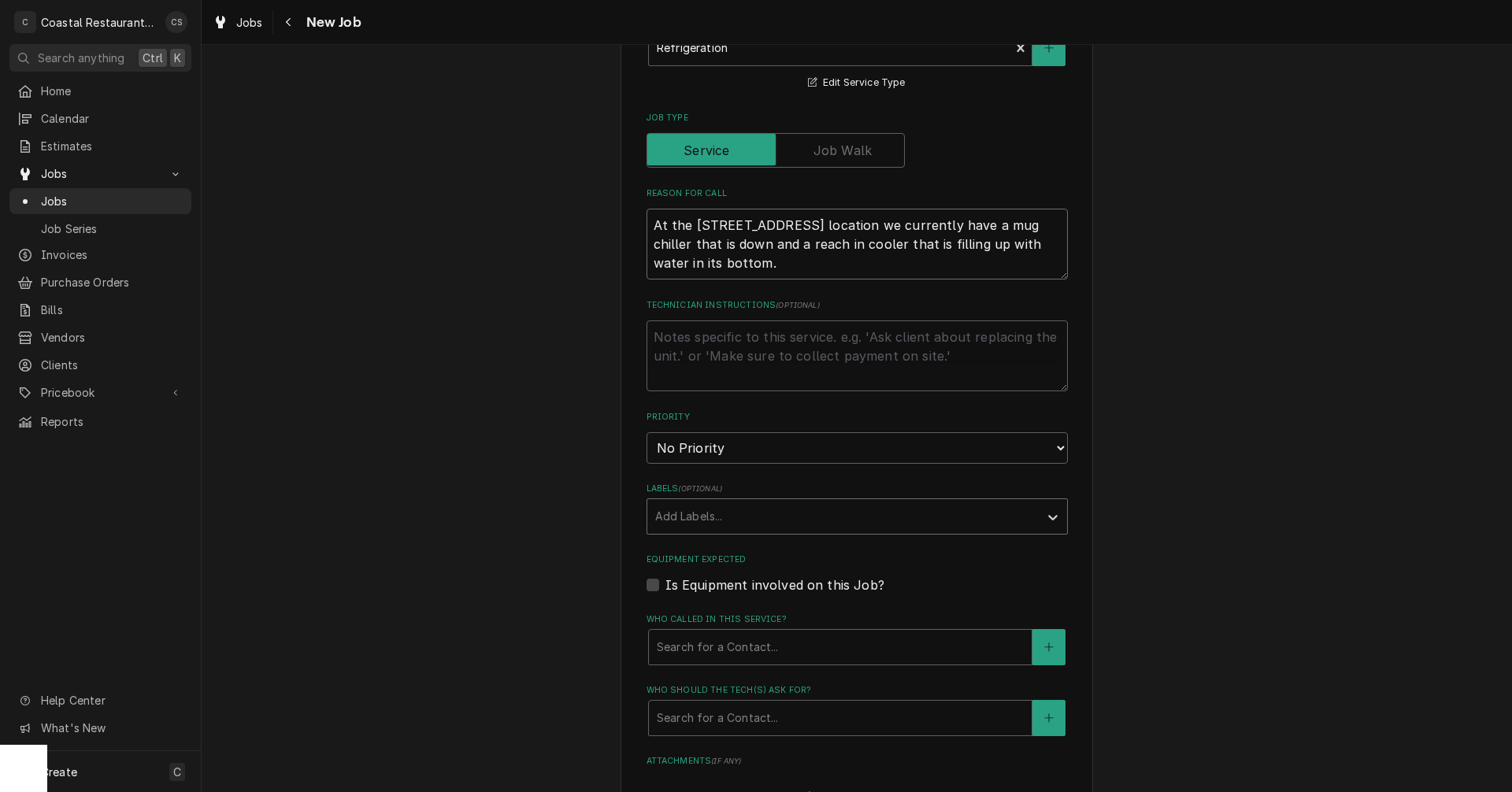
type textarea "At the 36 Rehoboth Avenue location we currently have a mug chiller that is down…"
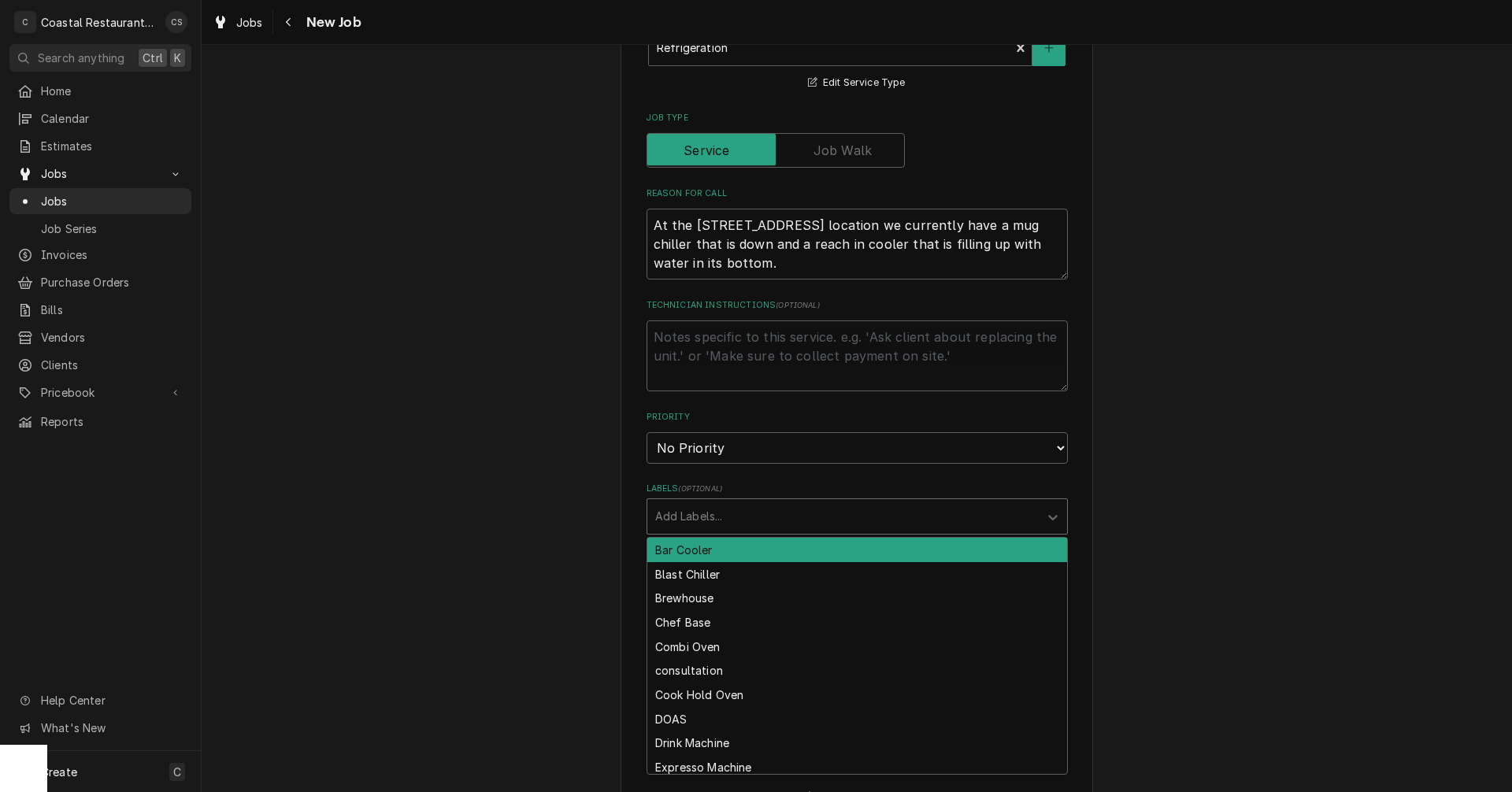
click at [689, 522] on div "Labels" at bounding box center [843, 516] width 376 height 29
type input "rea"
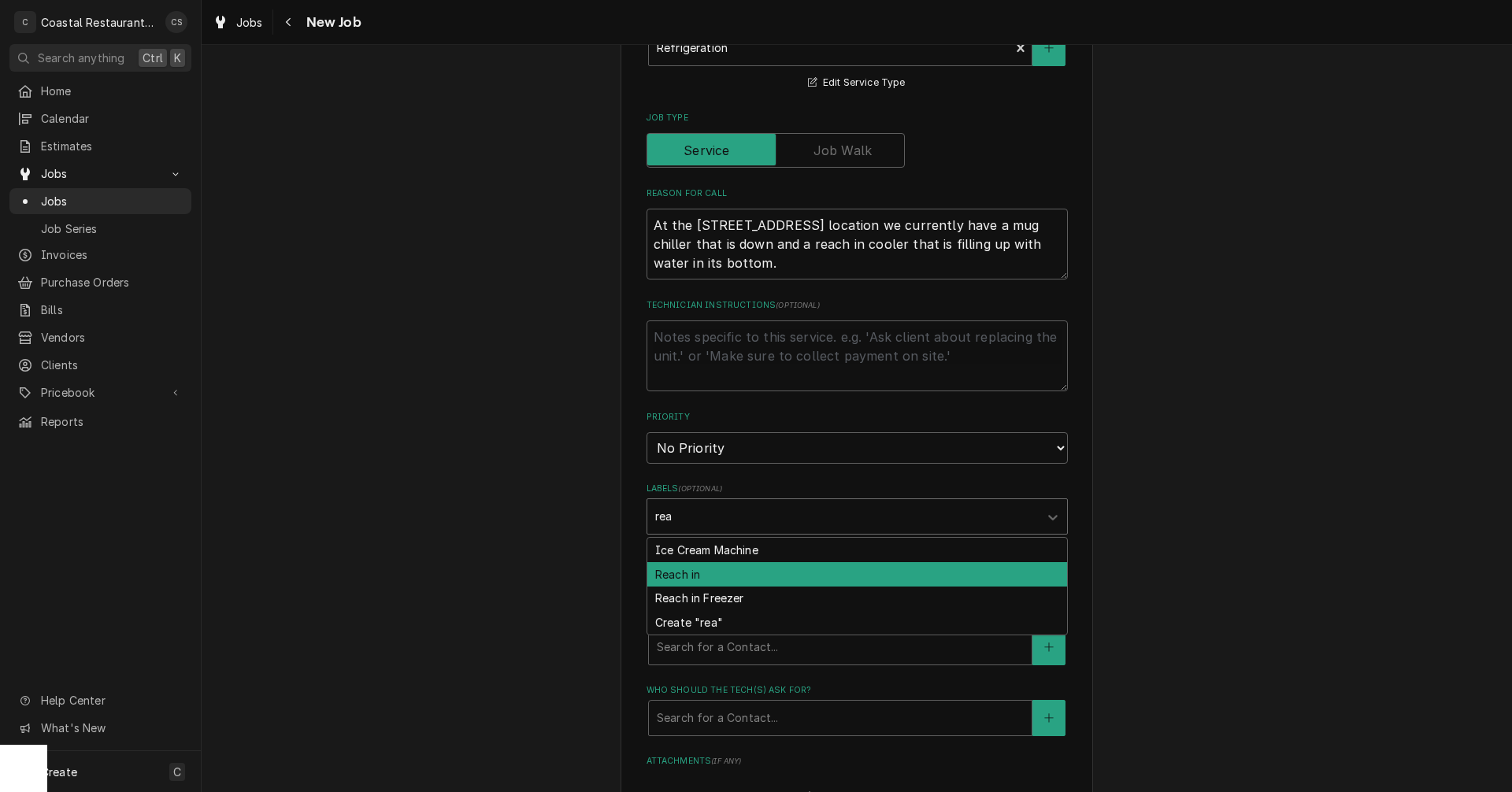
click at [689, 570] on div "Reach in" at bounding box center [856, 575] width 420 height 24
type textarea "x"
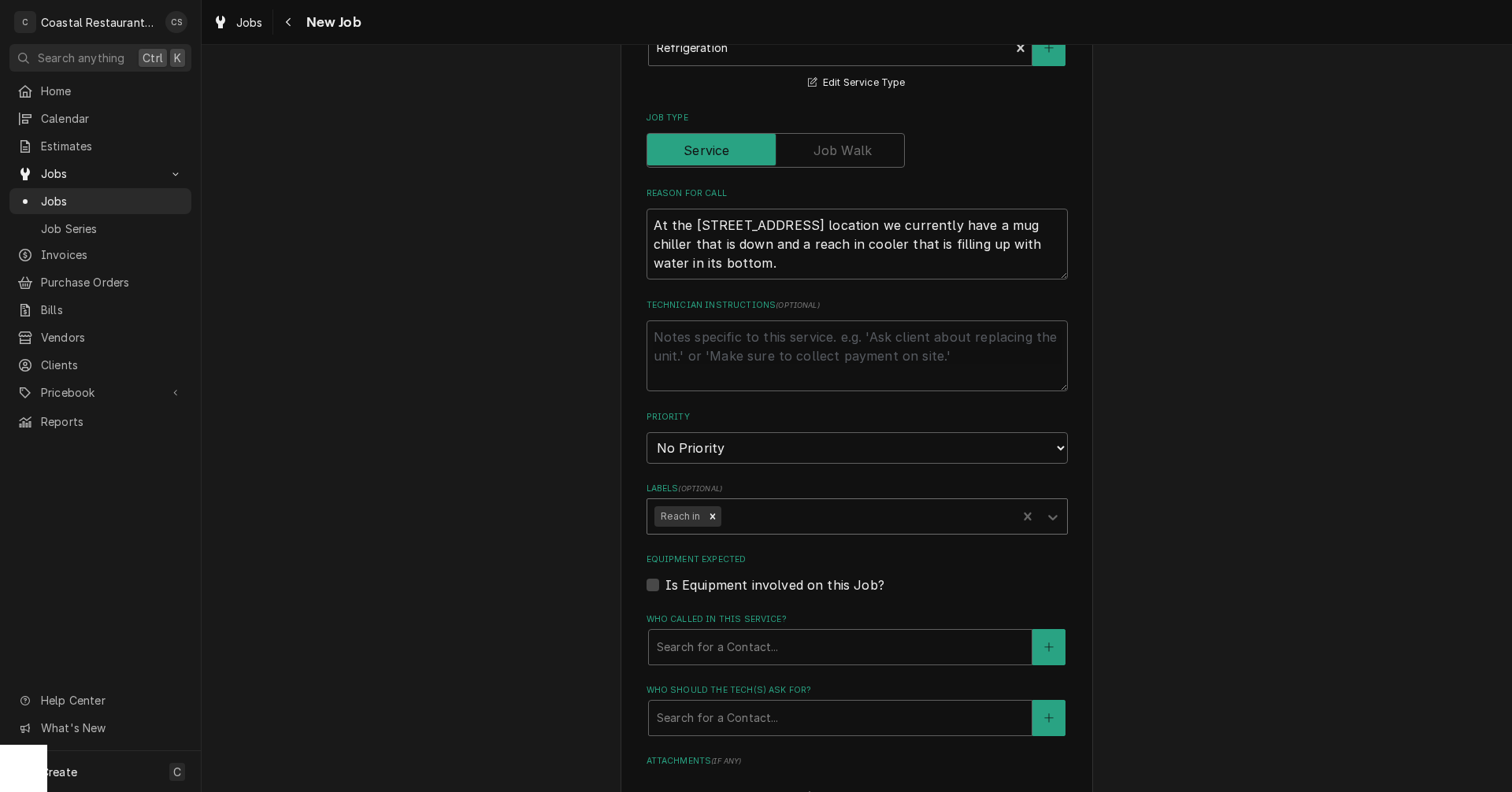
scroll to position [551, 0]
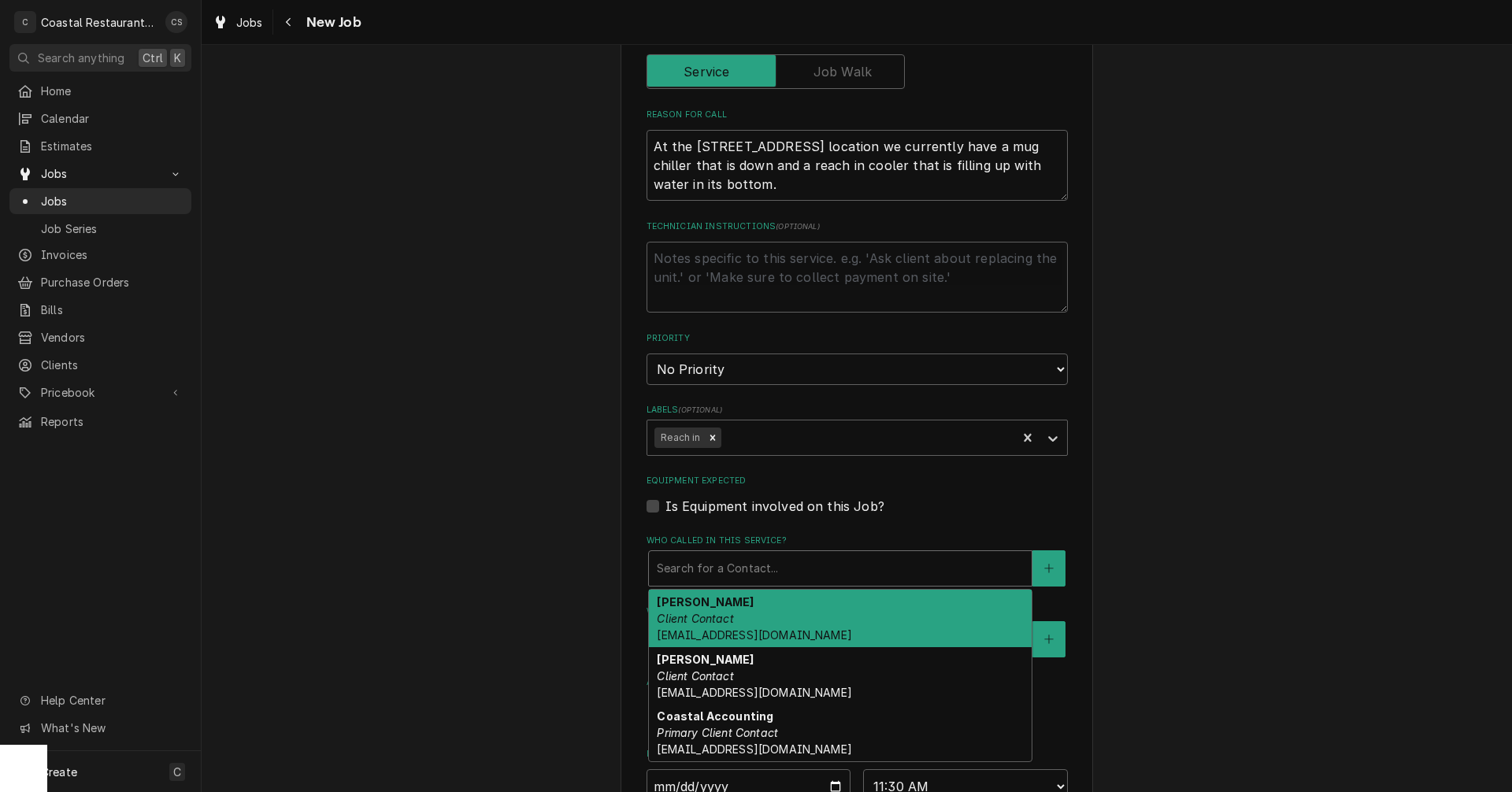
click at [703, 563] on div "Who called in this service?" at bounding box center [840, 569] width 367 height 29
click at [702, 629] on span "bhmorrow@grottopizza.com" at bounding box center [754, 635] width 195 height 13
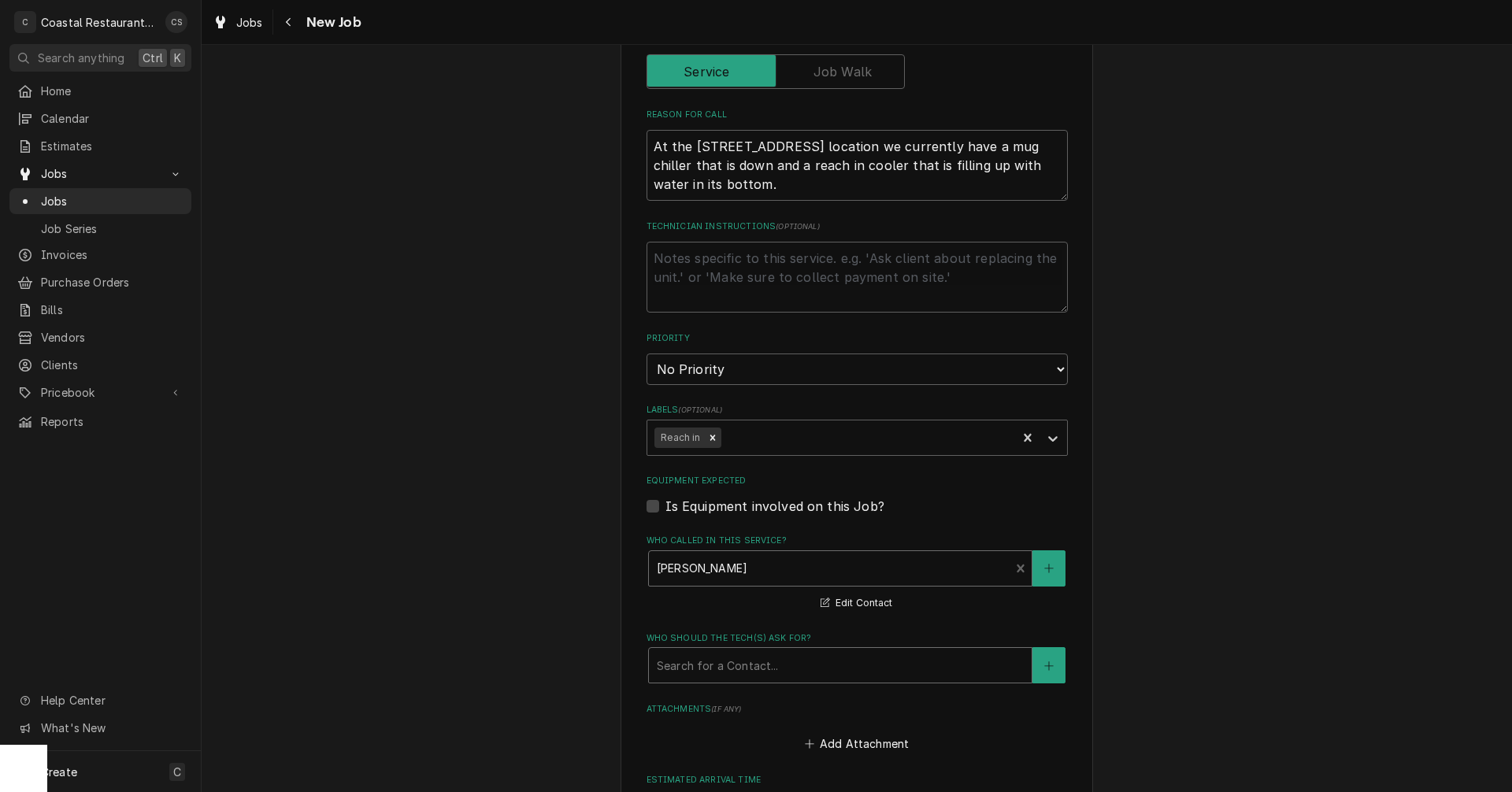
click at [709, 662] on div "Who should the tech(s) ask for?" at bounding box center [840, 665] width 367 height 29
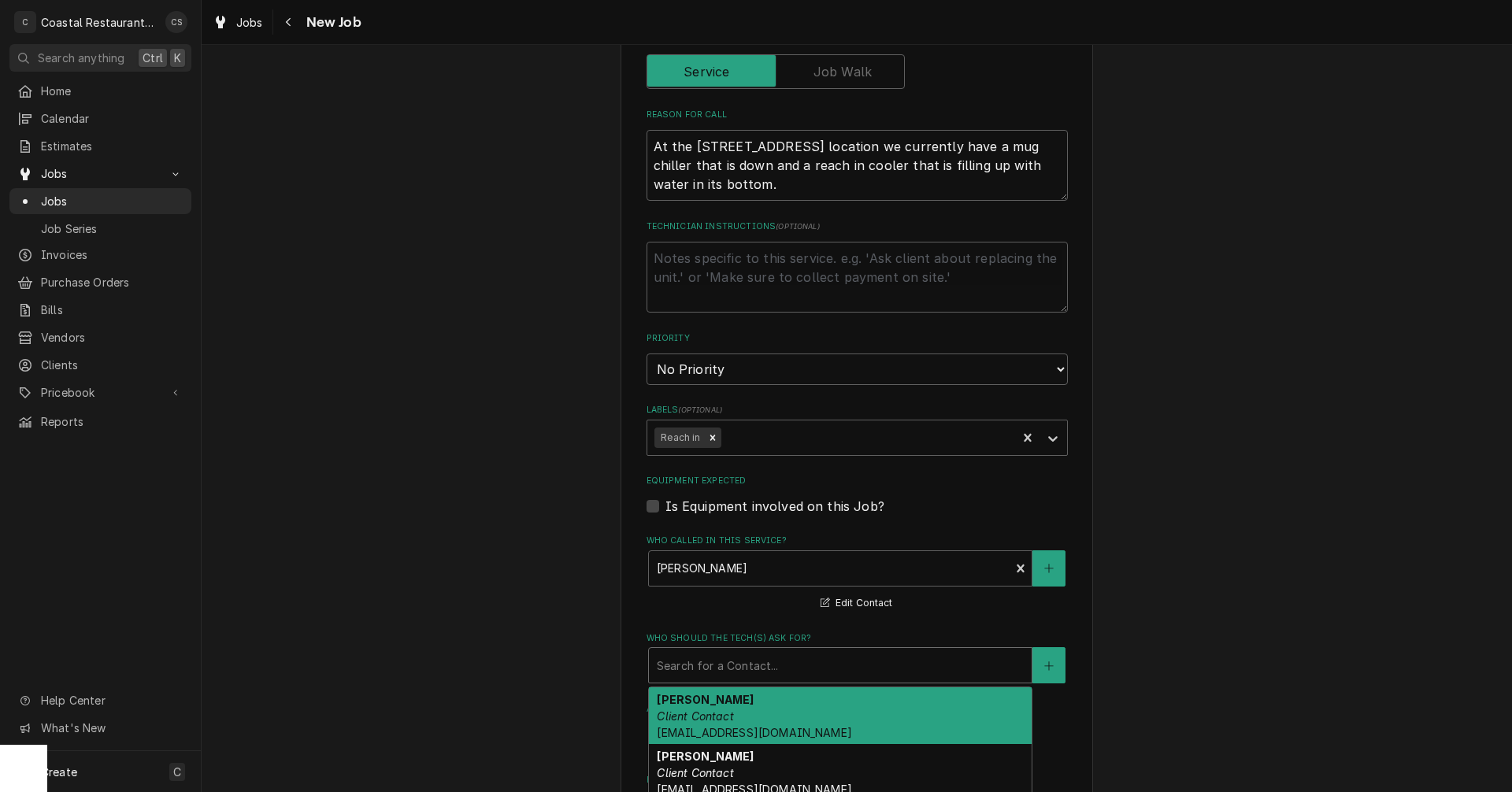
click at [714, 714] on em "Client Contact" at bounding box center [695, 715] width 77 height 13
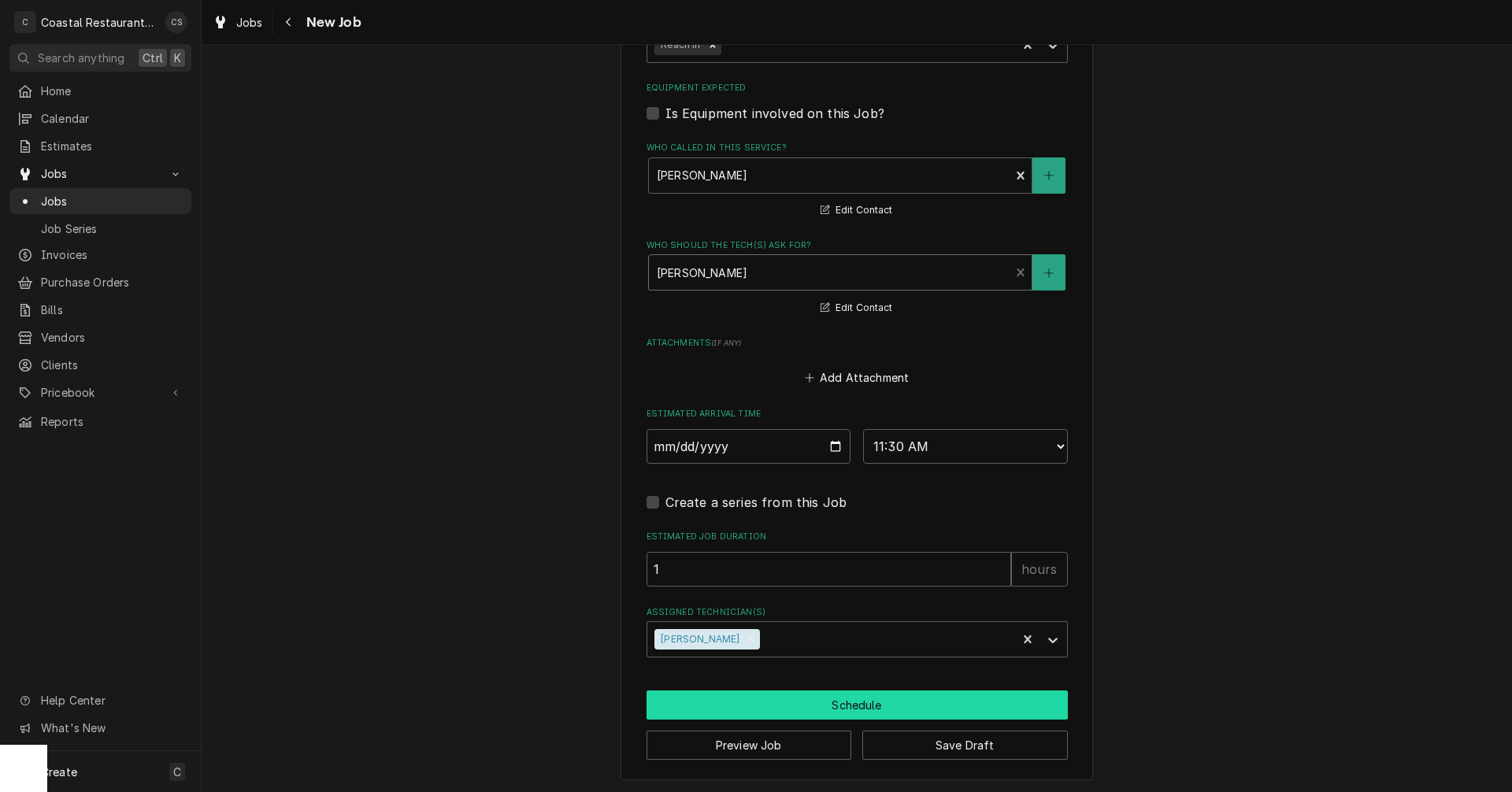
scroll to position [946, 0]
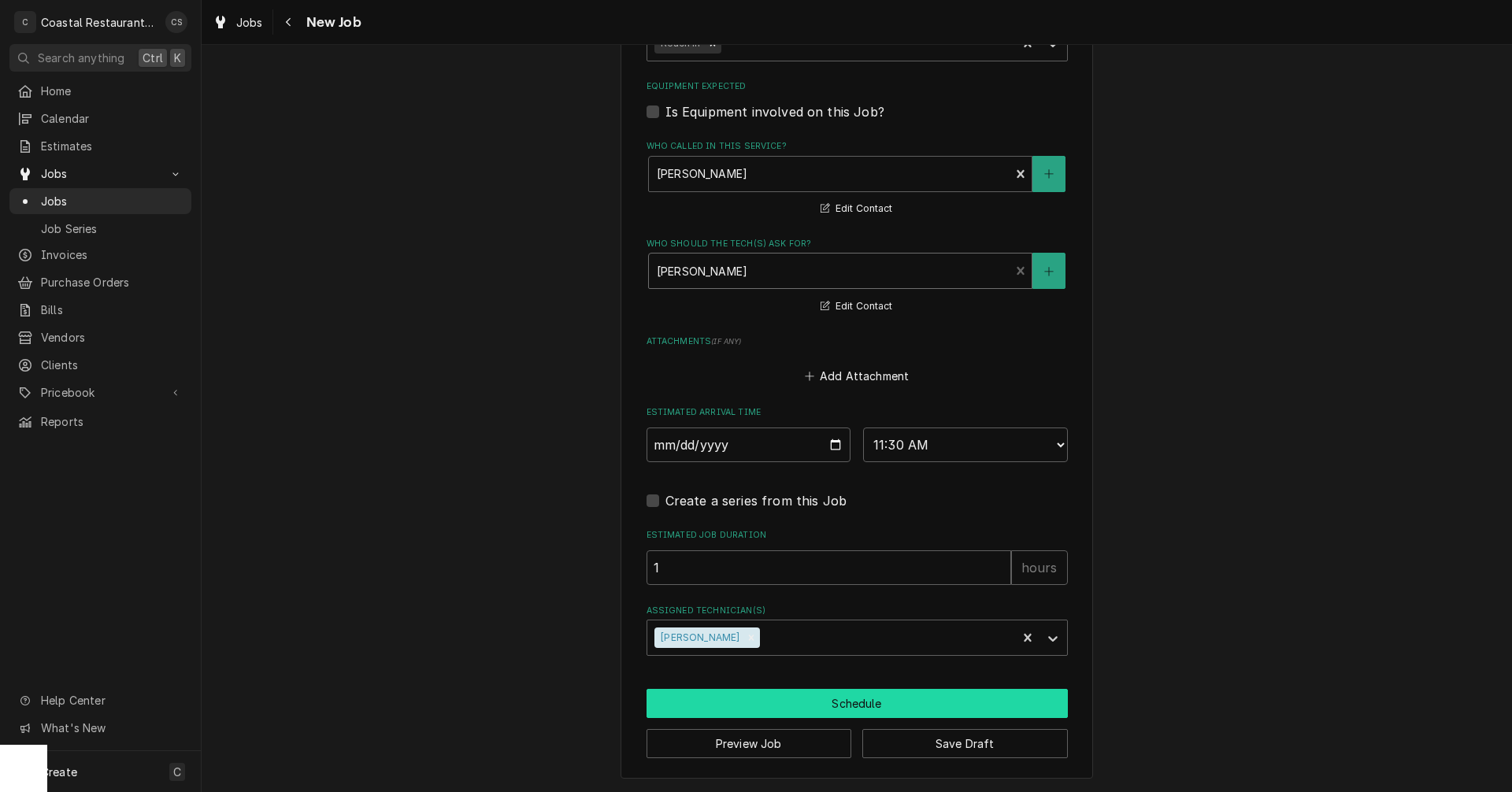
click at [827, 705] on button "Schedule" at bounding box center [857, 703] width 422 height 30
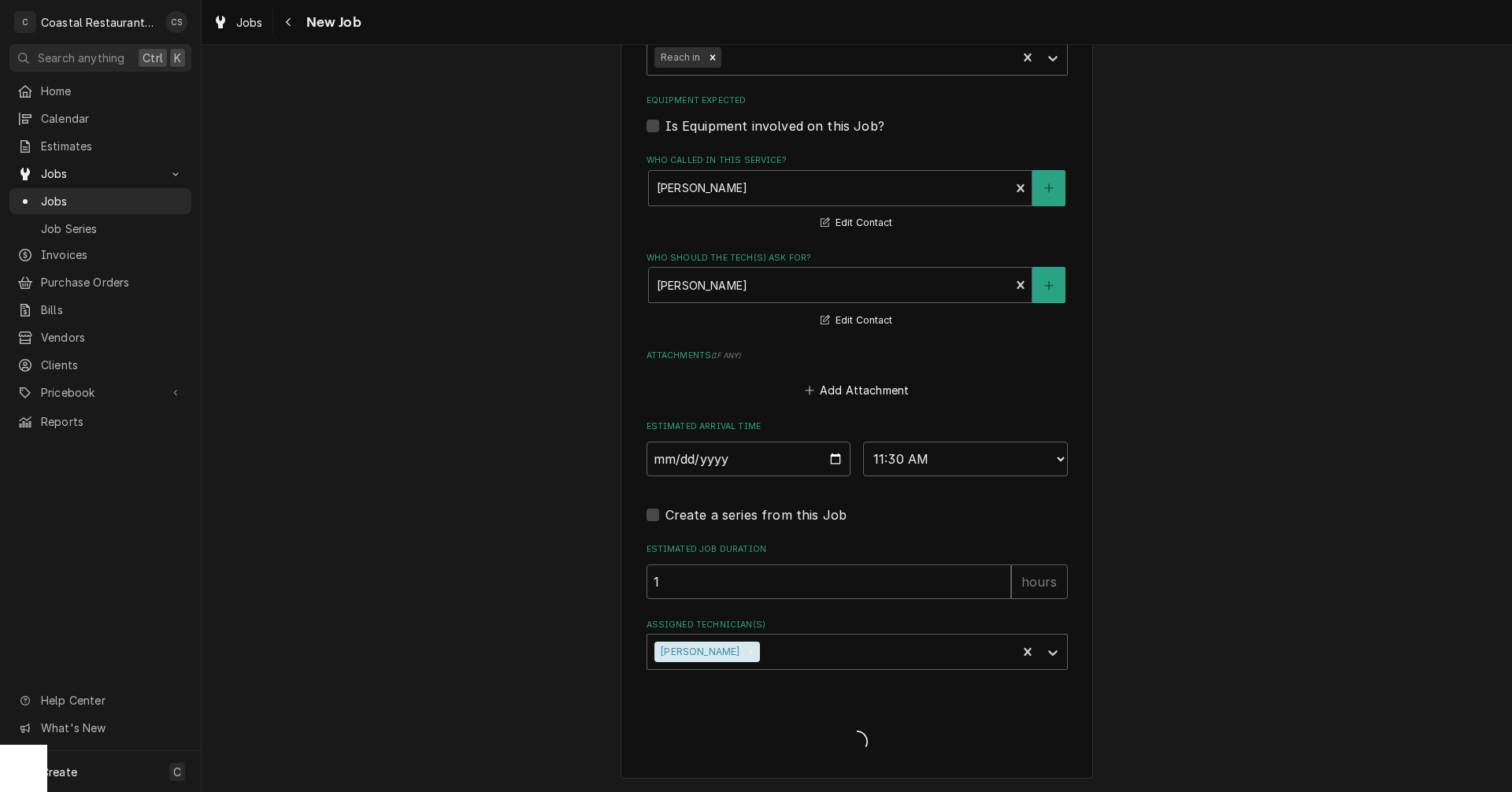
type textarea "x"
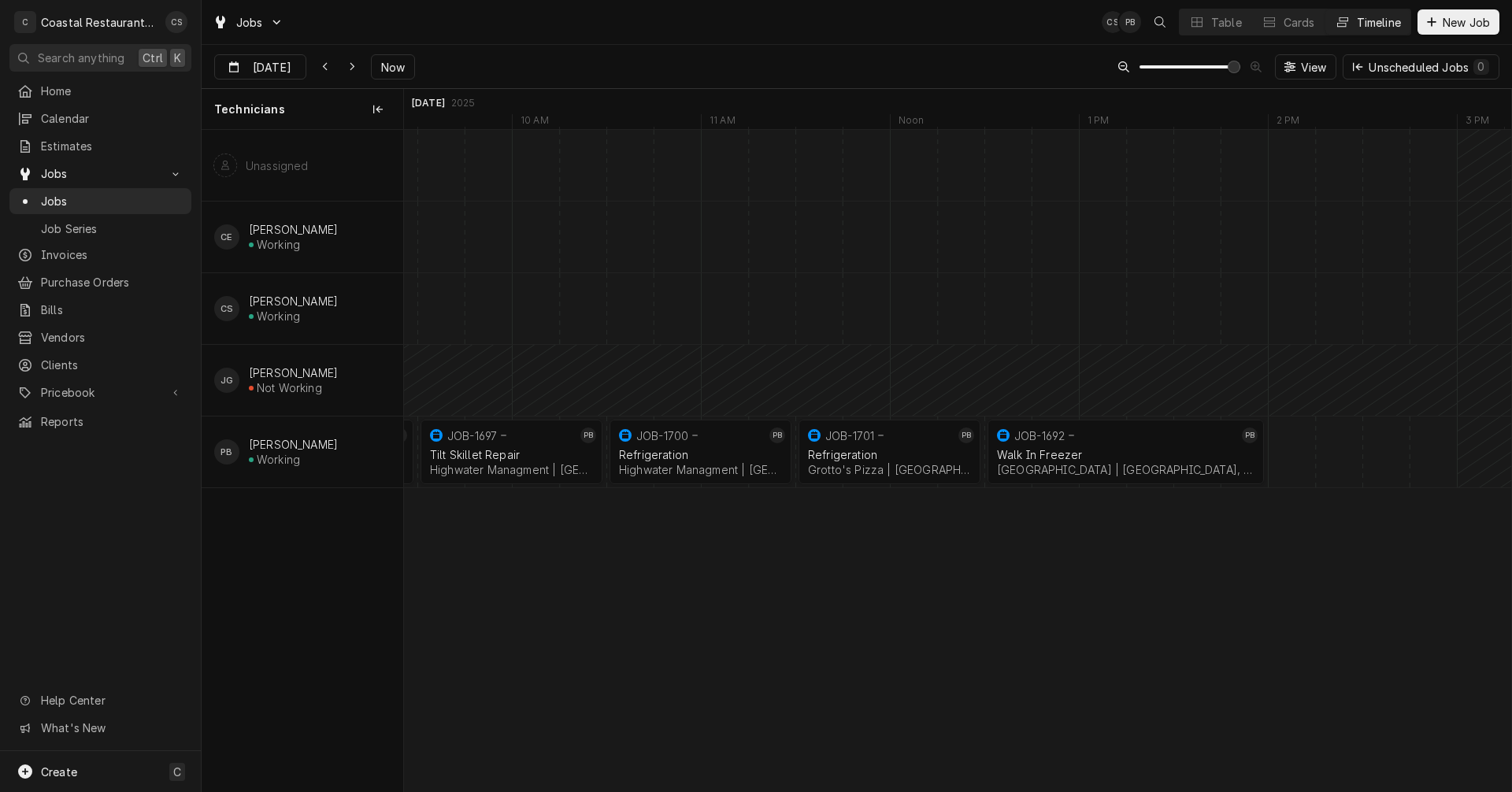
scroll to position [0, 22414]
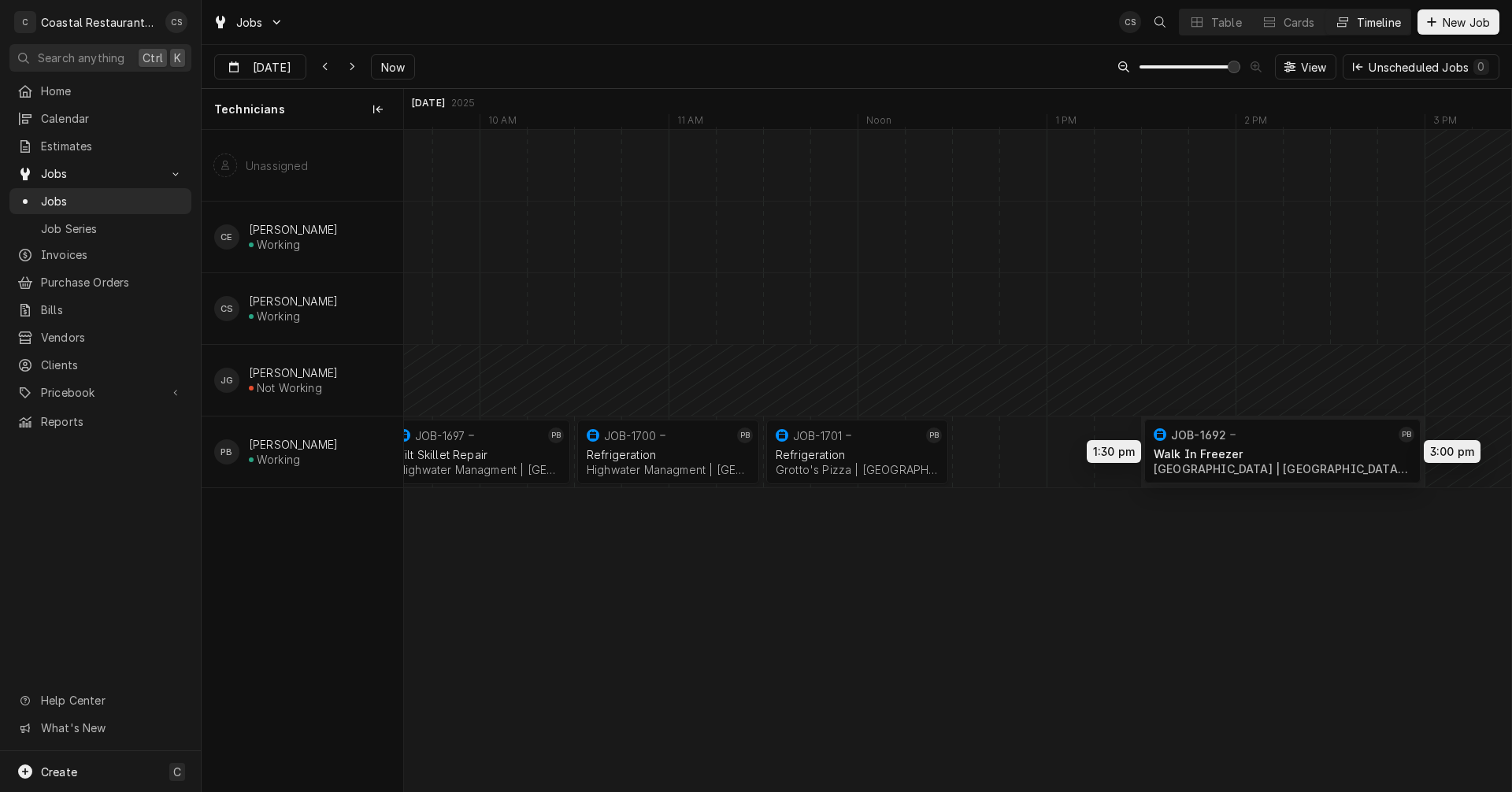
drag, startPoint x: 1065, startPoint y: 458, endPoint x: 1236, endPoint y: 451, distance: 171.1
click at [1236, 451] on div "10:30 AM 11:30 AM JOB-1700 PB Refrigeration Highwater Managment | Millsboro, 19…" at bounding box center [957, 460] width 1107 height 662
click at [349, 67] on icon "Dynamic Content Wrapper" at bounding box center [352, 67] width 7 height 11
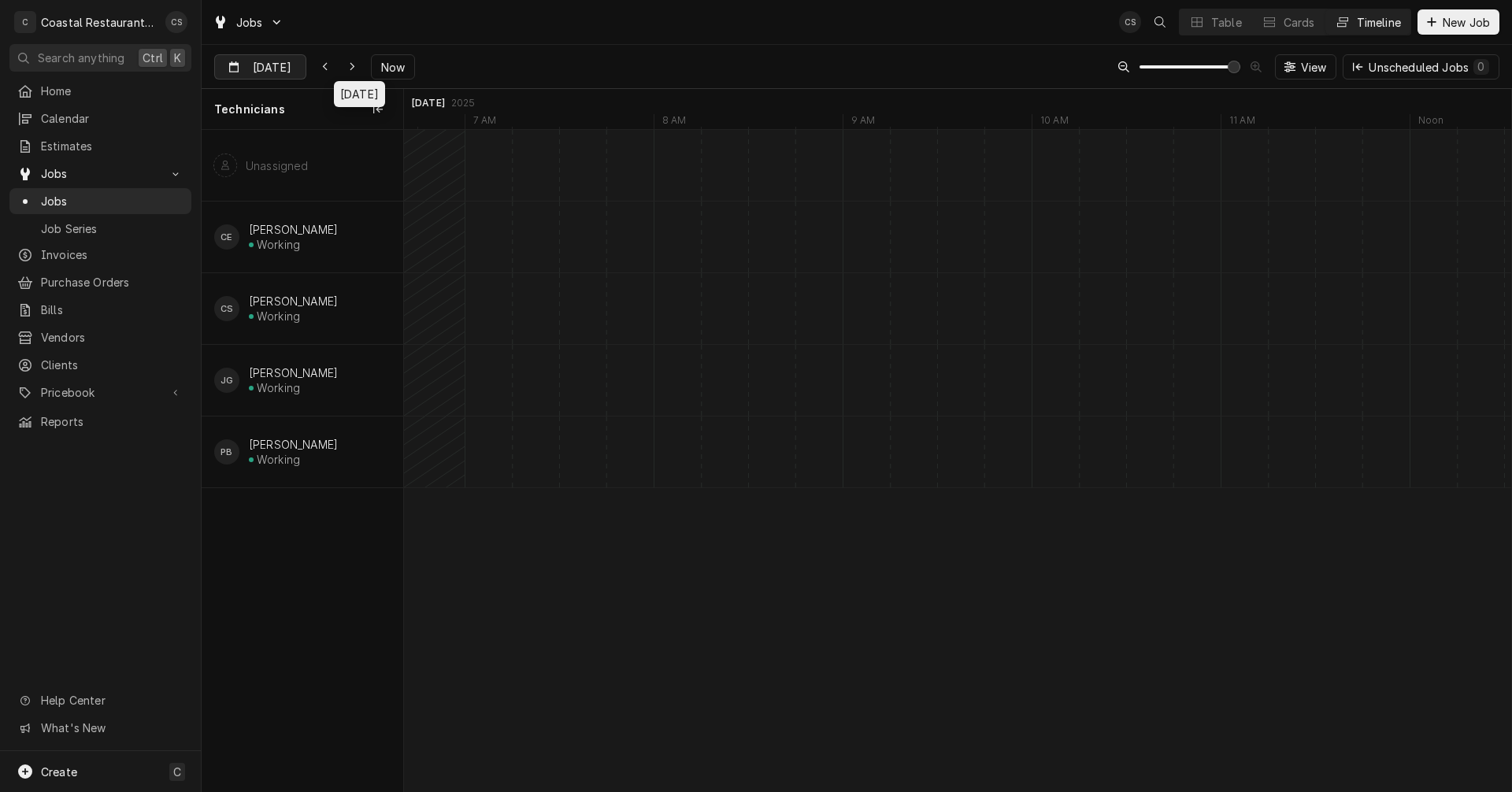
click at [248, 65] on input "Sep 30" at bounding box center [249, 70] width 69 height 30
click at [404, 69] on span "Now" at bounding box center [393, 67] width 30 height 17
type input "[DATE]"
